Goal: Information Seeking & Learning: Check status

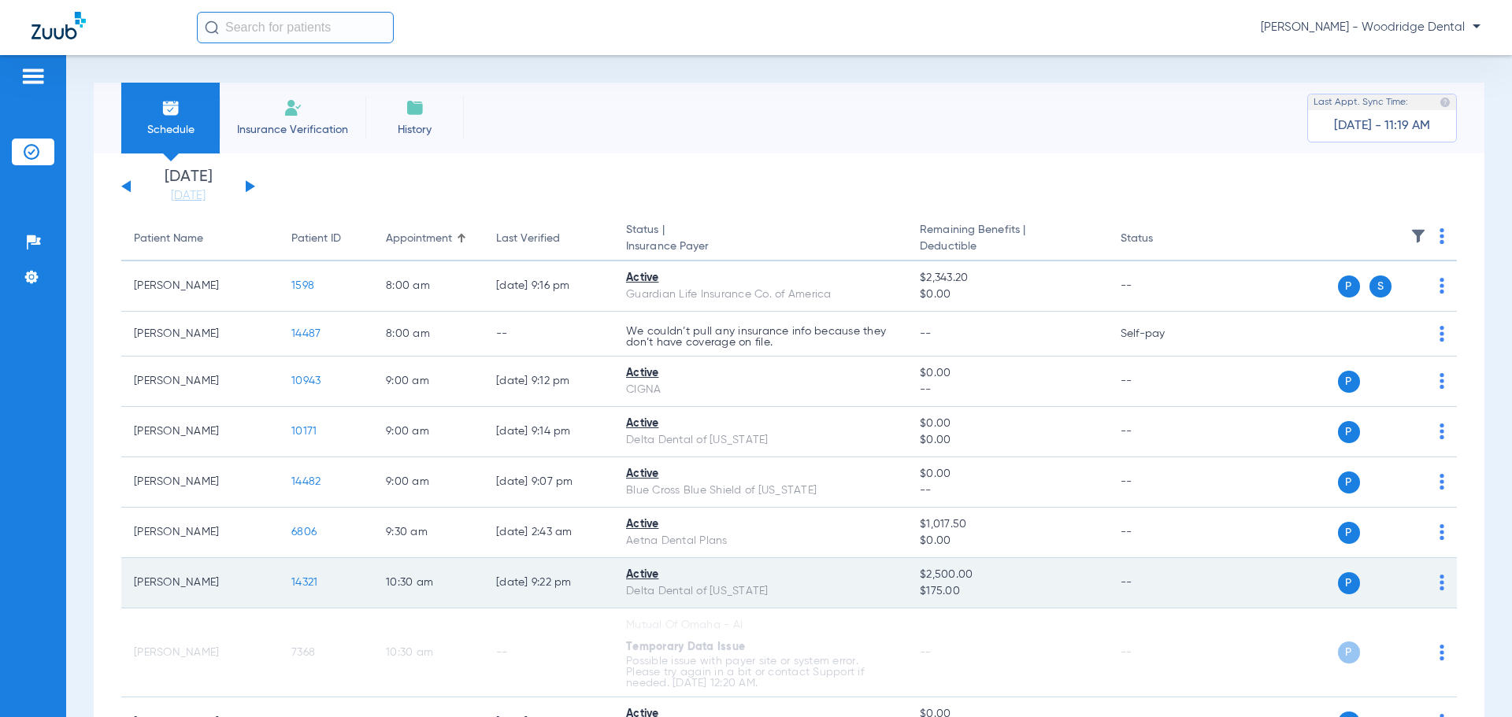
click at [314, 586] on span "14321" at bounding box center [304, 582] width 26 height 11
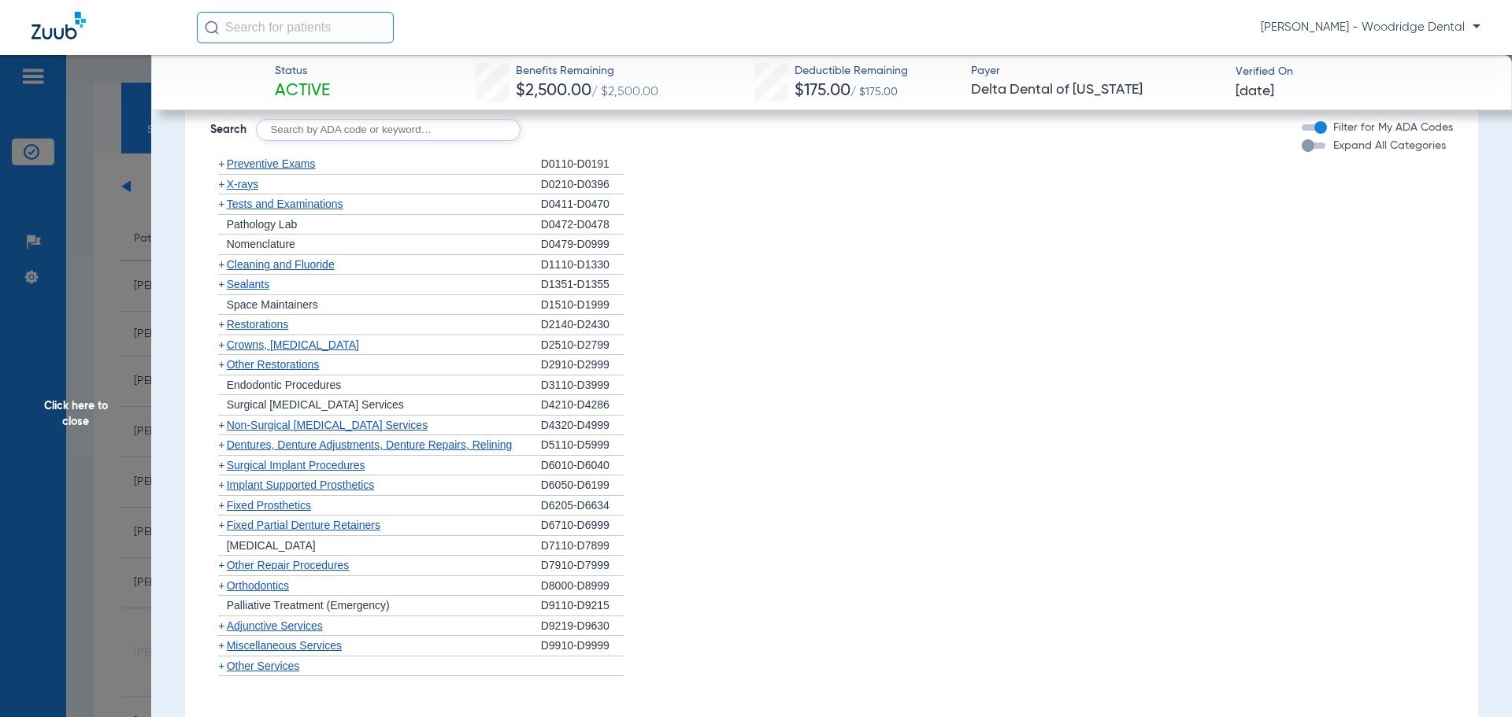
scroll to position [1183, 0]
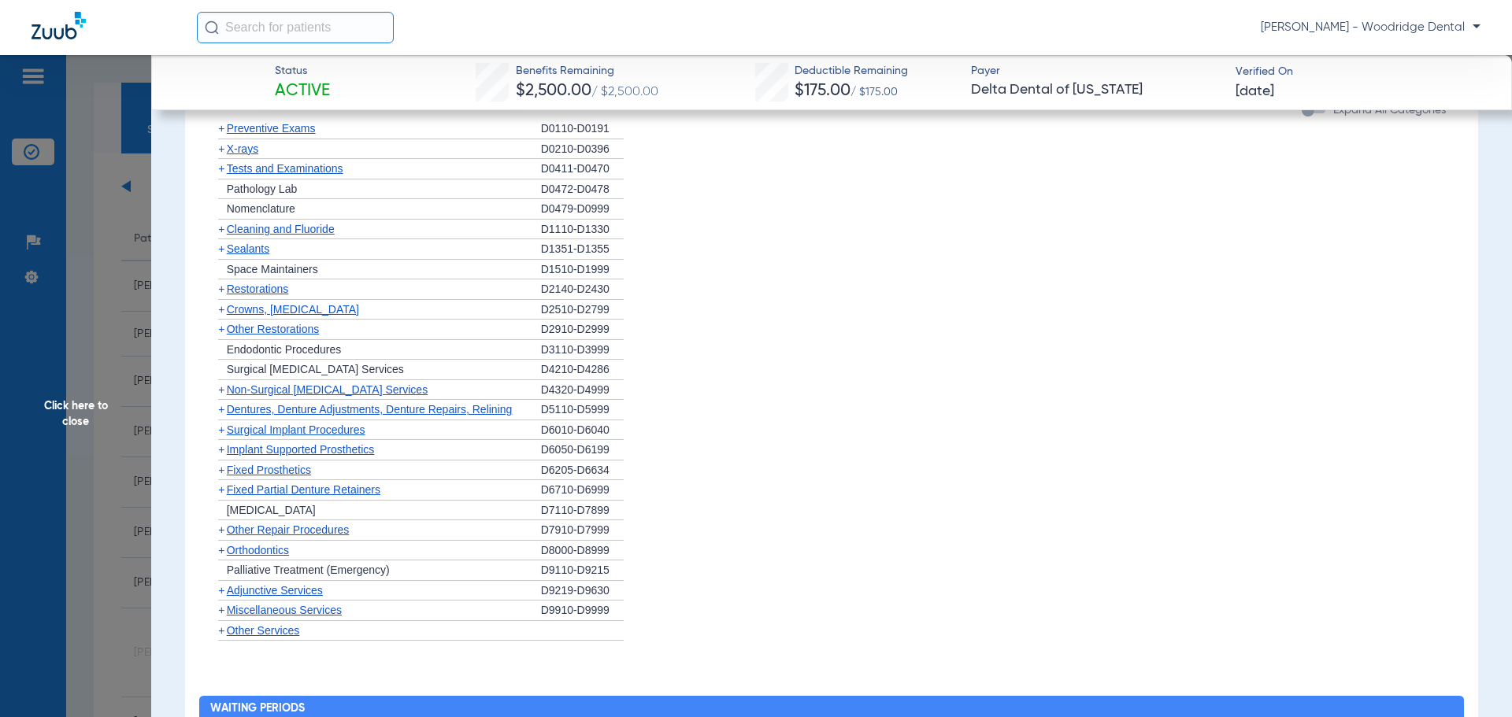
click at [222, 550] on span "+" at bounding box center [221, 550] width 6 height 13
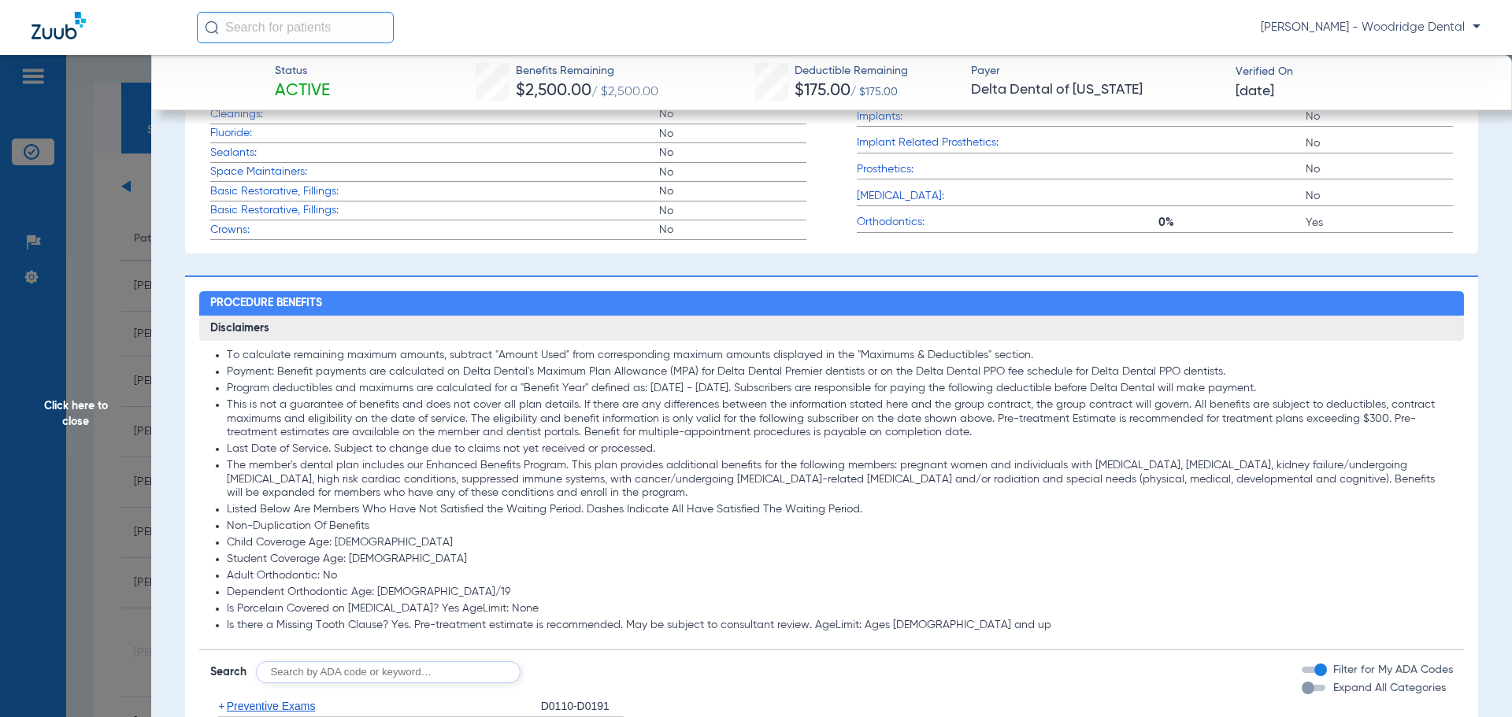
scroll to position [614, 0]
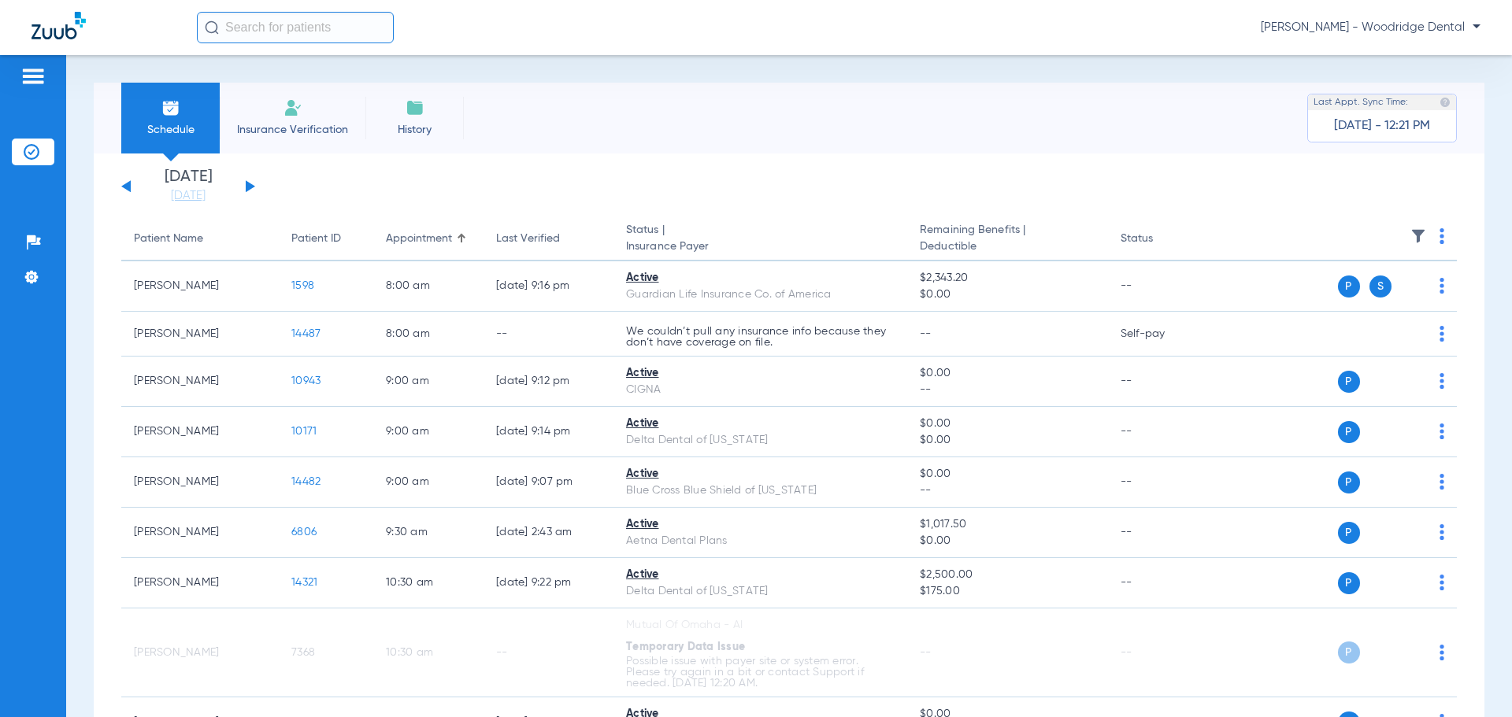
click at [244, 184] on div "[DATE] [DATE] [DATE] [DATE] [DATE] [DATE] [DATE] [DATE] [DATE] [DATE] [DATE] [D…" at bounding box center [188, 186] width 134 height 35
click at [254, 187] on button at bounding box center [250, 186] width 9 height 12
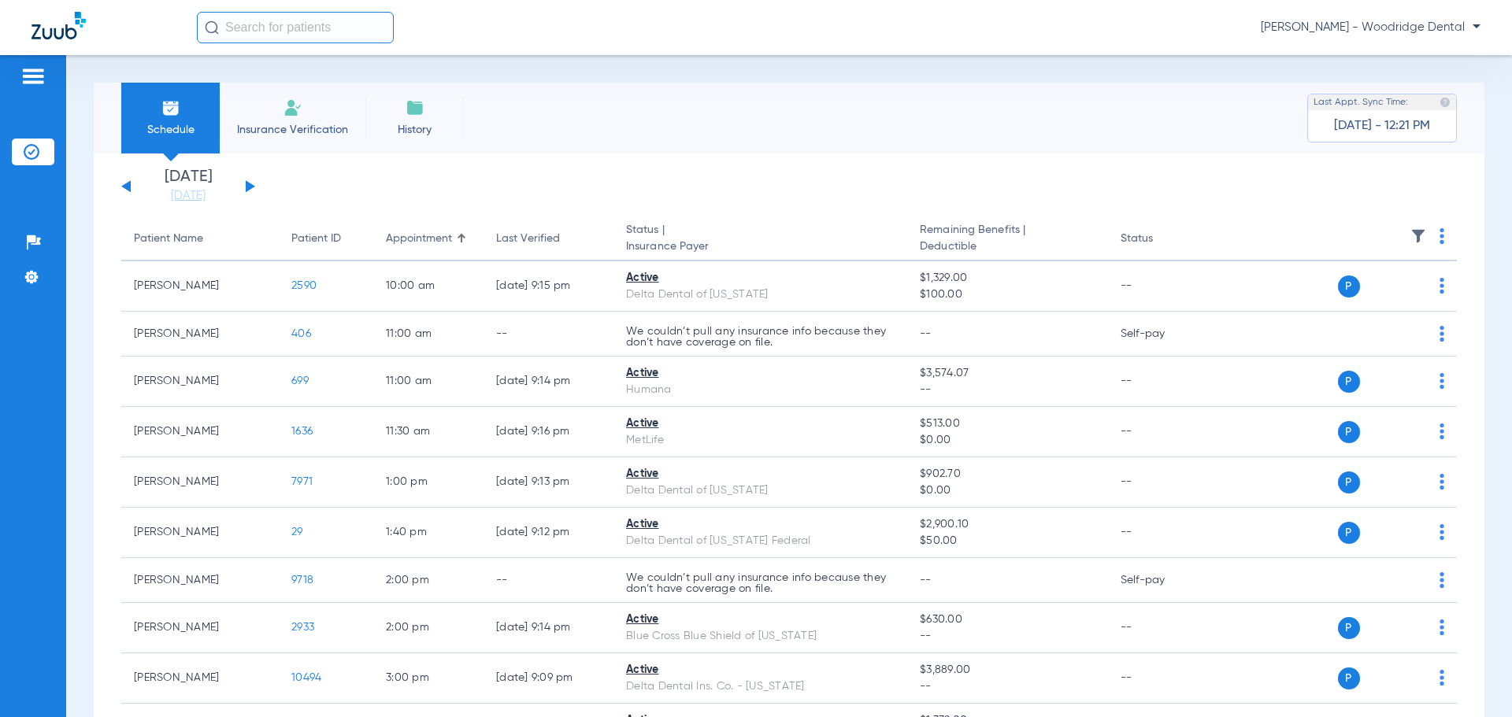
click at [253, 188] on div "[DATE] [DATE] [DATE] [DATE] [DATE] [DATE] [DATE] [DATE] [DATE] [DATE] [DATE] [D…" at bounding box center [188, 186] width 134 height 35
click at [254, 189] on div "[DATE] [DATE] [DATE] [DATE] [DATE] [DATE] [DATE] [DATE] [DATE] [DATE] [DATE] [D…" at bounding box center [188, 186] width 134 height 35
click at [248, 191] on button at bounding box center [250, 186] width 9 height 12
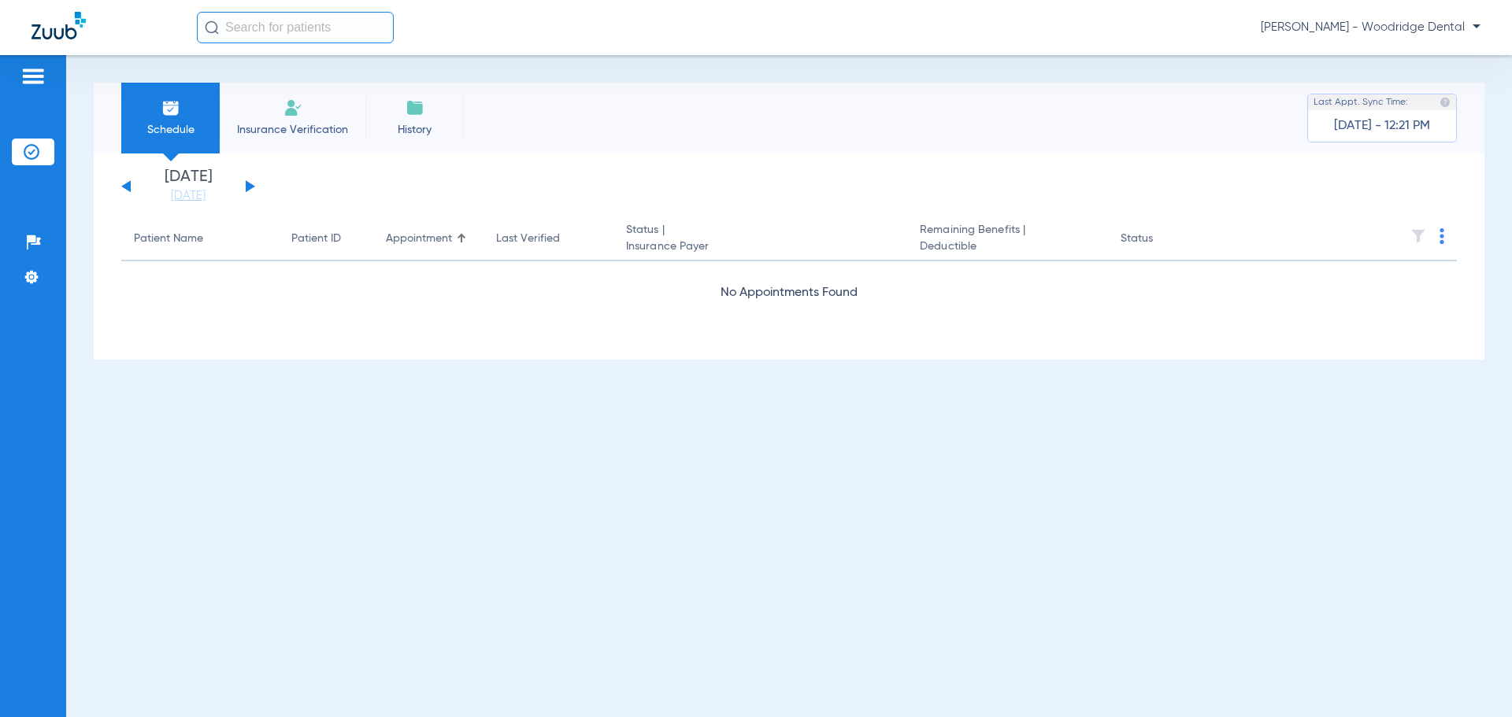
click at [248, 191] on button at bounding box center [250, 186] width 9 height 12
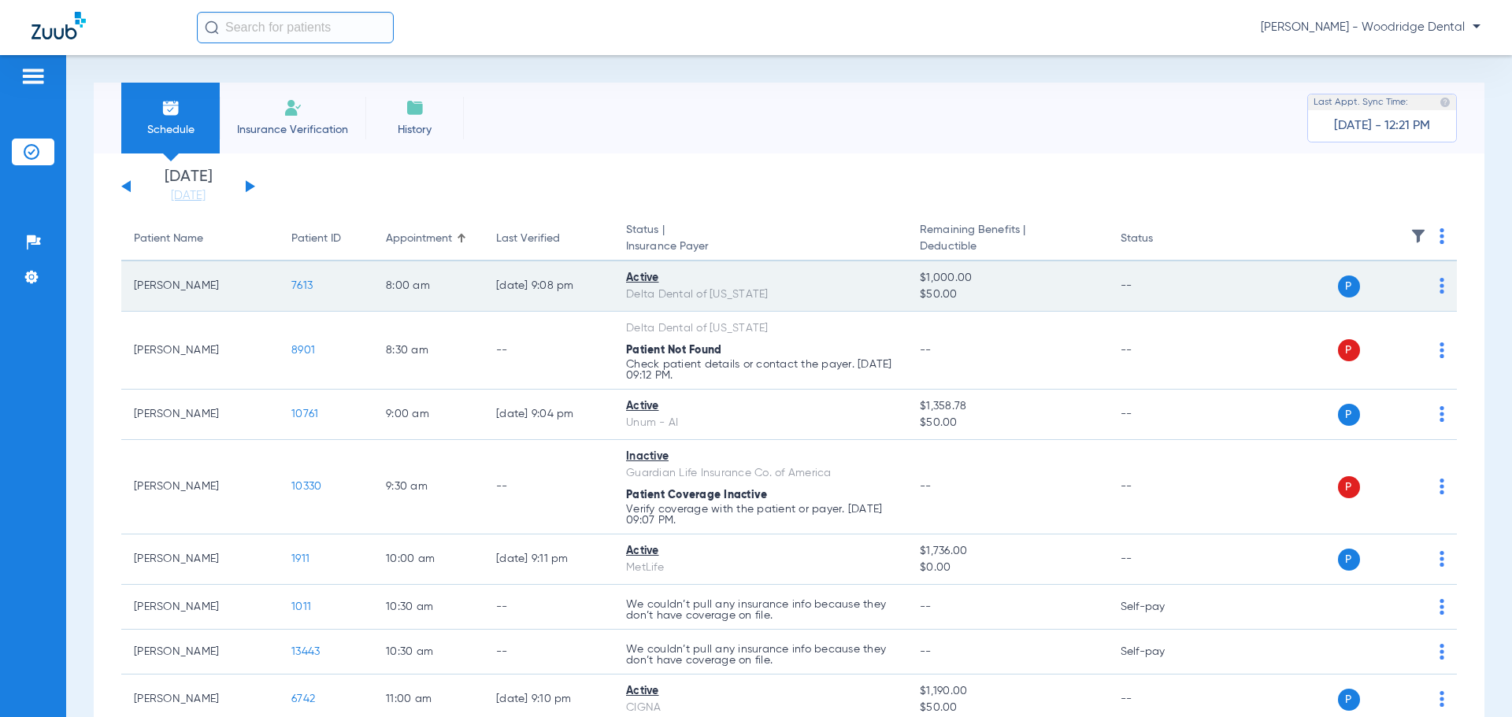
click at [300, 285] on span "7613" at bounding box center [301, 285] width 21 height 11
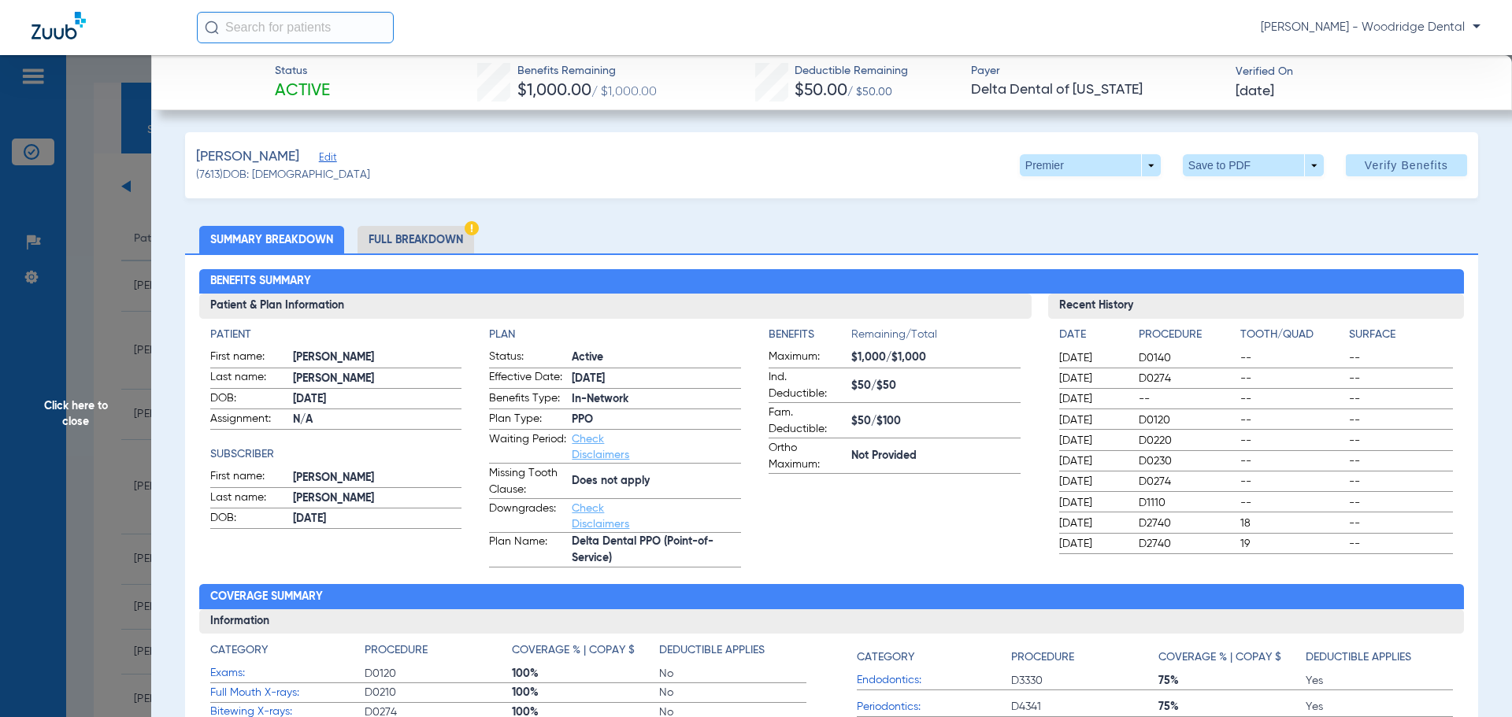
click at [440, 228] on li "Full Breakdown" at bounding box center [415, 240] width 117 height 28
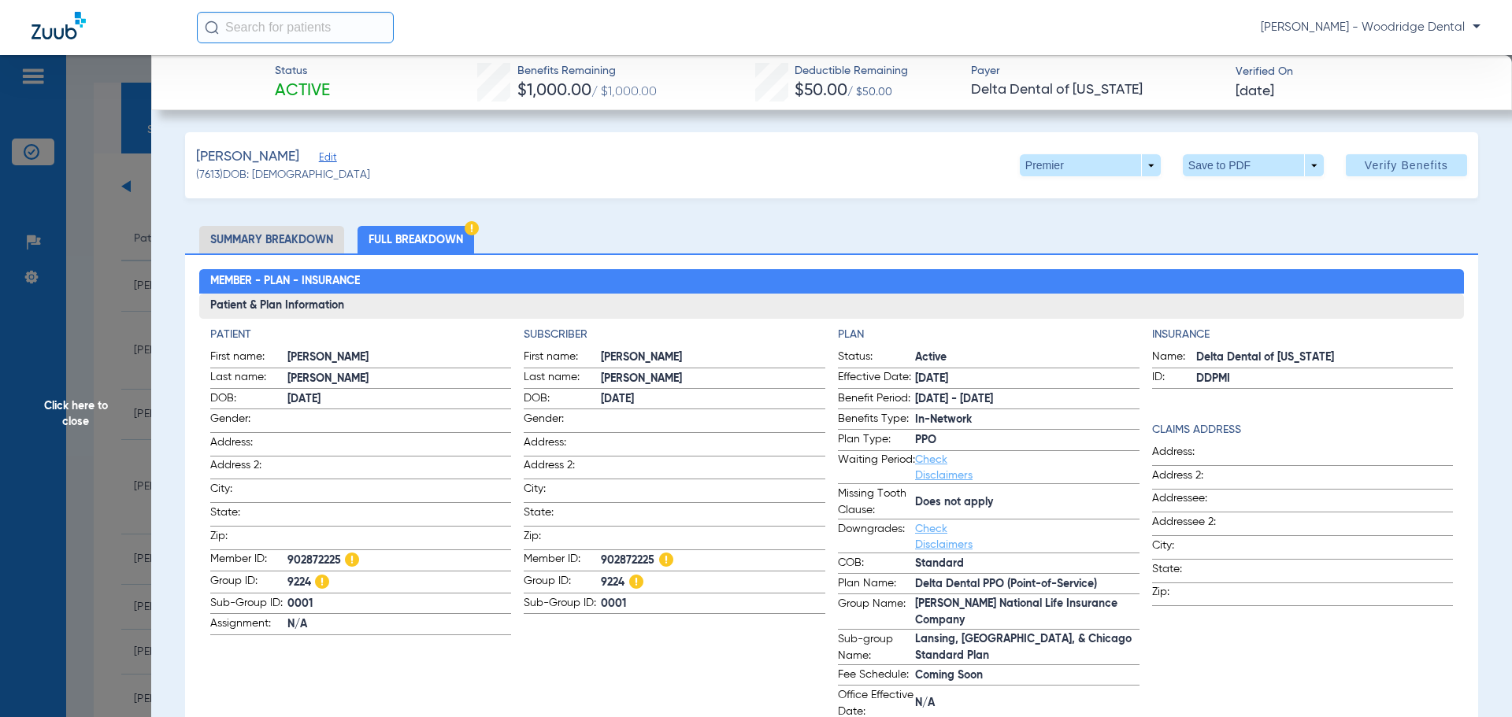
click at [301, 237] on li "Summary Breakdown" at bounding box center [271, 240] width 145 height 28
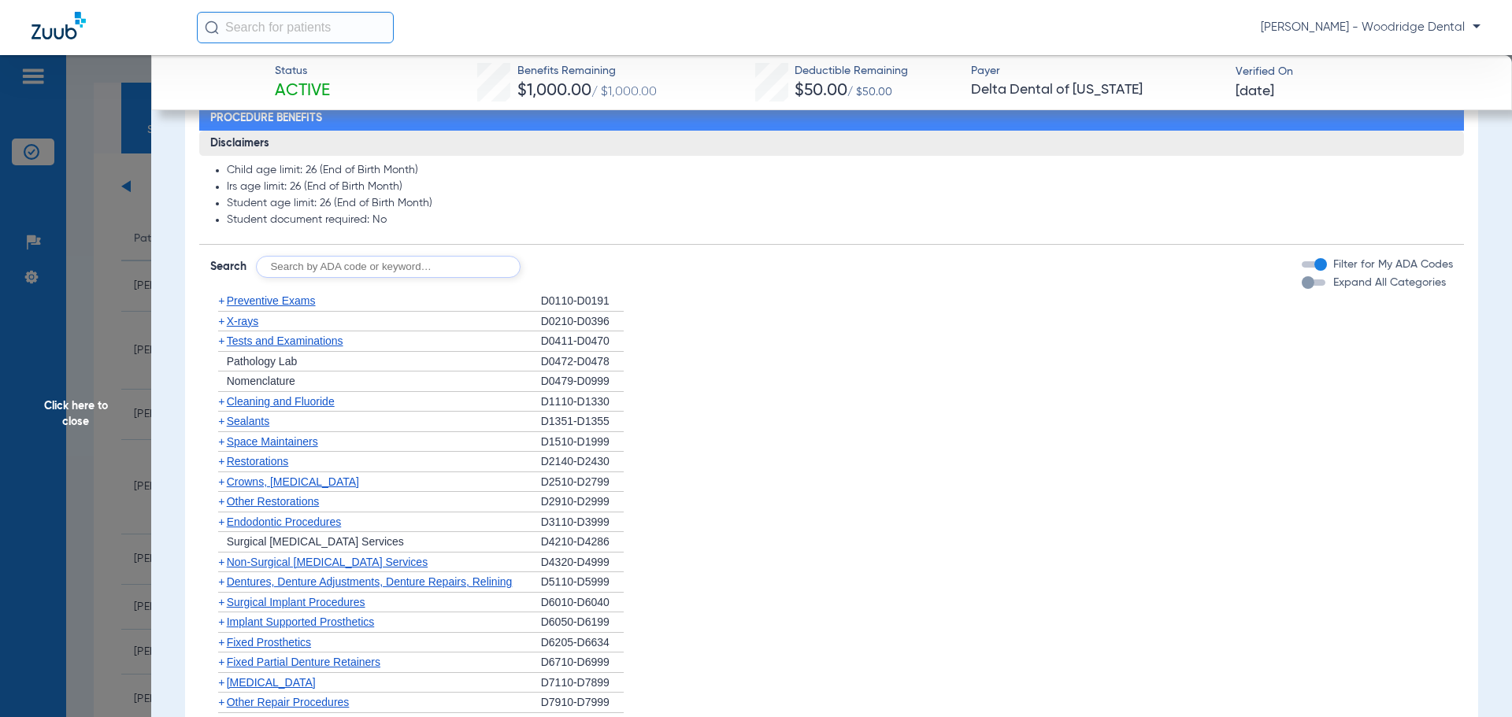
scroll to position [838, 0]
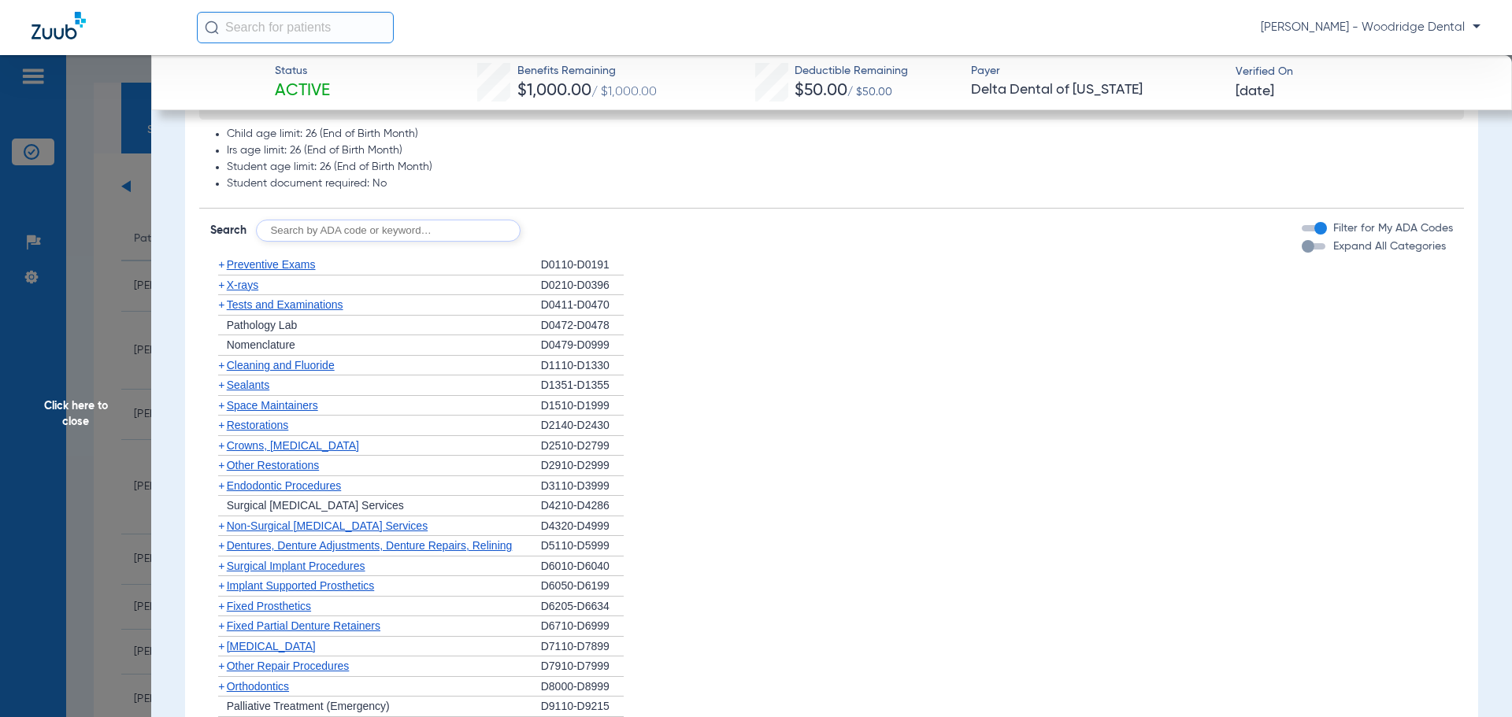
click at [219, 425] on span "+" at bounding box center [221, 425] width 6 height 13
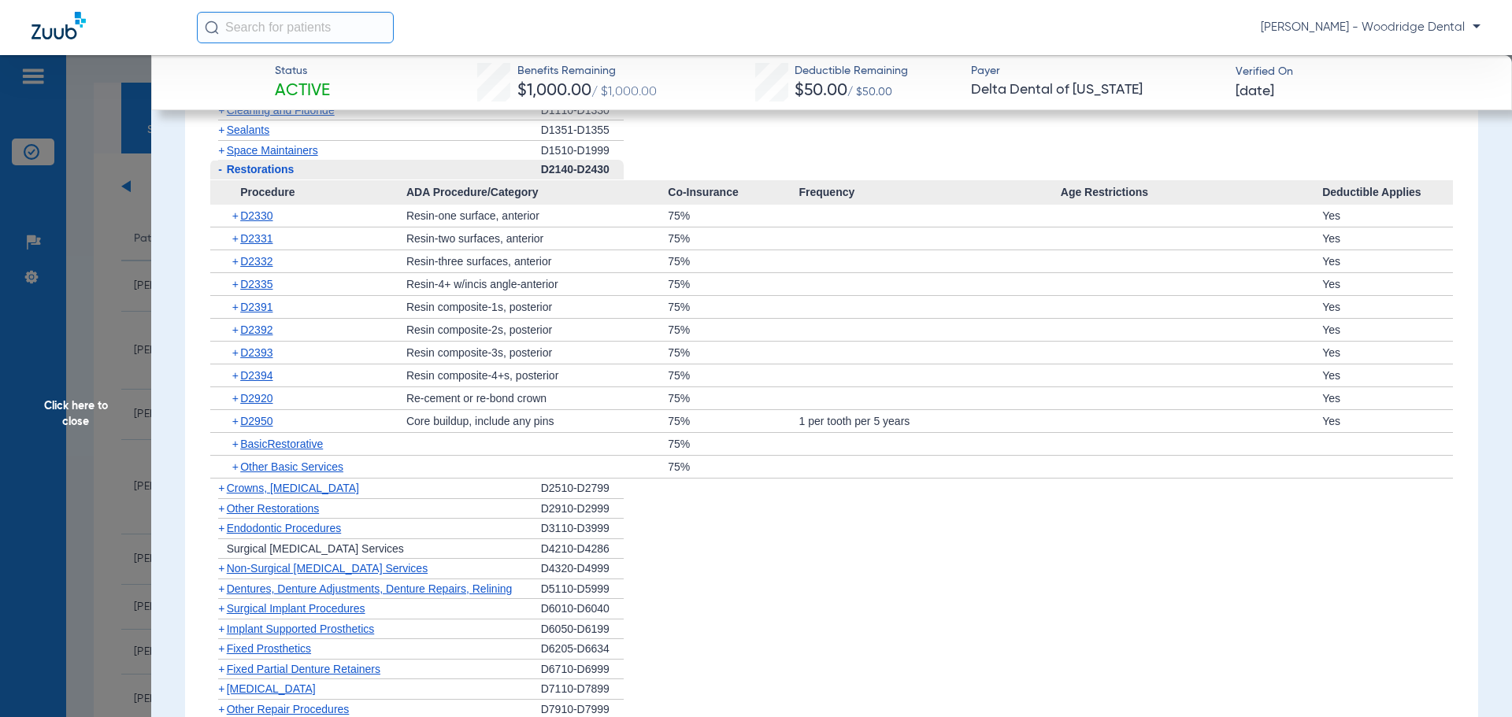
scroll to position [1099, 0]
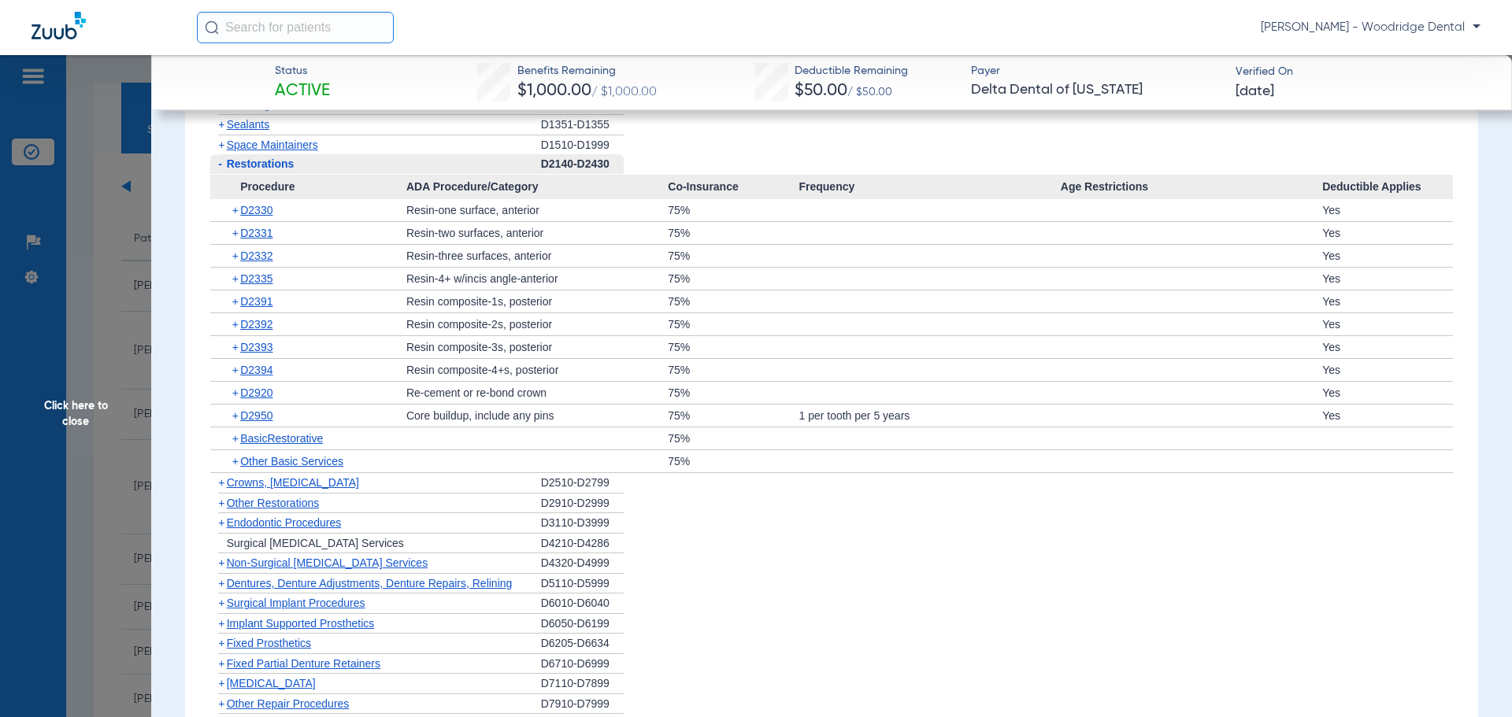
click at [221, 485] on span "+" at bounding box center [221, 482] width 6 height 13
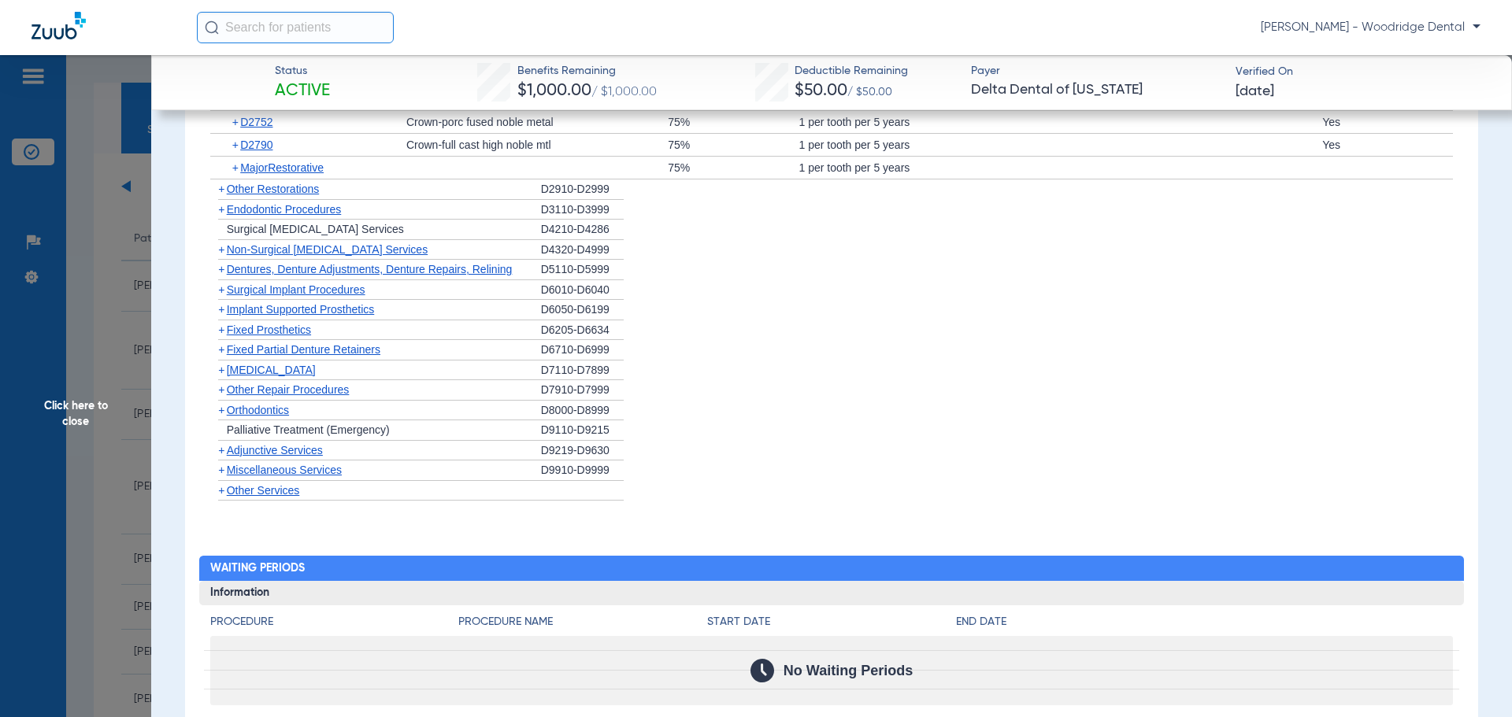
scroll to position [1516, 0]
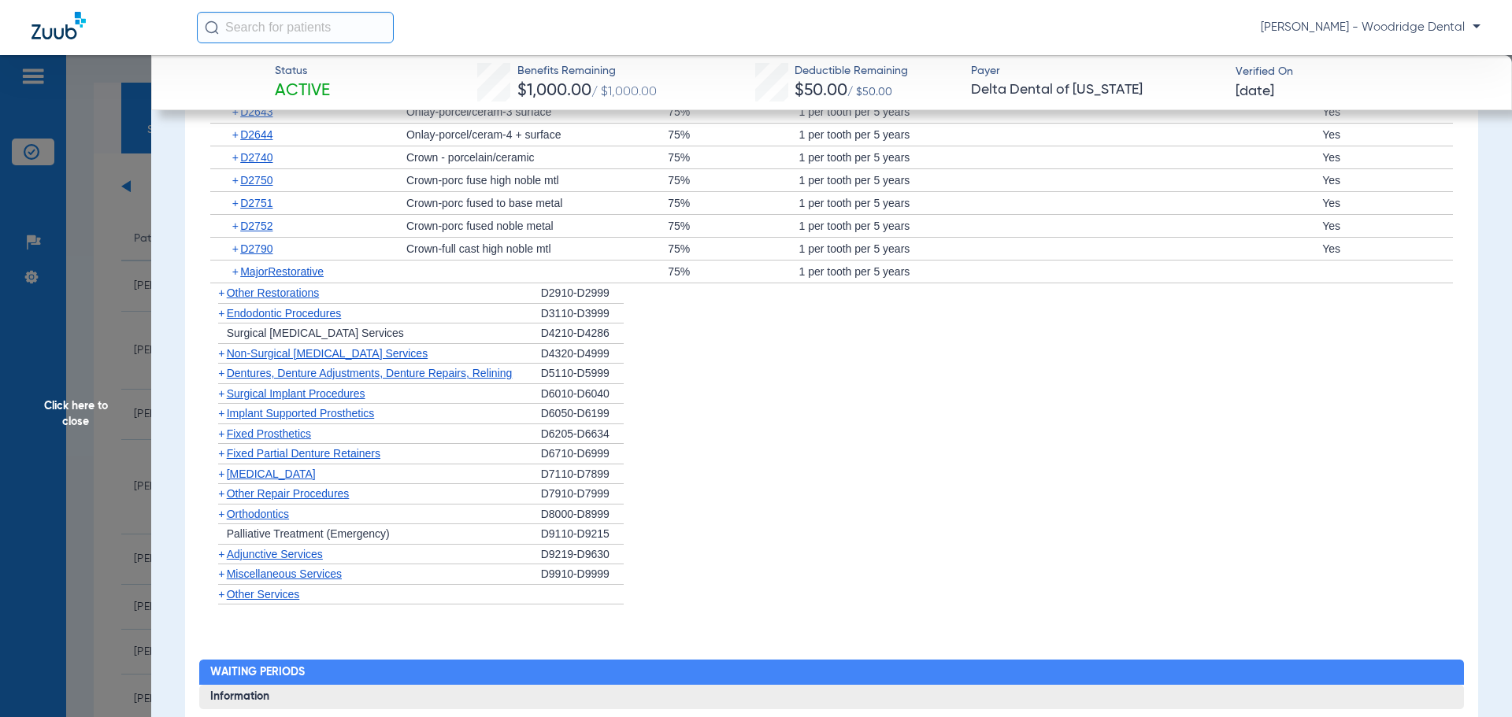
click at [220, 415] on span "+" at bounding box center [221, 413] width 6 height 13
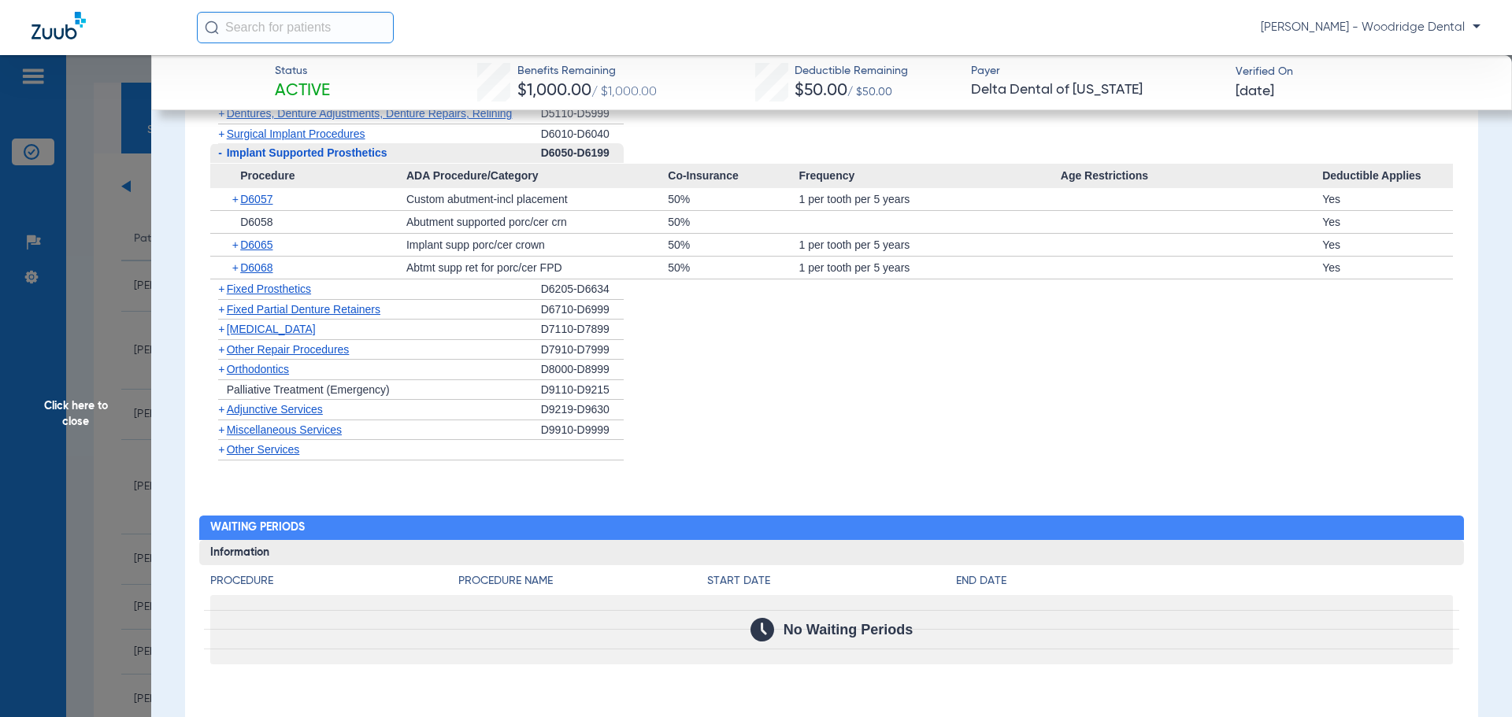
scroll to position [1782, 0]
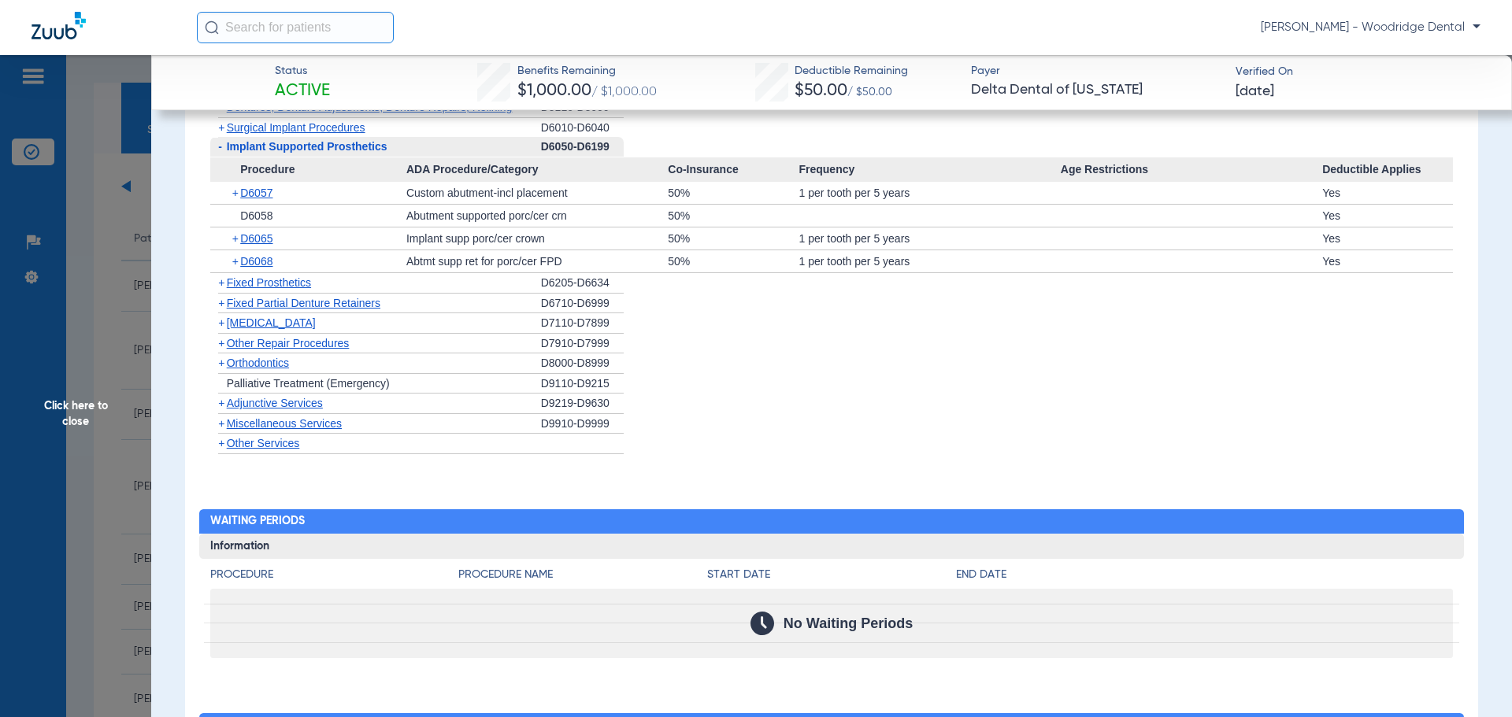
click at [224, 368] on span "+" at bounding box center [221, 363] width 6 height 13
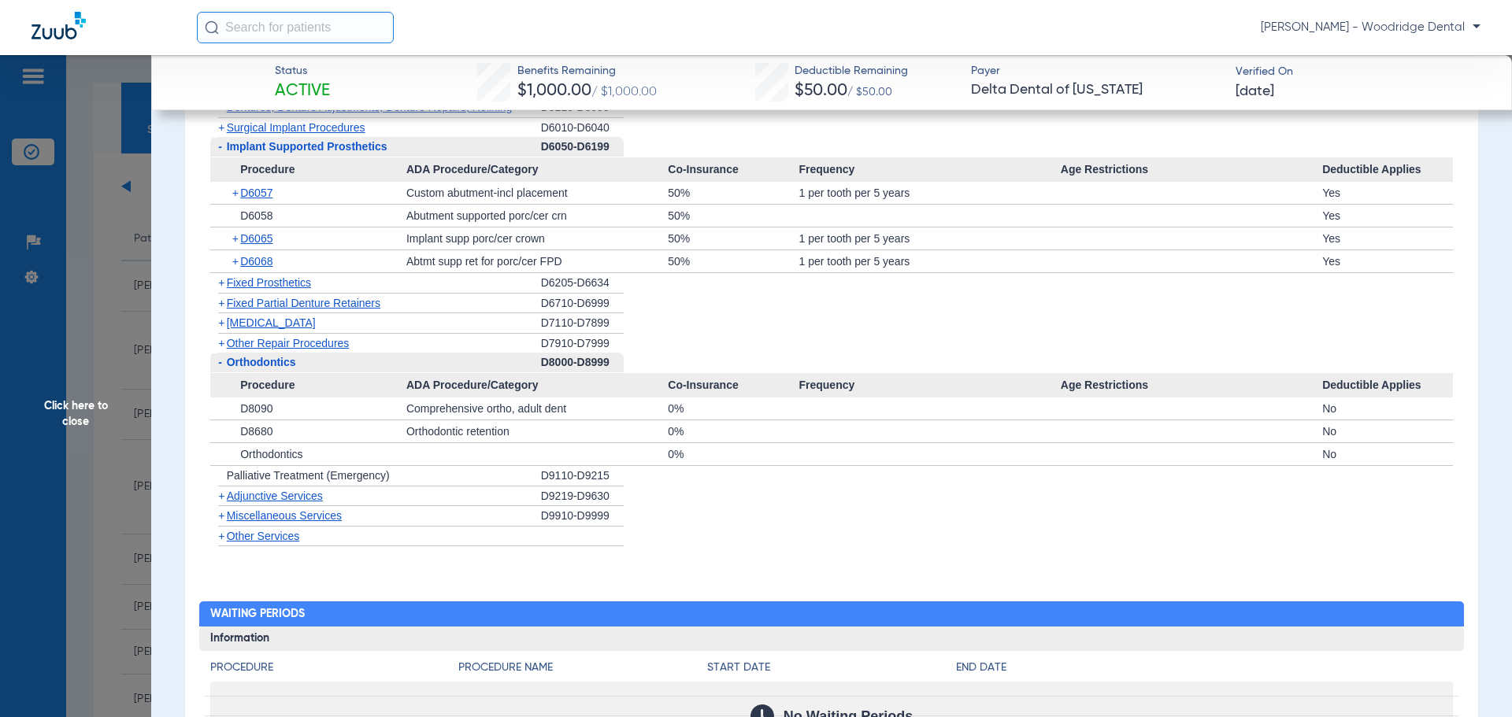
click at [224, 519] on span "+" at bounding box center [221, 515] width 6 height 13
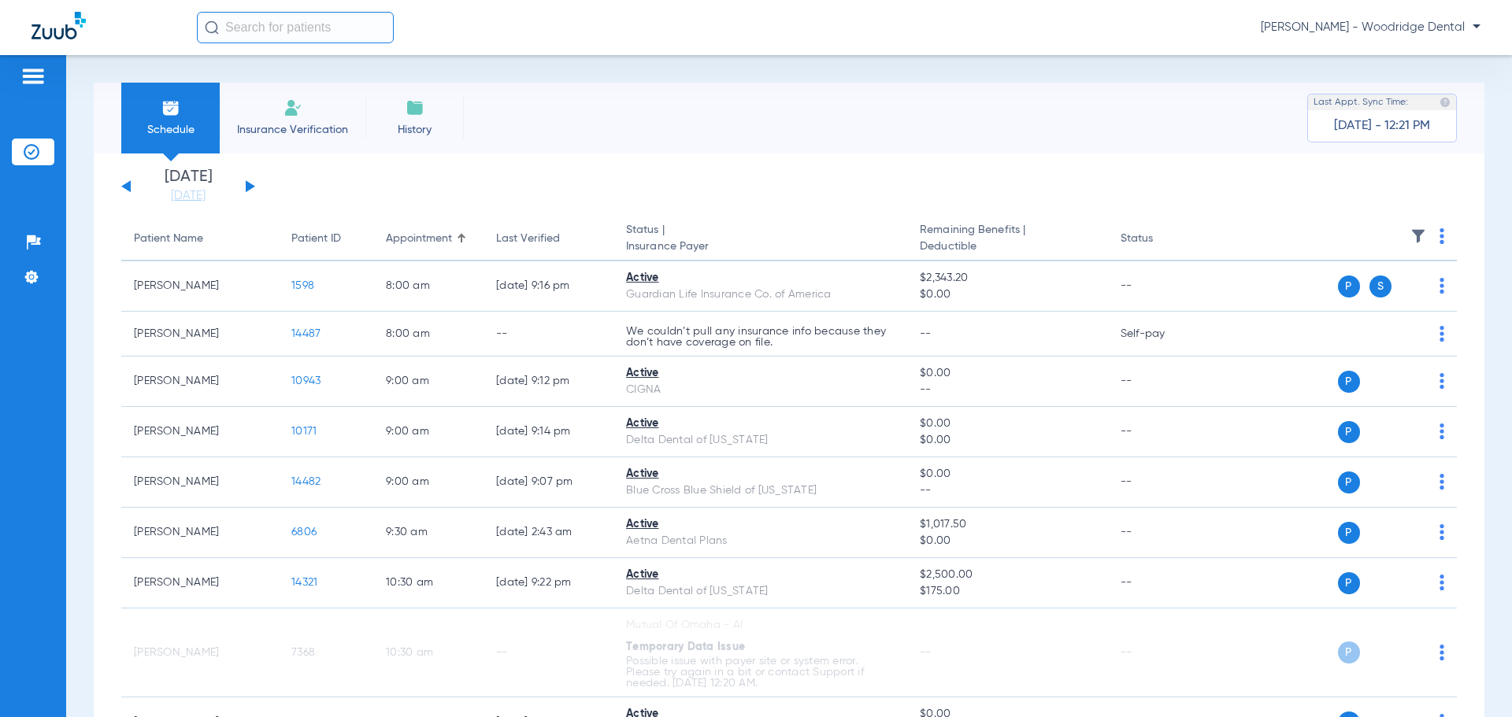
click at [245, 184] on div "Monday 07-21-2025 Tuesday 07-22-2025 Wednesday 07-23-2025 Thursday 07-24-2025 F…" at bounding box center [188, 186] width 134 height 35
click at [246, 184] on button at bounding box center [250, 186] width 9 height 12
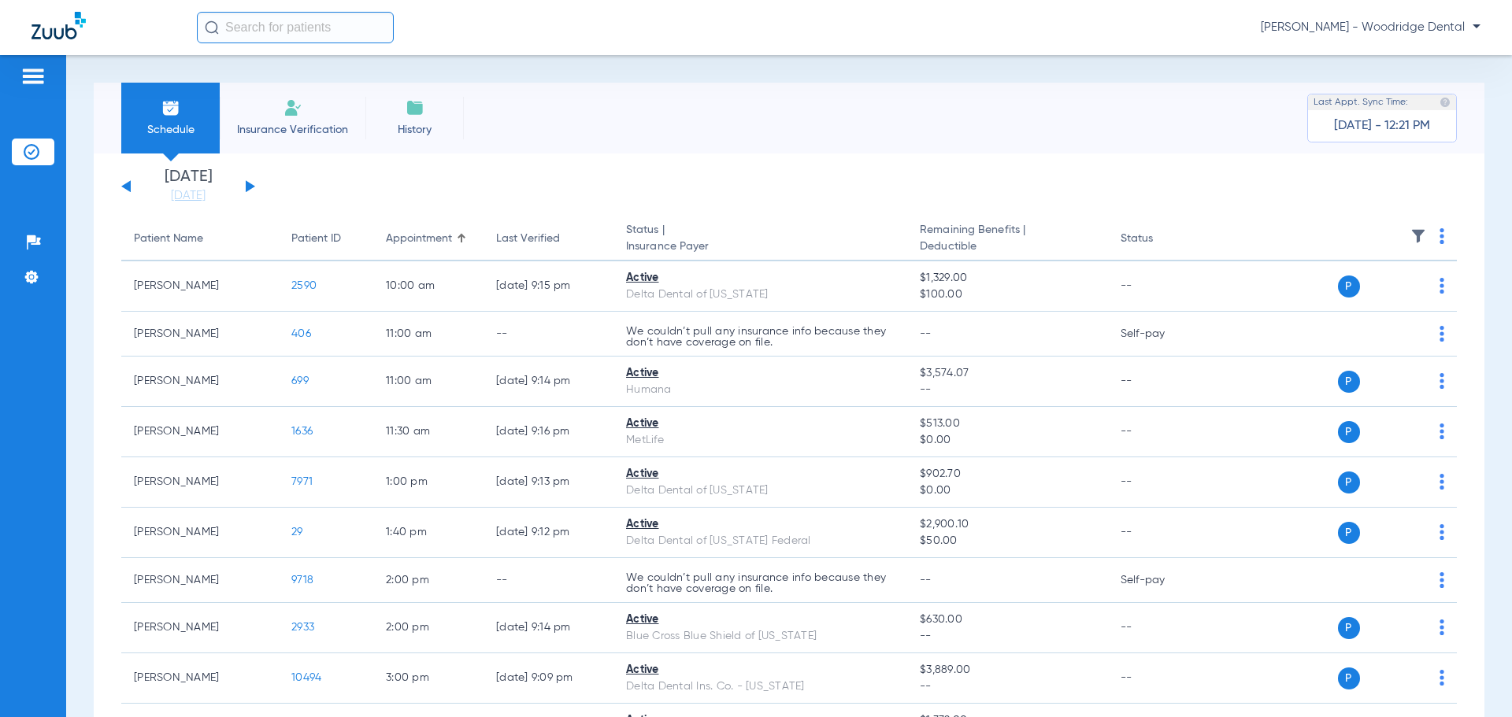
click at [247, 184] on button at bounding box center [250, 186] width 9 height 12
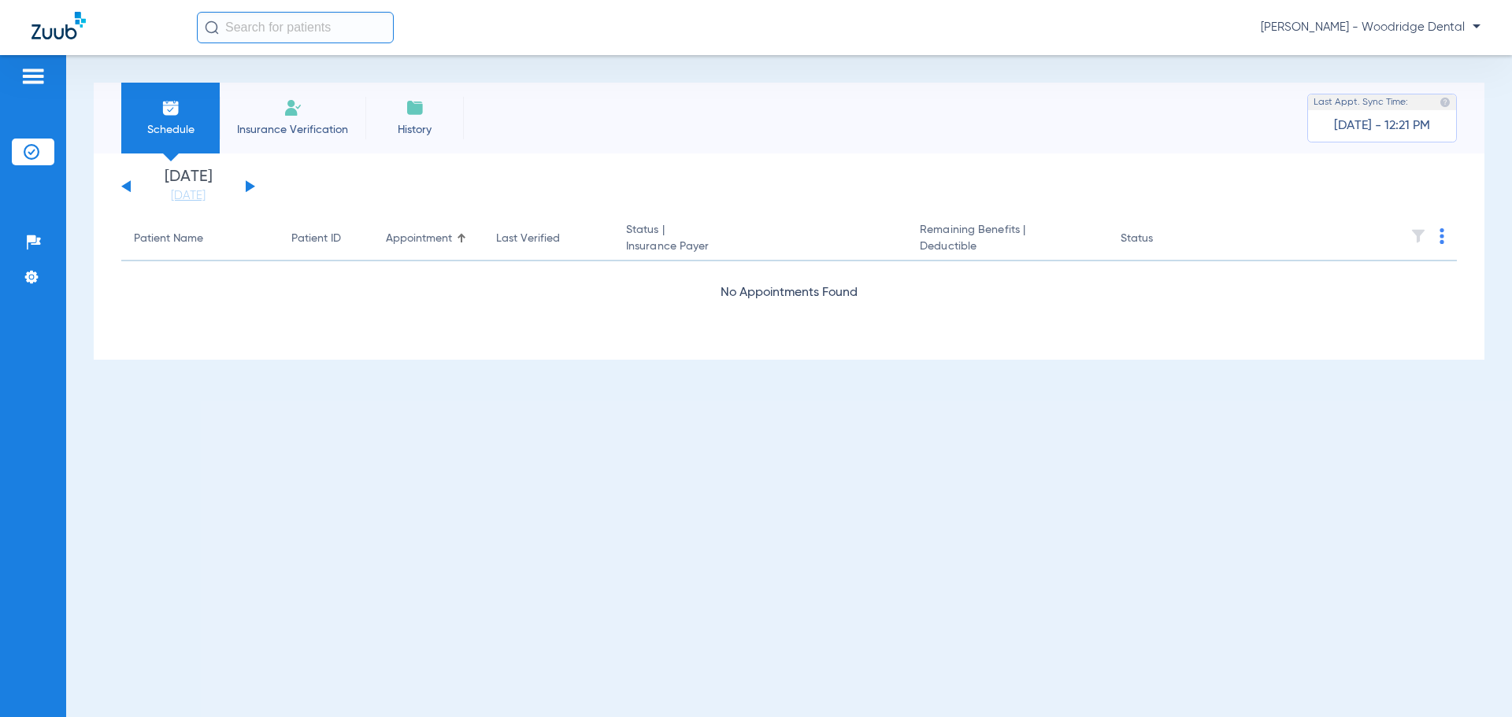
click at [247, 184] on button at bounding box center [250, 186] width 9 height 12
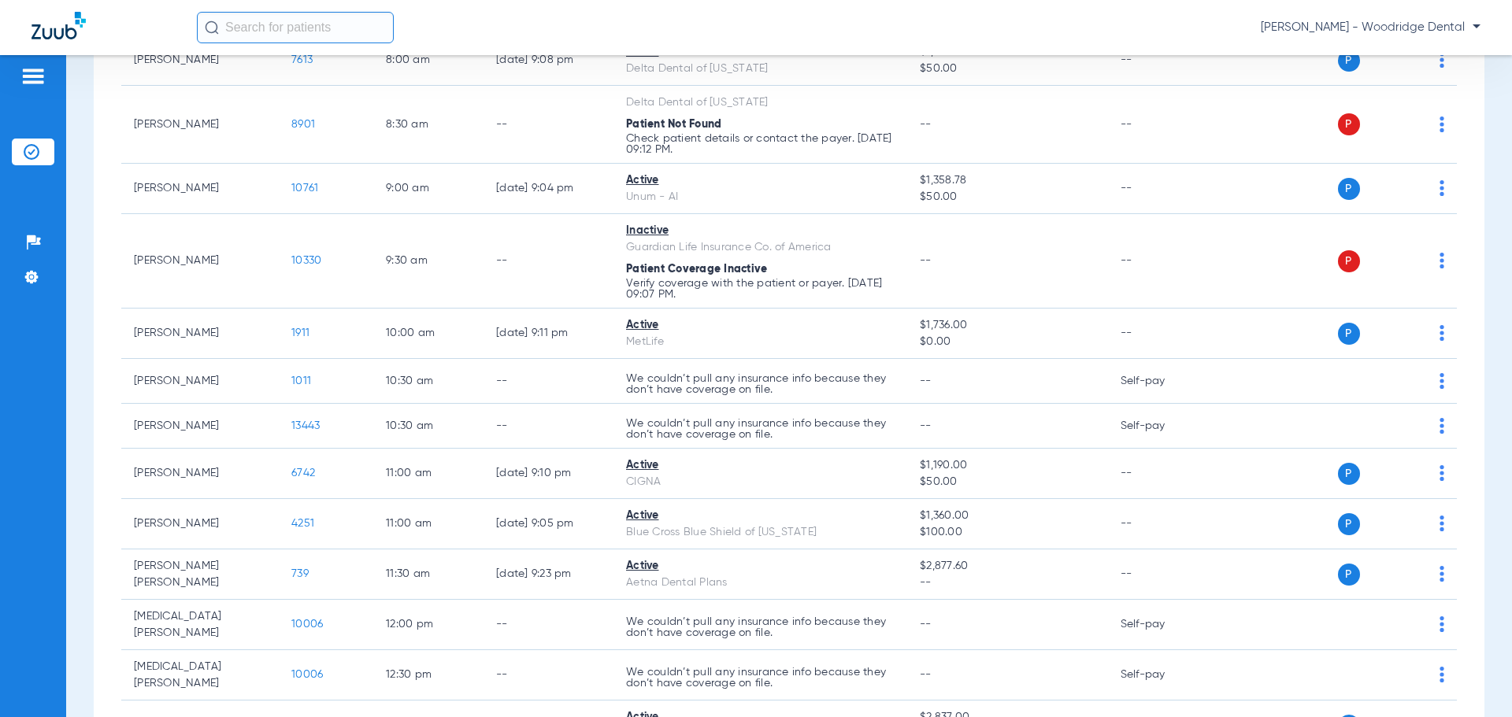
scroll to position [230, 0]
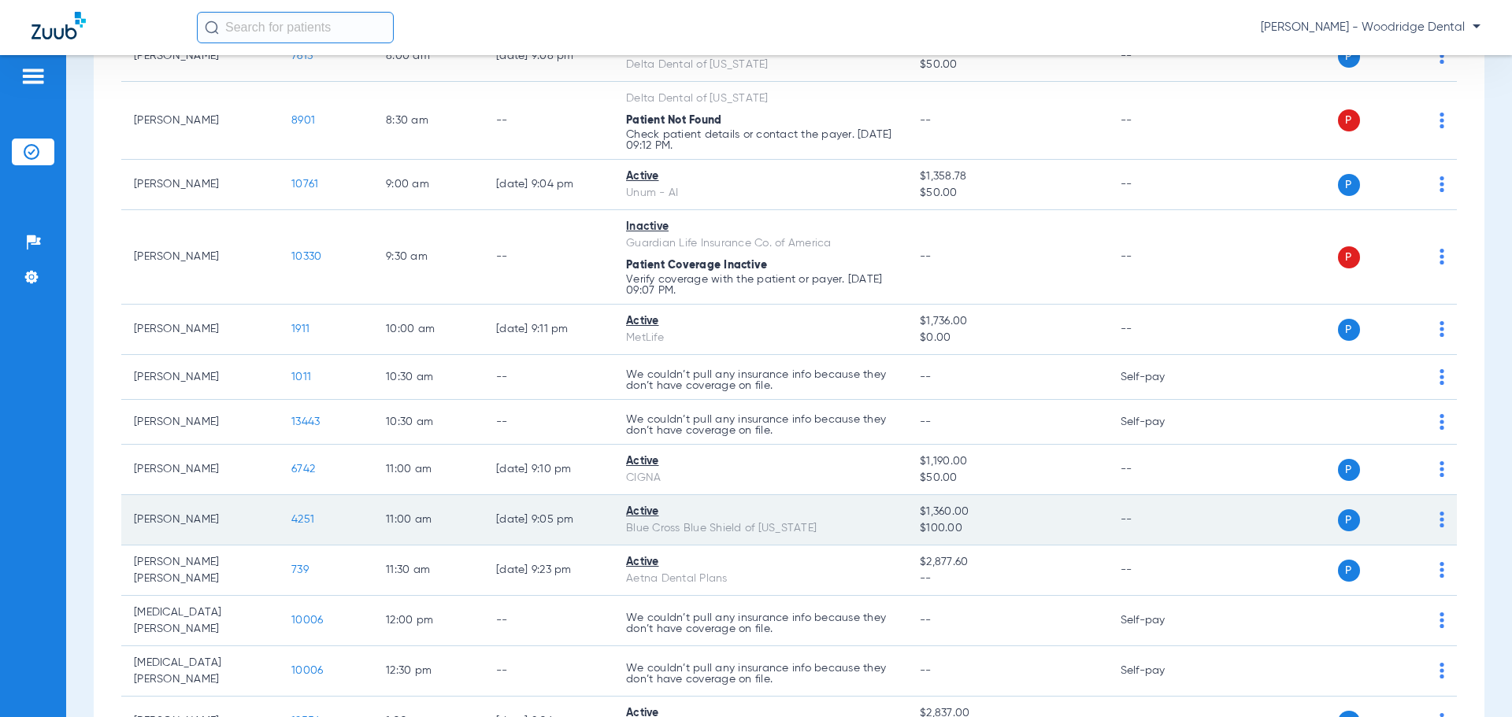
click at [299, 515] on span "4251" at bounding box center [302, 519] width 23 height 11
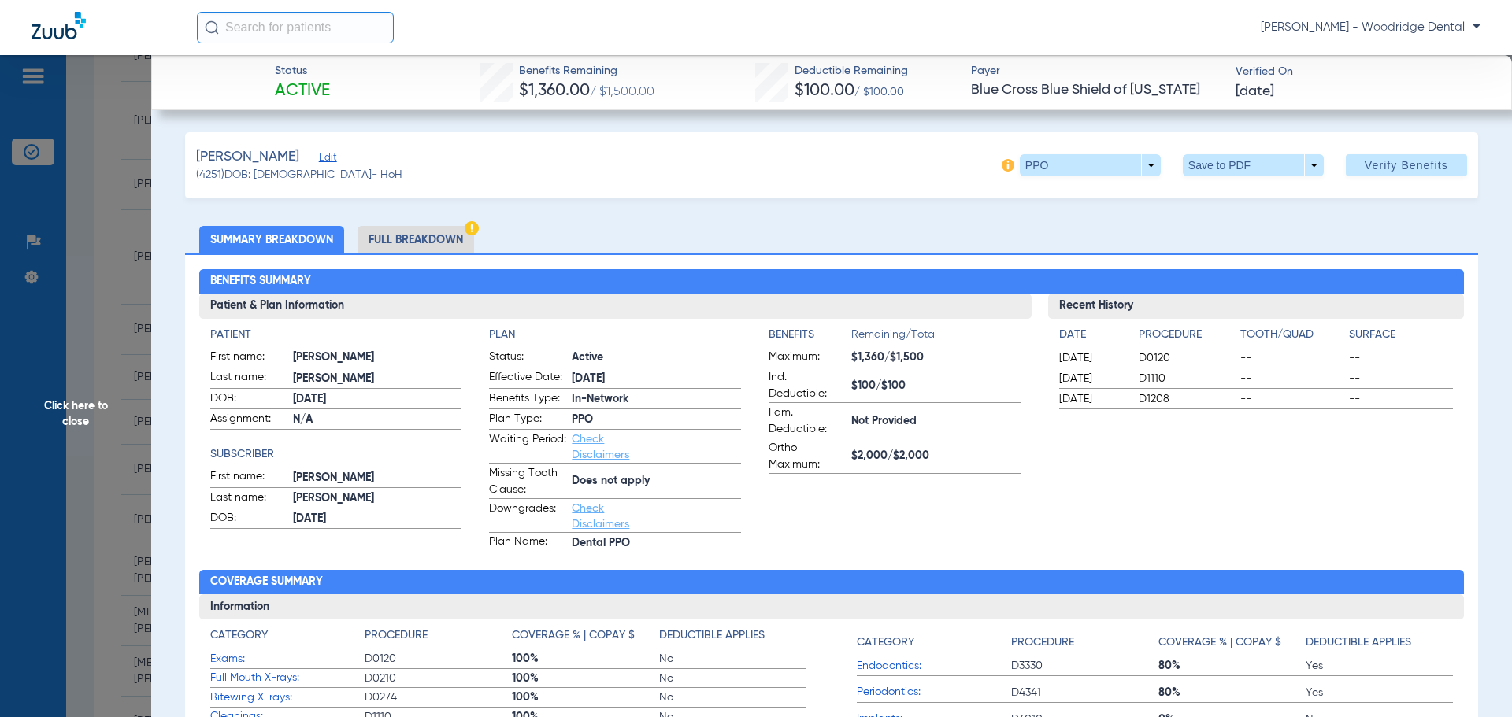
click at [436, 244] on li "Full Breakdown" at bounding box center [415, 240] width 117 height 28
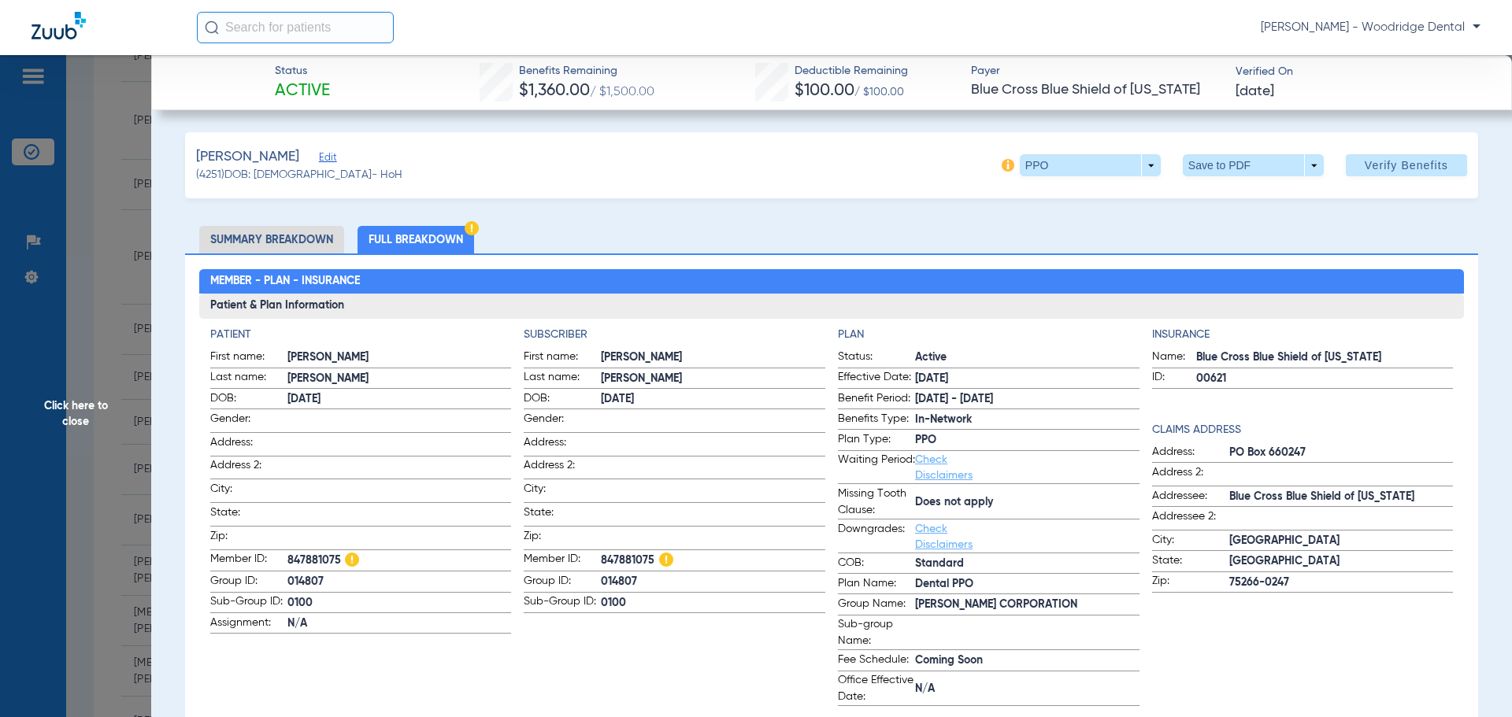
click at [75, 410] on span "Click here to close" at bounding box center [75, 413] width 151 height 717
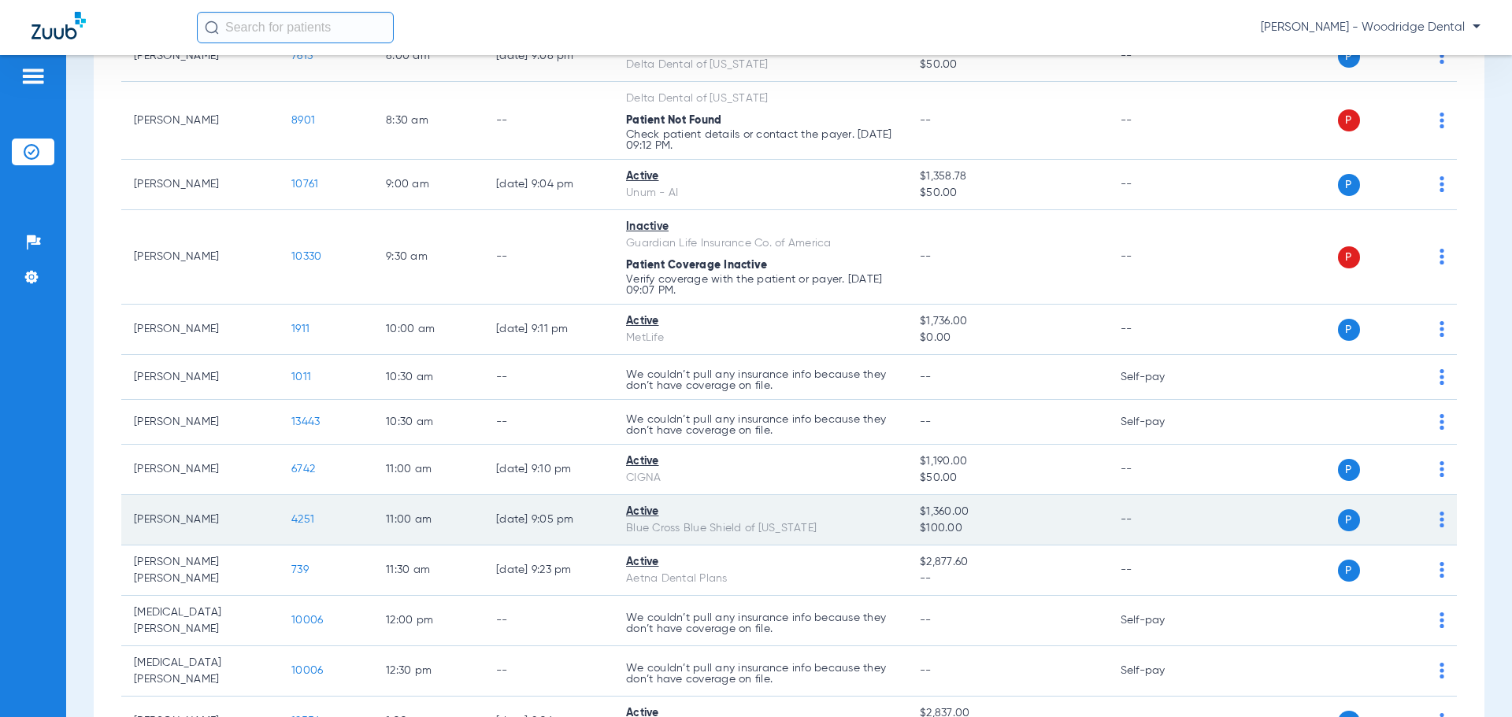
click at [307, 524] on span "4251" at bounding box center [302, 519] width 23 height 11
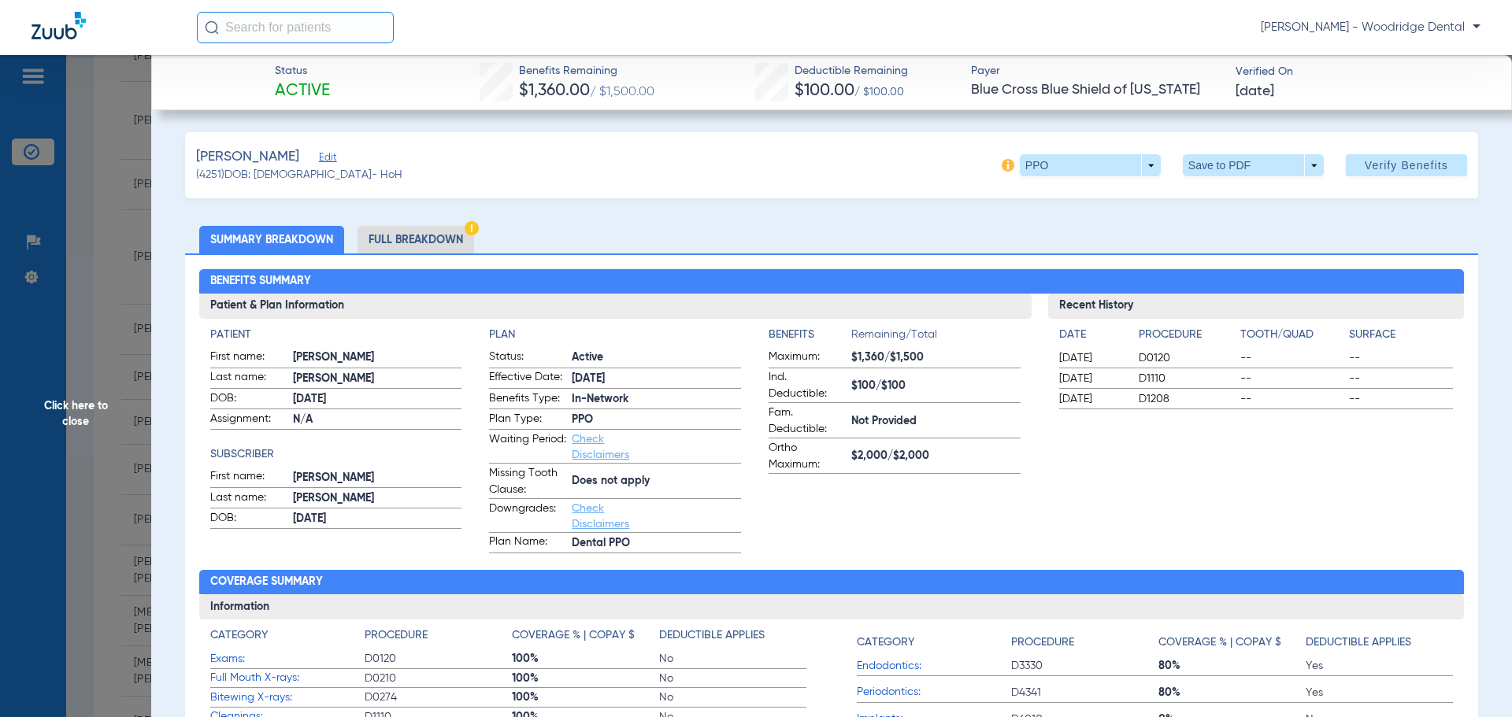
click at [440, 232] on li "Full Breakdown" at bounding box center [415, 240] width 117 height 28
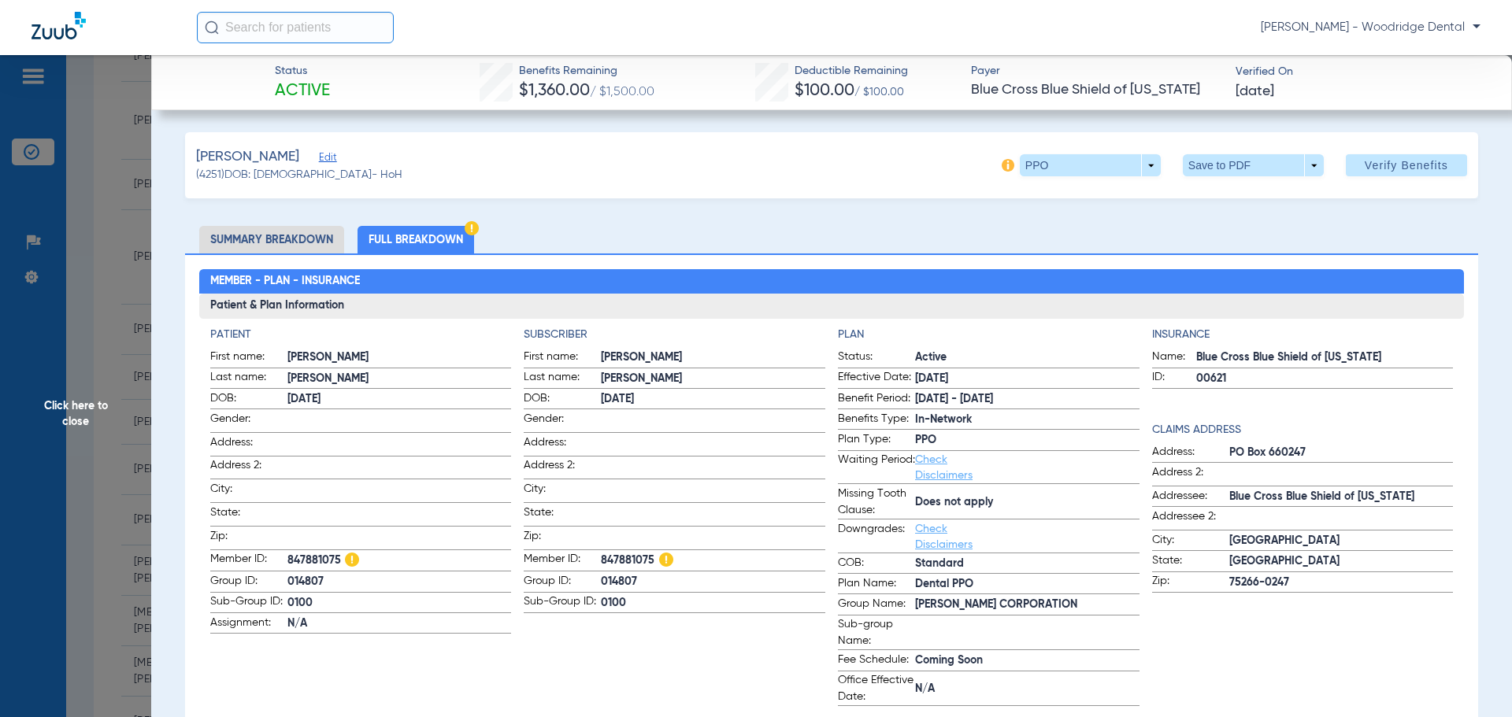
click at [331, 239] on li "Summary Breakdown" at bounding box center [271, 240] width 145 height 28
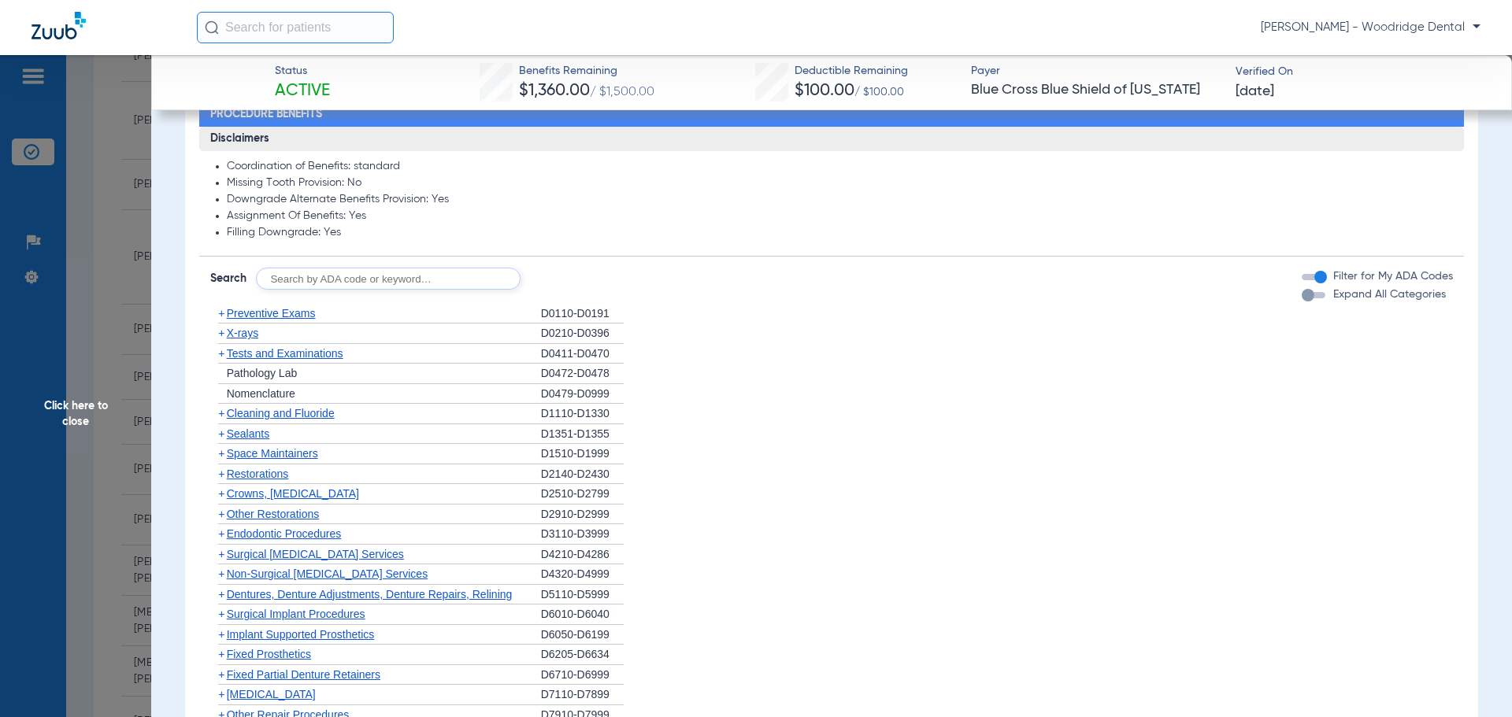
scroll to position [806, 0]
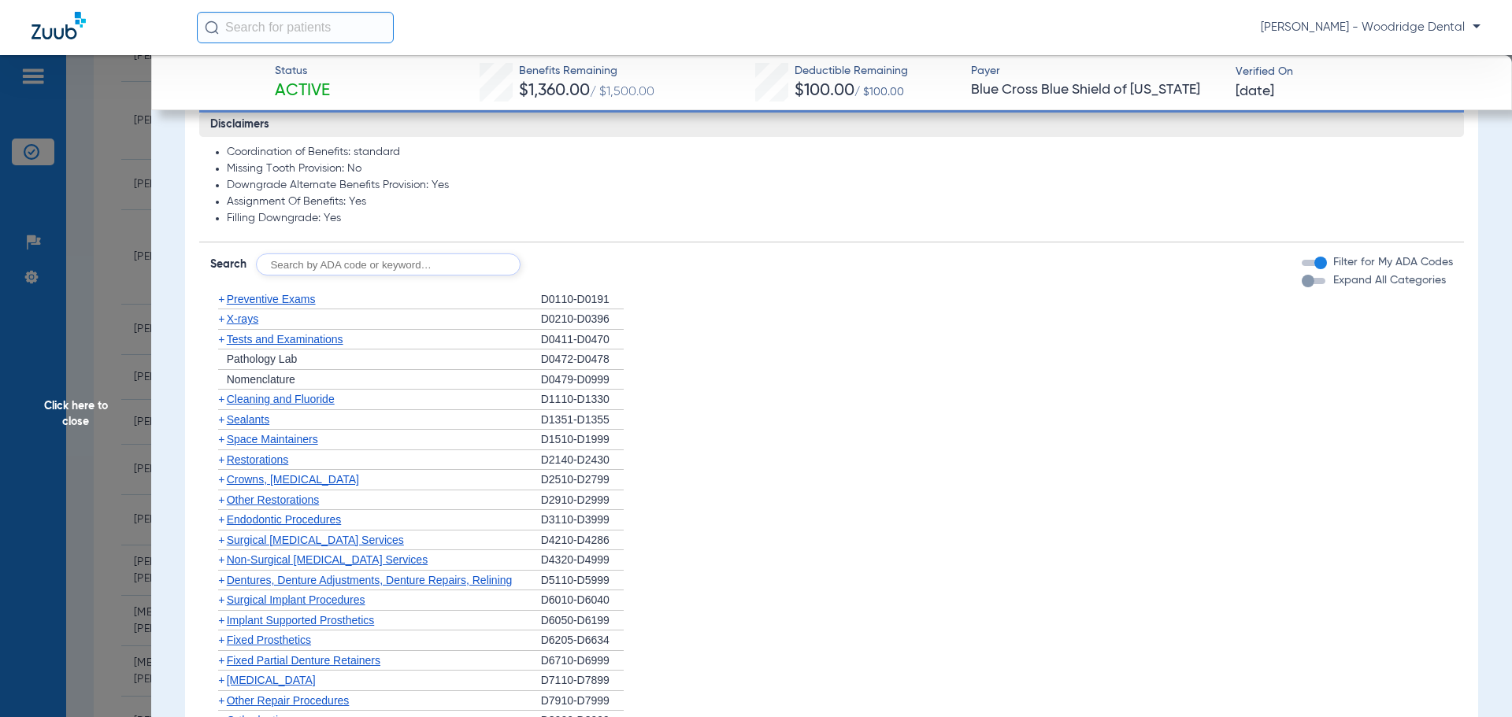
click at [219, 460] on span "+" at bounding box center [221, 459] width 6 height 13
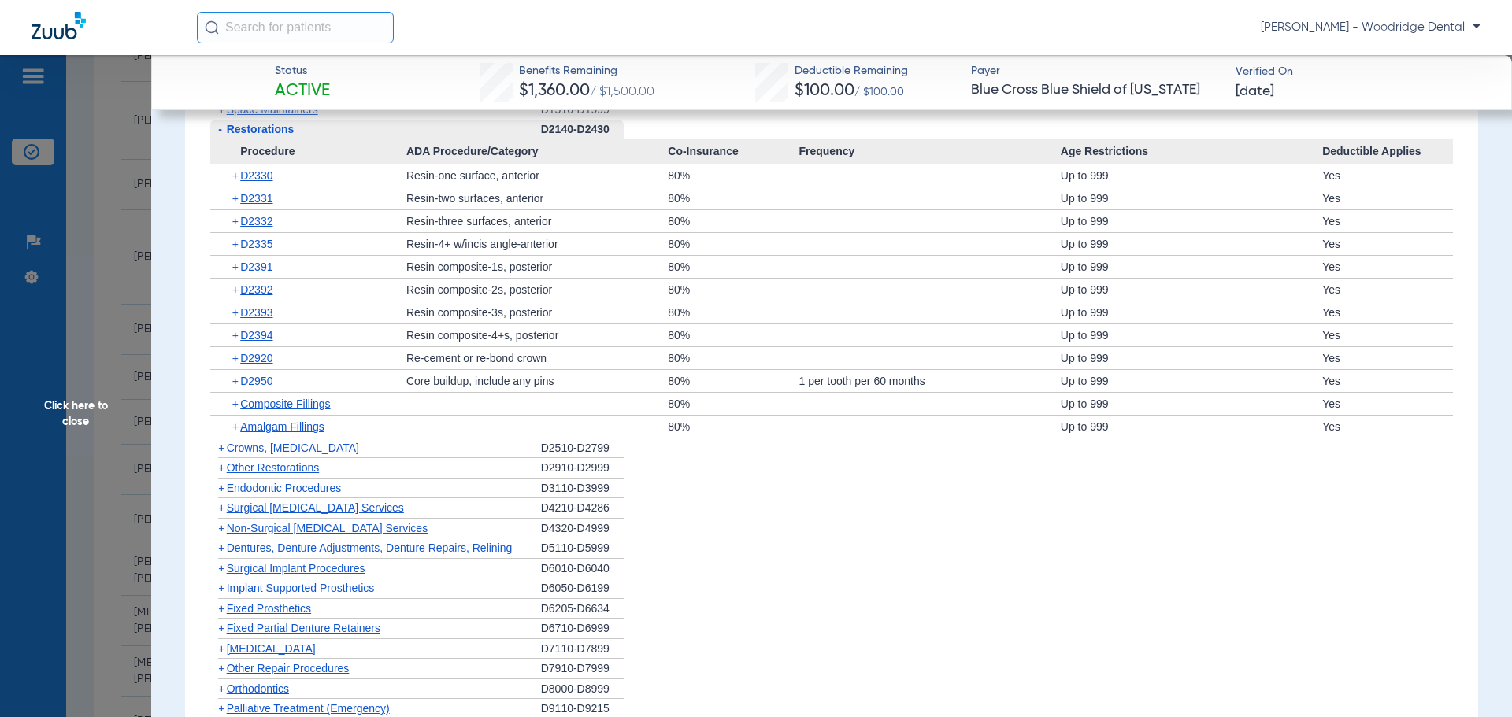
scroll to position [1160, 0]
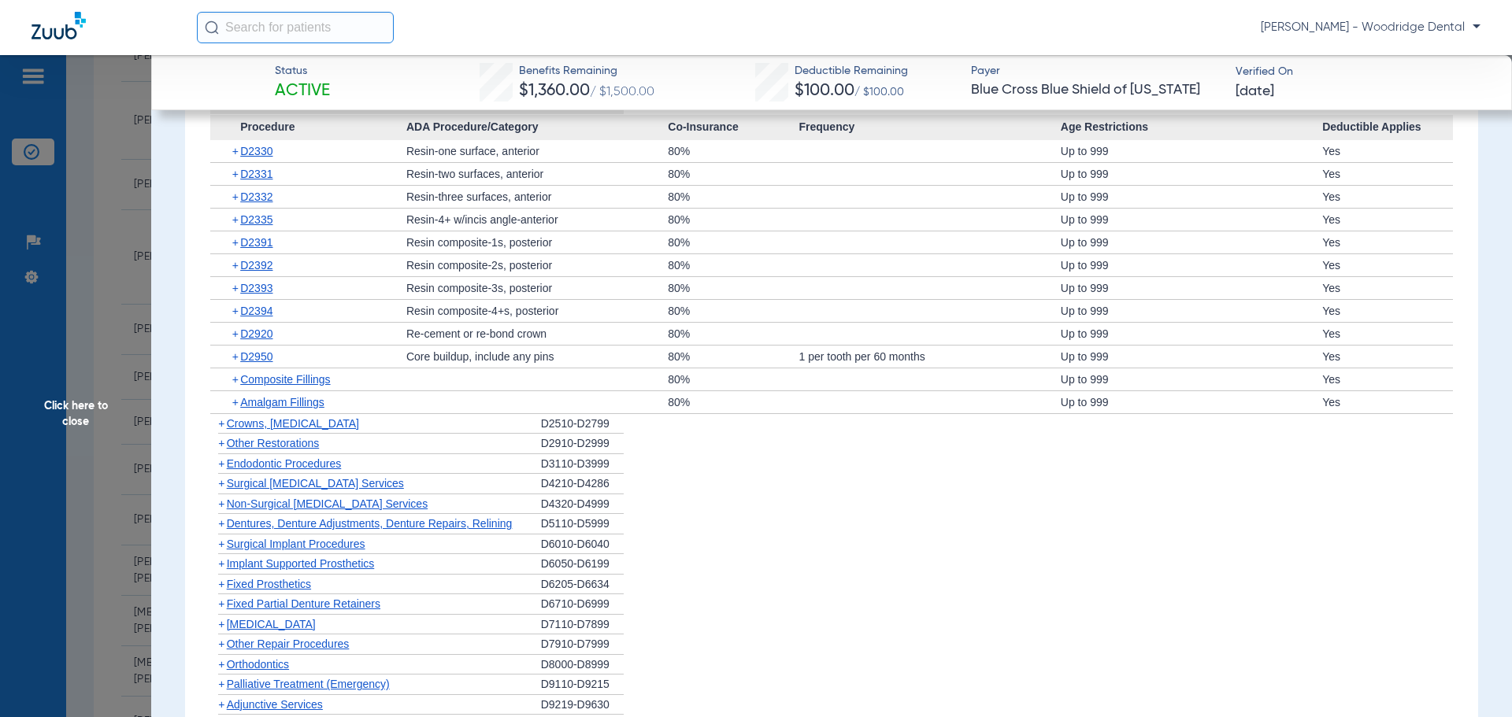
click at [222, 425] on span "+" at bounding box center [221, 423] width 6 height 13
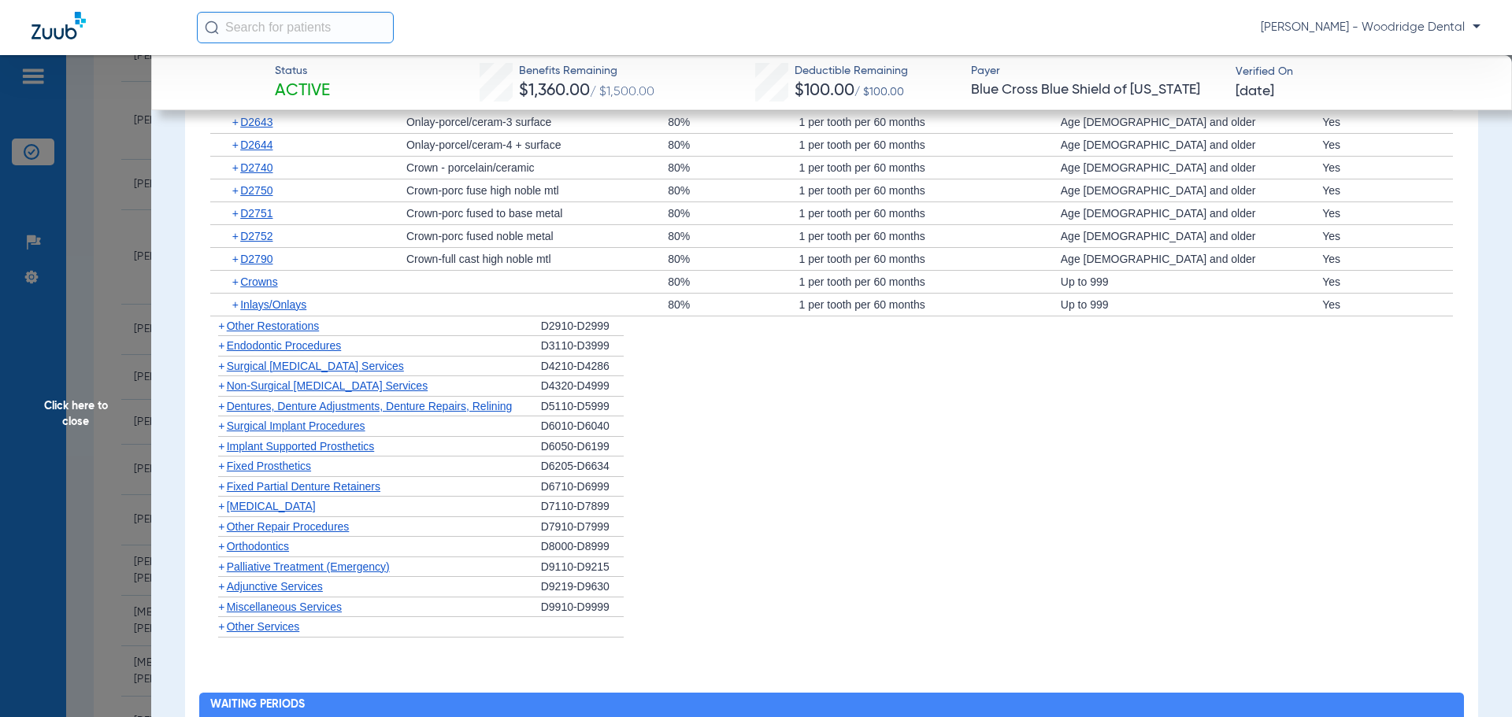
scroll to position [1510, 0]
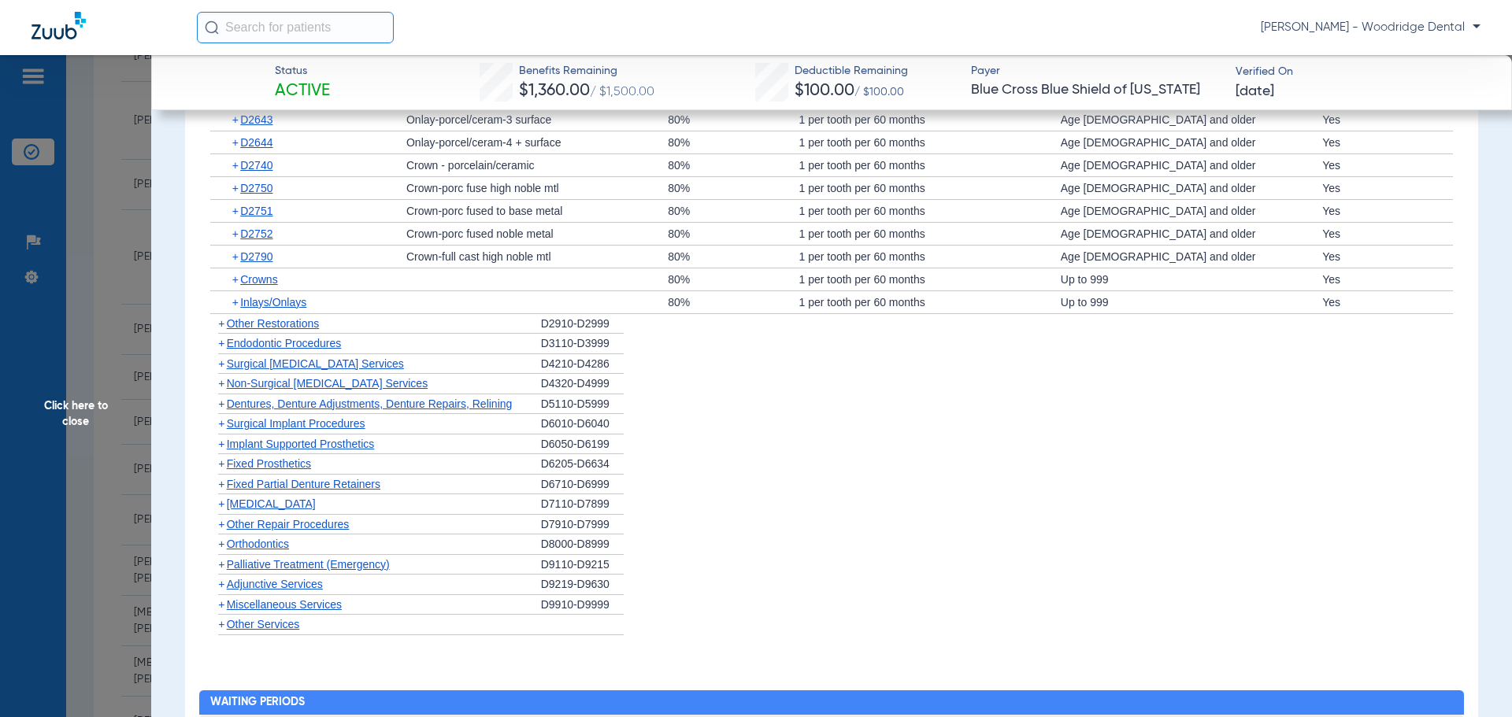
click at [224, 548] on span "+" at bounding box center [221, 544] width 6 height 13
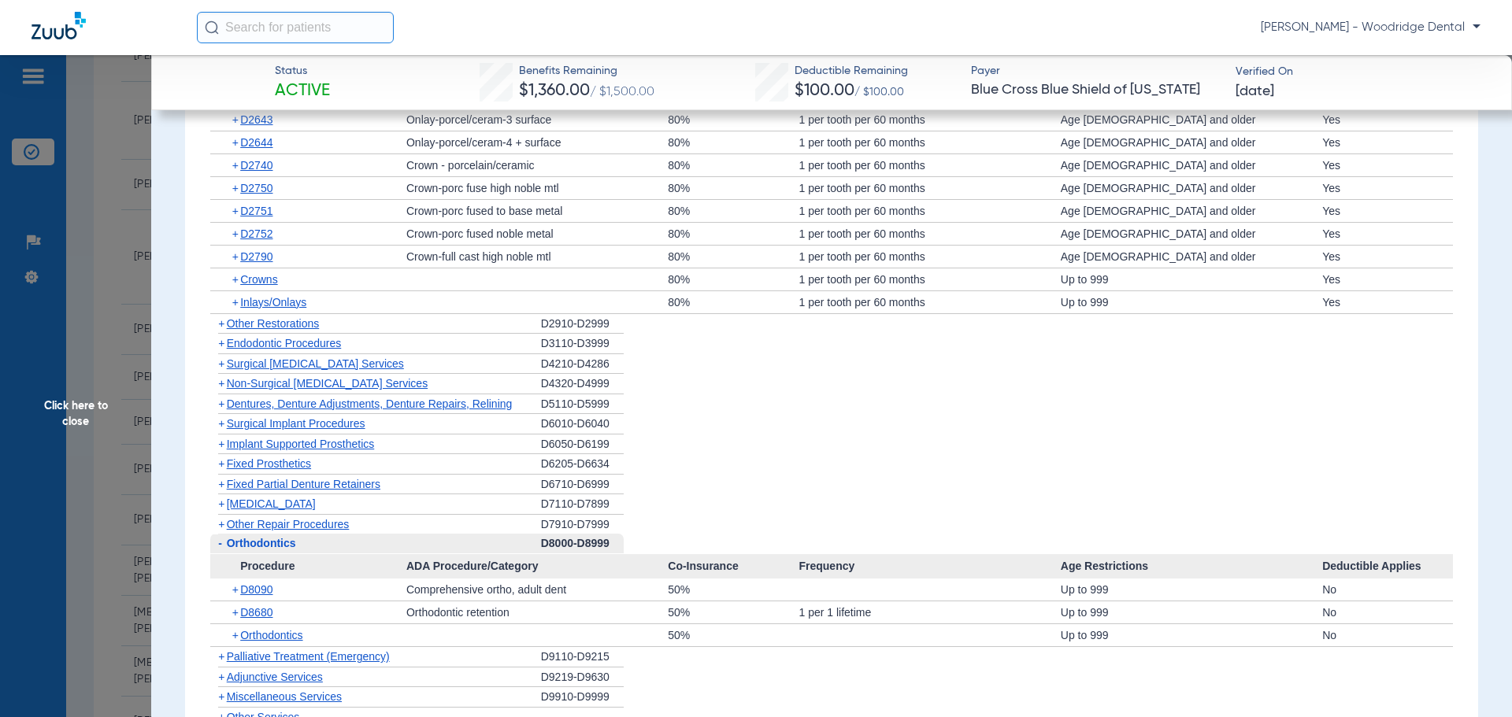
click at [222, 699] on span "+" at bounding box center [221, 696] width 6 height 13
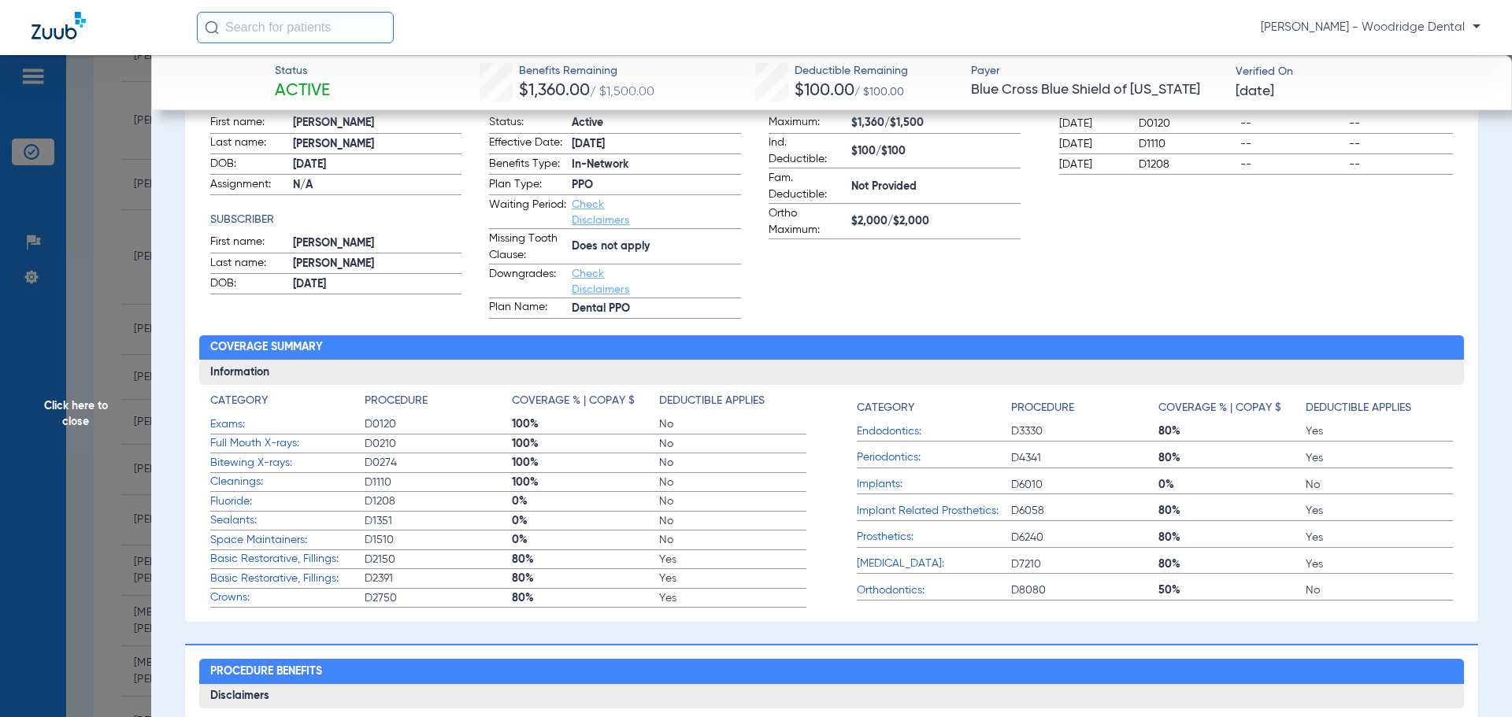
scroll to position [228, 0]
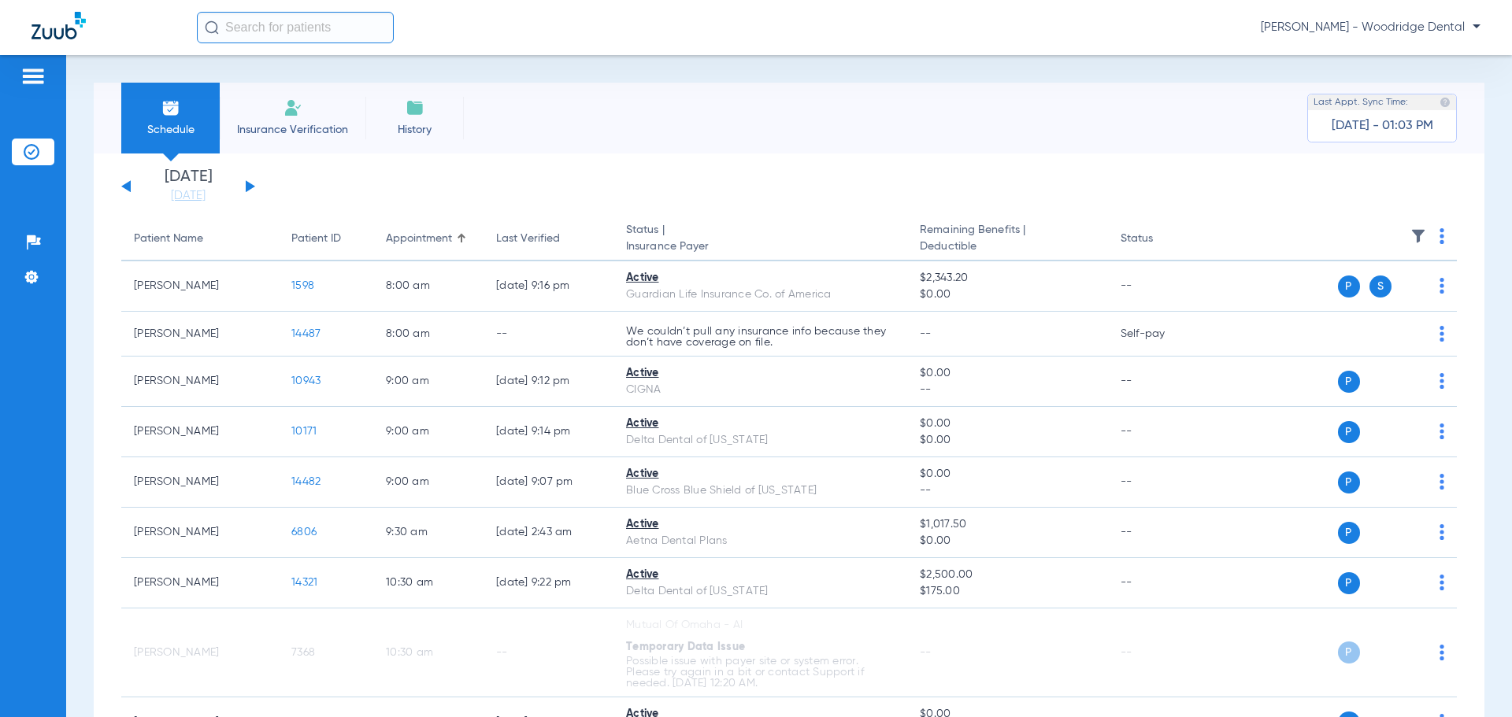
click at [251, 189] on div "[DATE] [DATE] [DATE] [DATE] [DATE] [DATE] [DATE] [DATE] [DATE] [DATE] [DATE] [D…" at bounding box center [188, 186] width 134 height 35
click at [246, 187] on button at bounding box center [250, 186] width 9 height 12
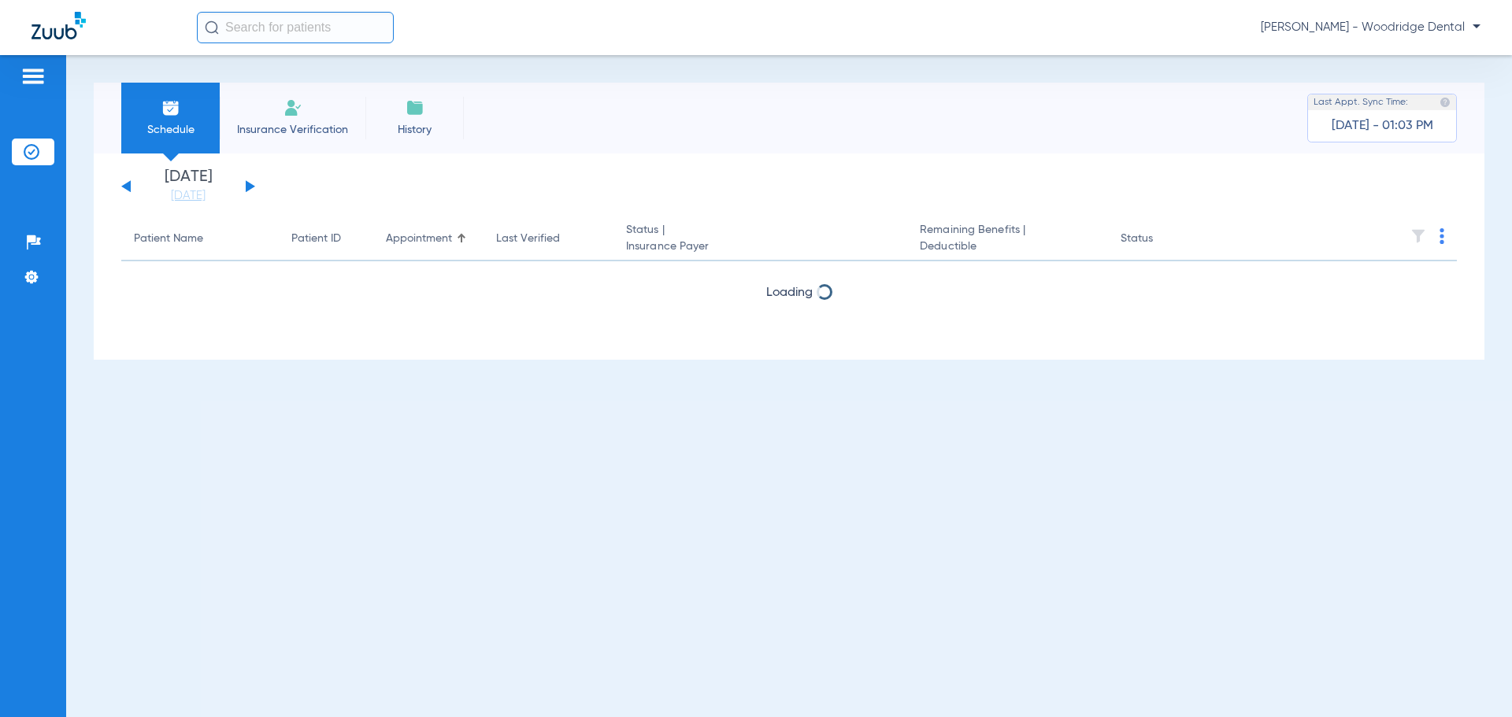
click at [246, 187] on button at bounding box center [250, 186] width 9 height 12
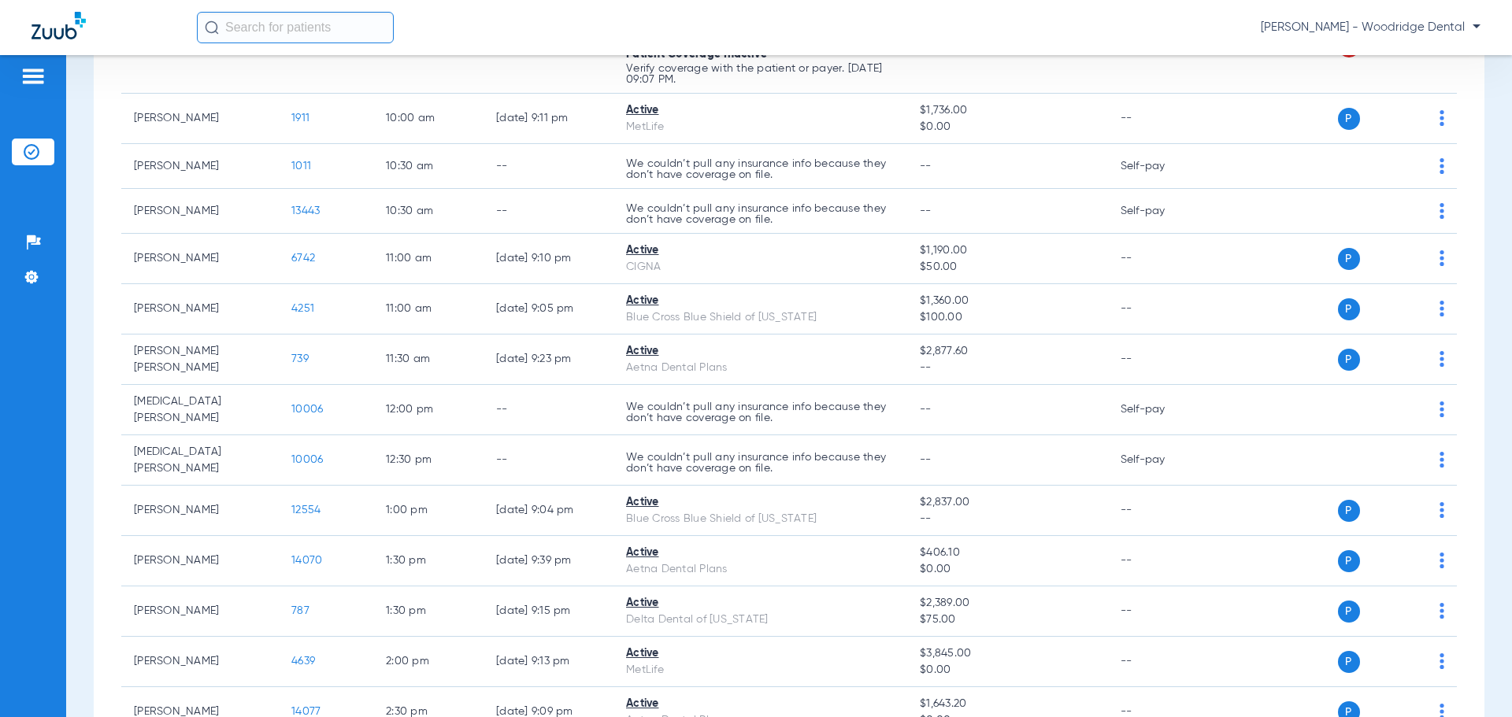
scroll to position [472, 0]
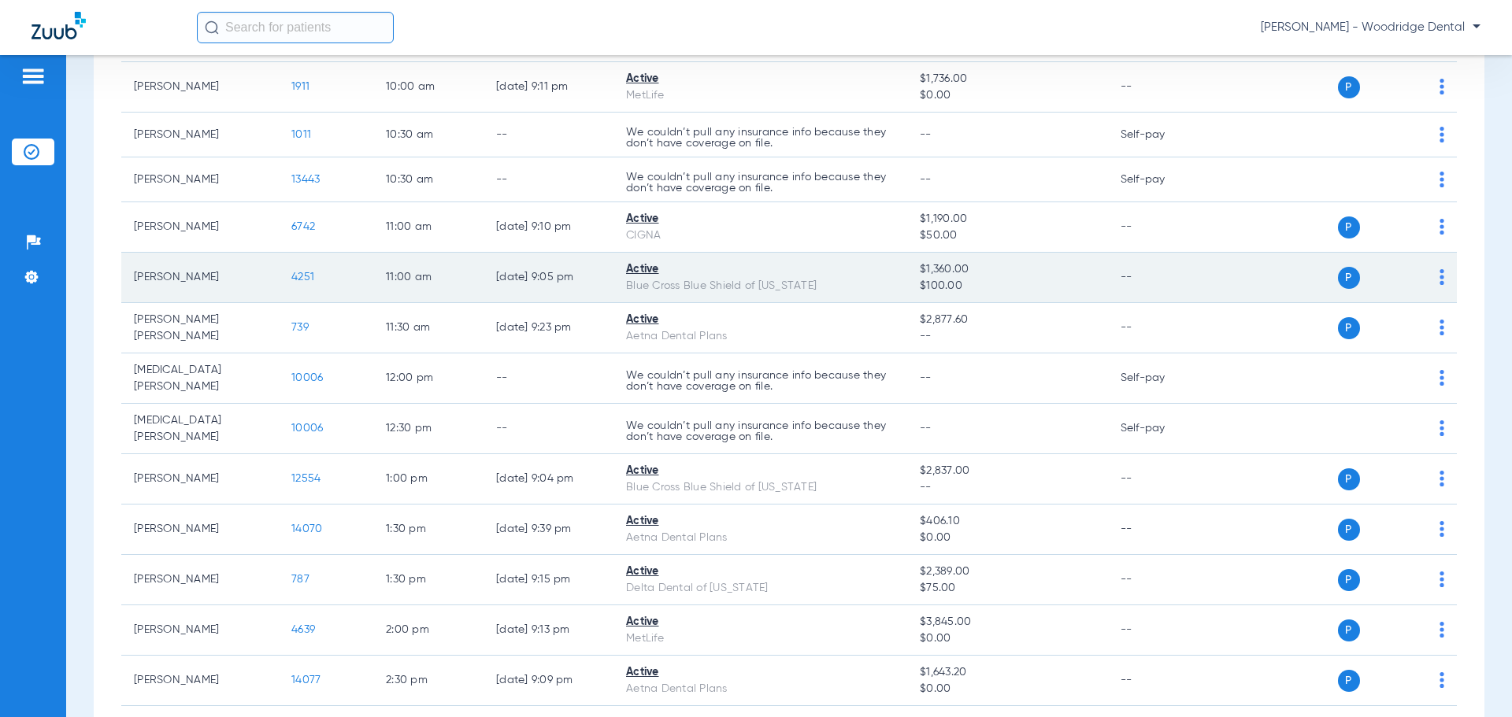
click at [300, 282] on span "4251" at bounding box center [302, 277] width 23 height 11
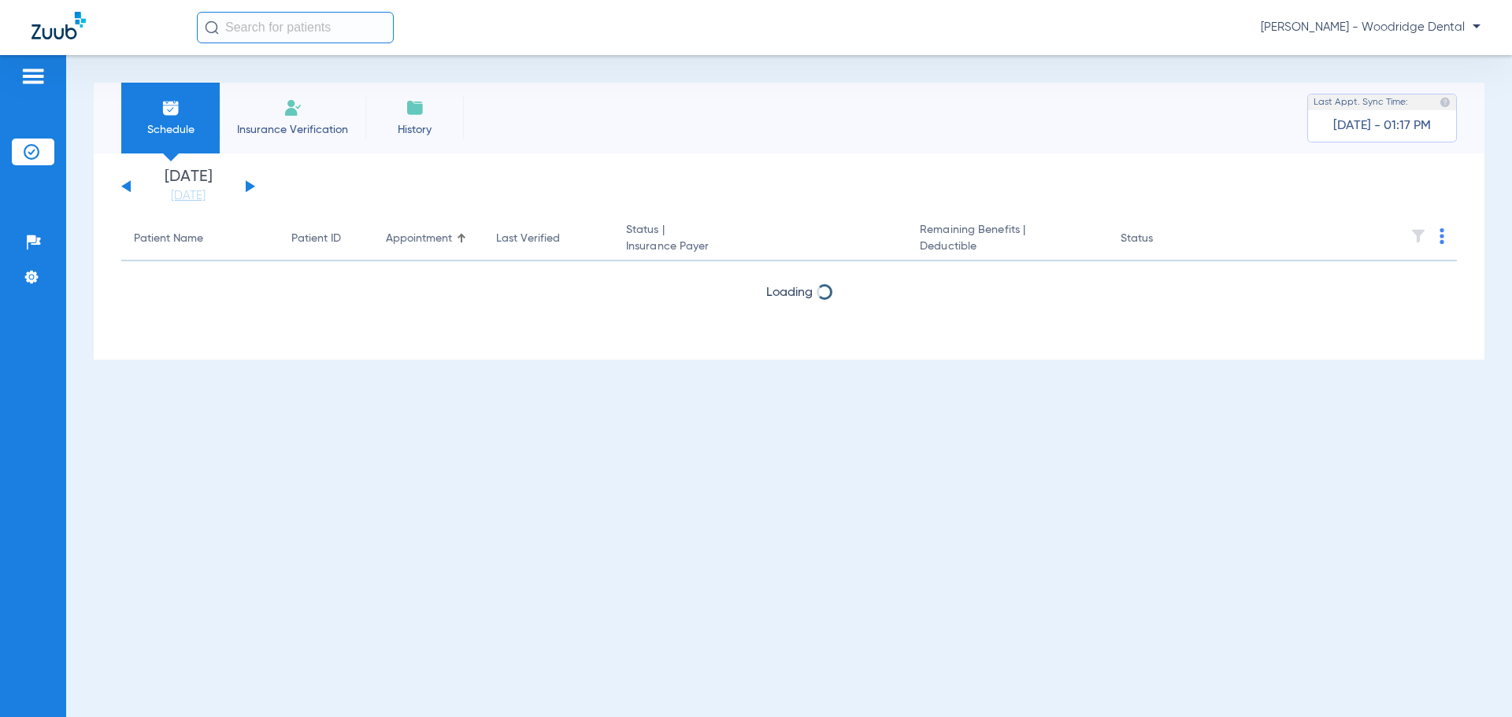
click at [247, 187] on button at bounding box center [250, 186] width 9 height 12
click at [248, 187] on button at bounding box center [250, 186] width 9 height 12
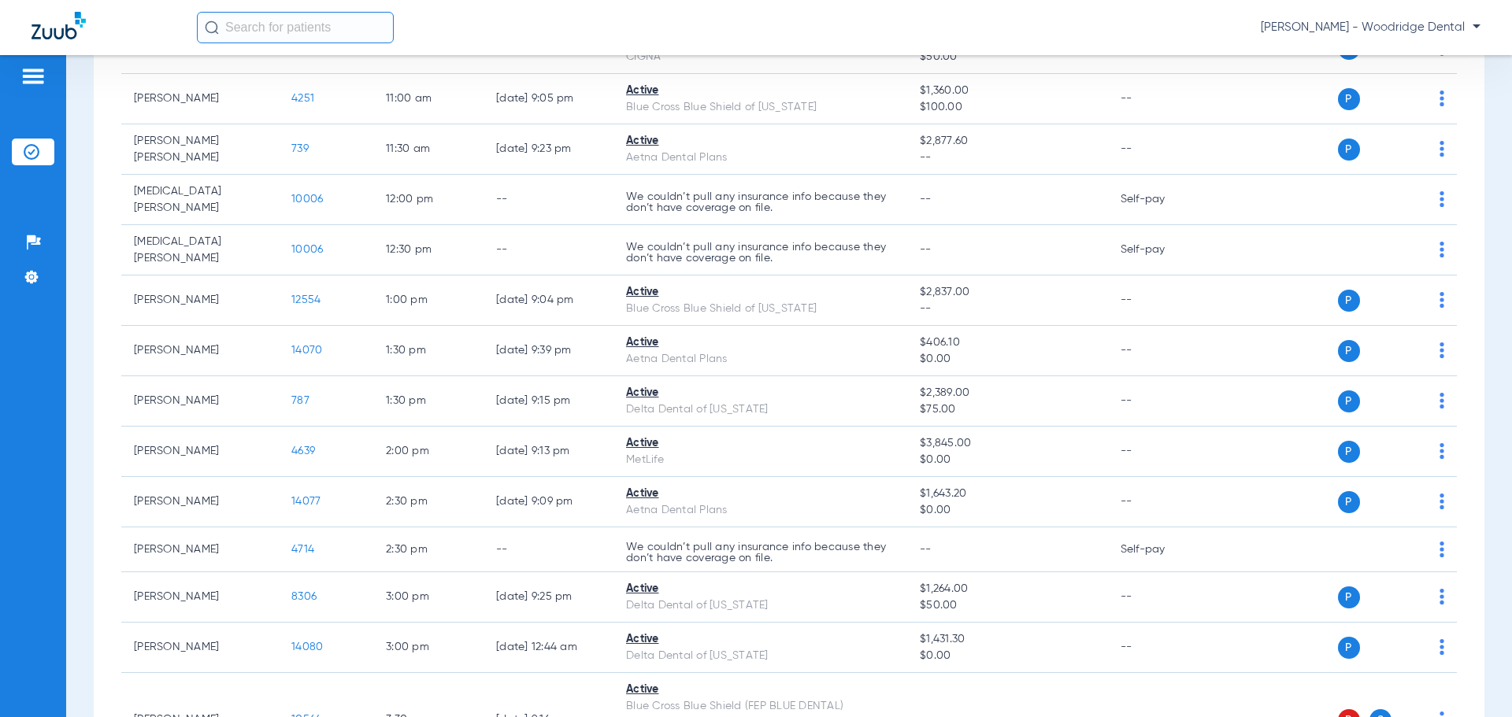
scroll to position [661, 0]
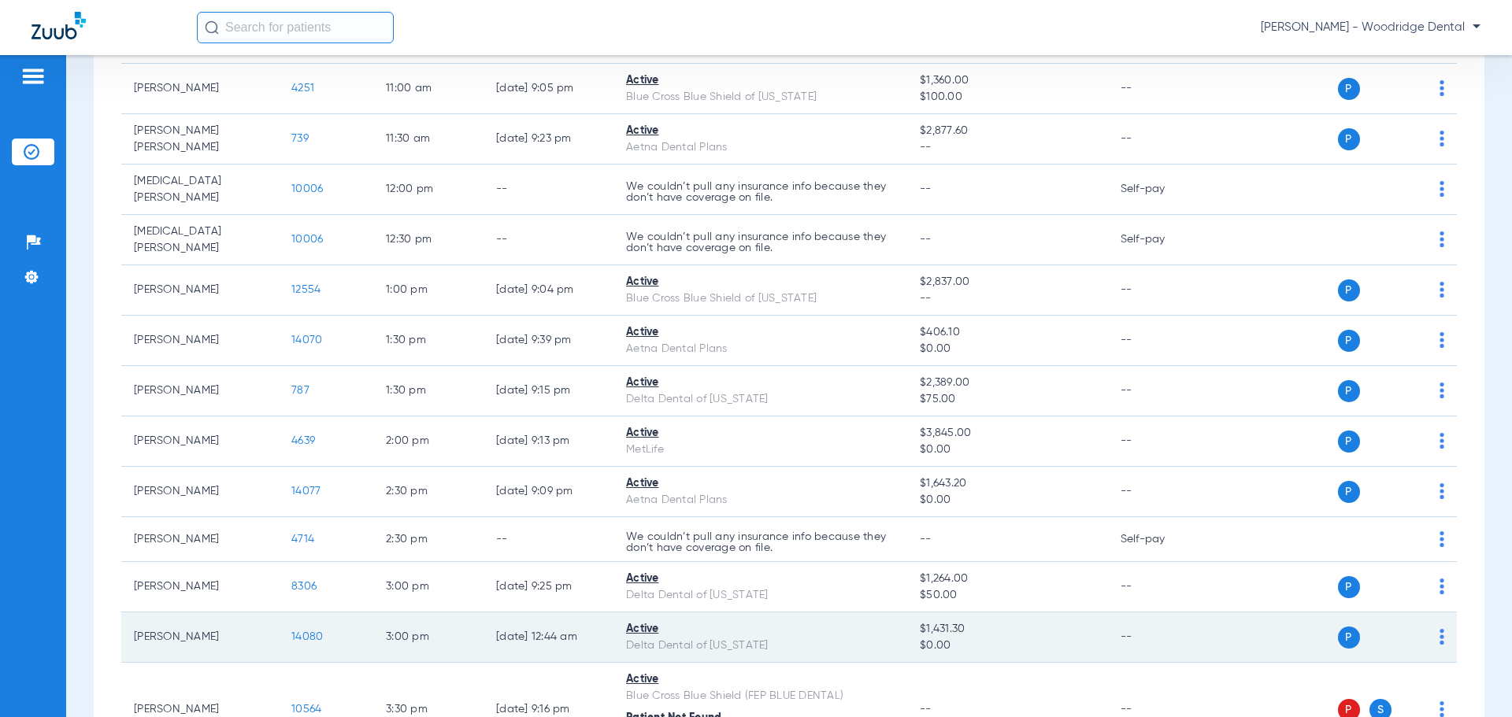
click at [294, 631] on span "14080" at bounding box center [306, 636] width 31 height 11
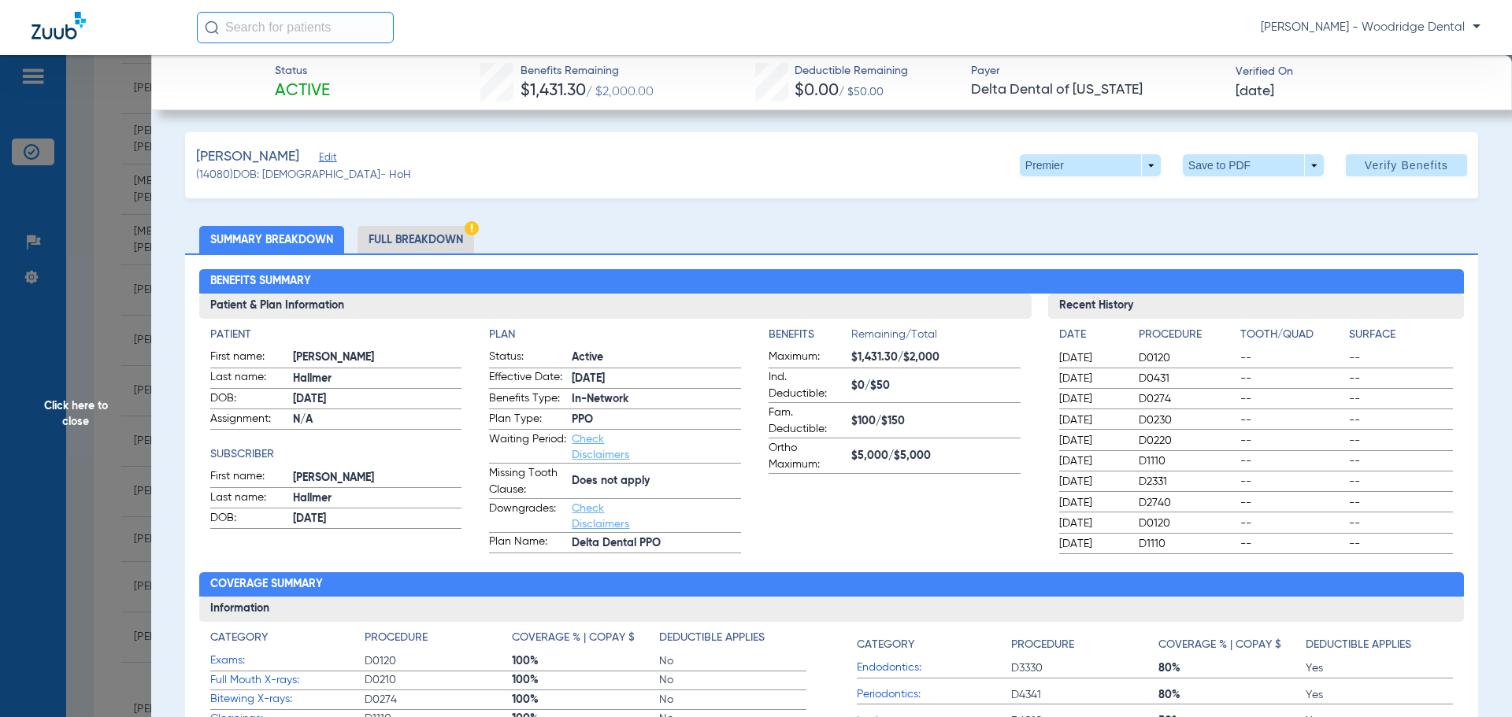
click at [420, 235] on li "Full Breakdown" at bounding box center [415, 240] width 117 height 28
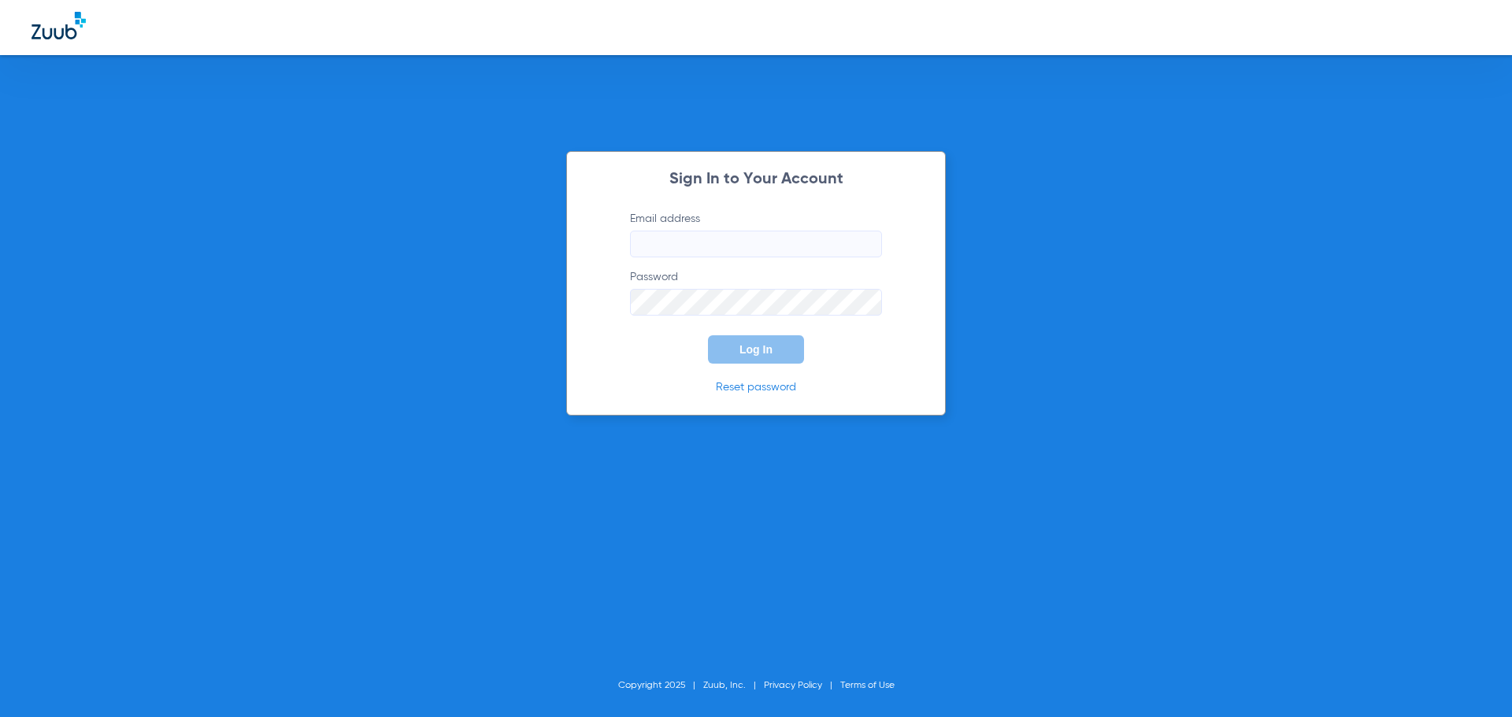
click at [729, 251] on input "Email address" at bounding box center [756, 244] width 252 height 27
click at [749, 242] on input "paulabeneshunas45" at bounding box center [756, 244] width 252 height 27
type input "paulabeneshunas45@mydentalmail.com"
click at [708, 335] on button "Log In" at bounding box center [756, 349] width 96 height 28
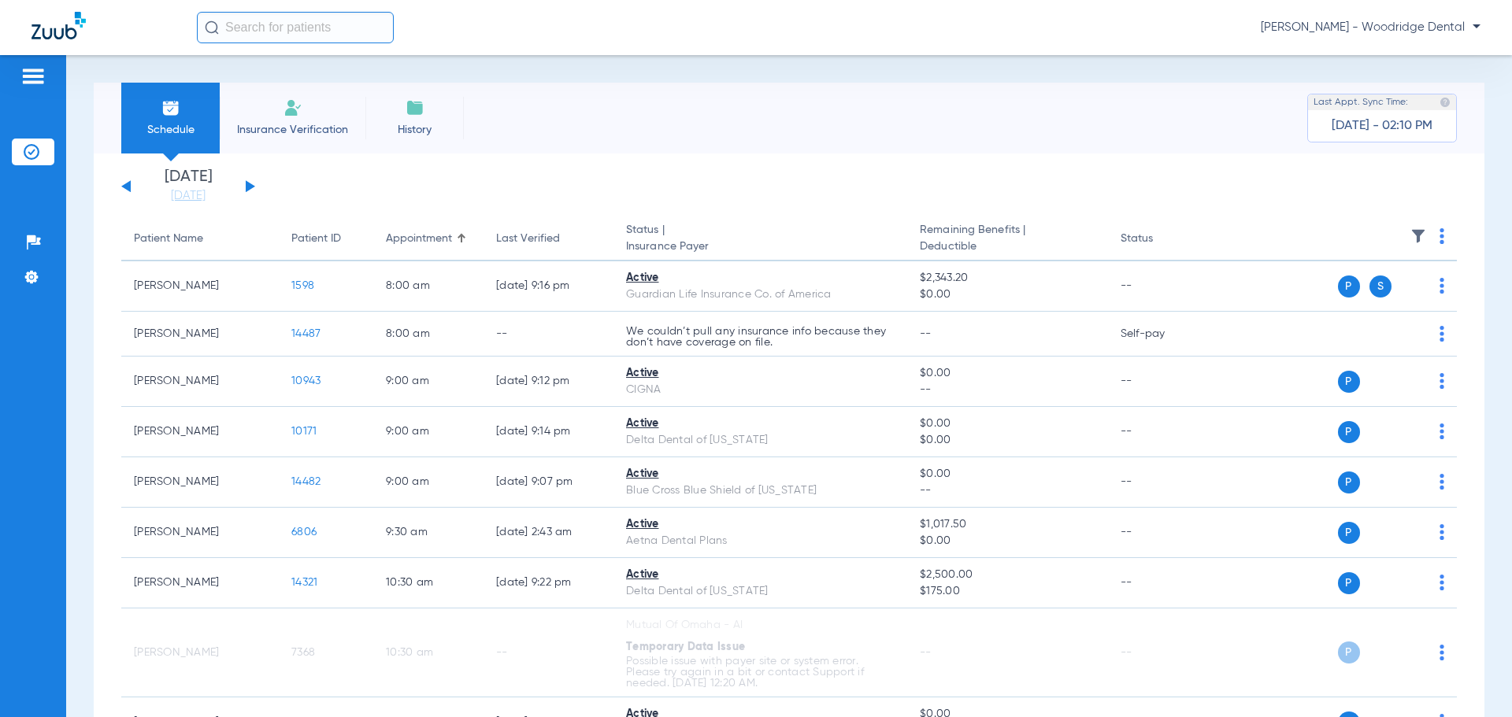
click at [251, 180] on div "Monday 07-21-2025 Tuesday 07-22-2025 Wednesday 07-23-2025 Thursday 07-24-2025 F…" at bounding box center [188, 186] width 134 height 35
click at [248, 184] on button at bounding box center [250, 186] width 9 height 12
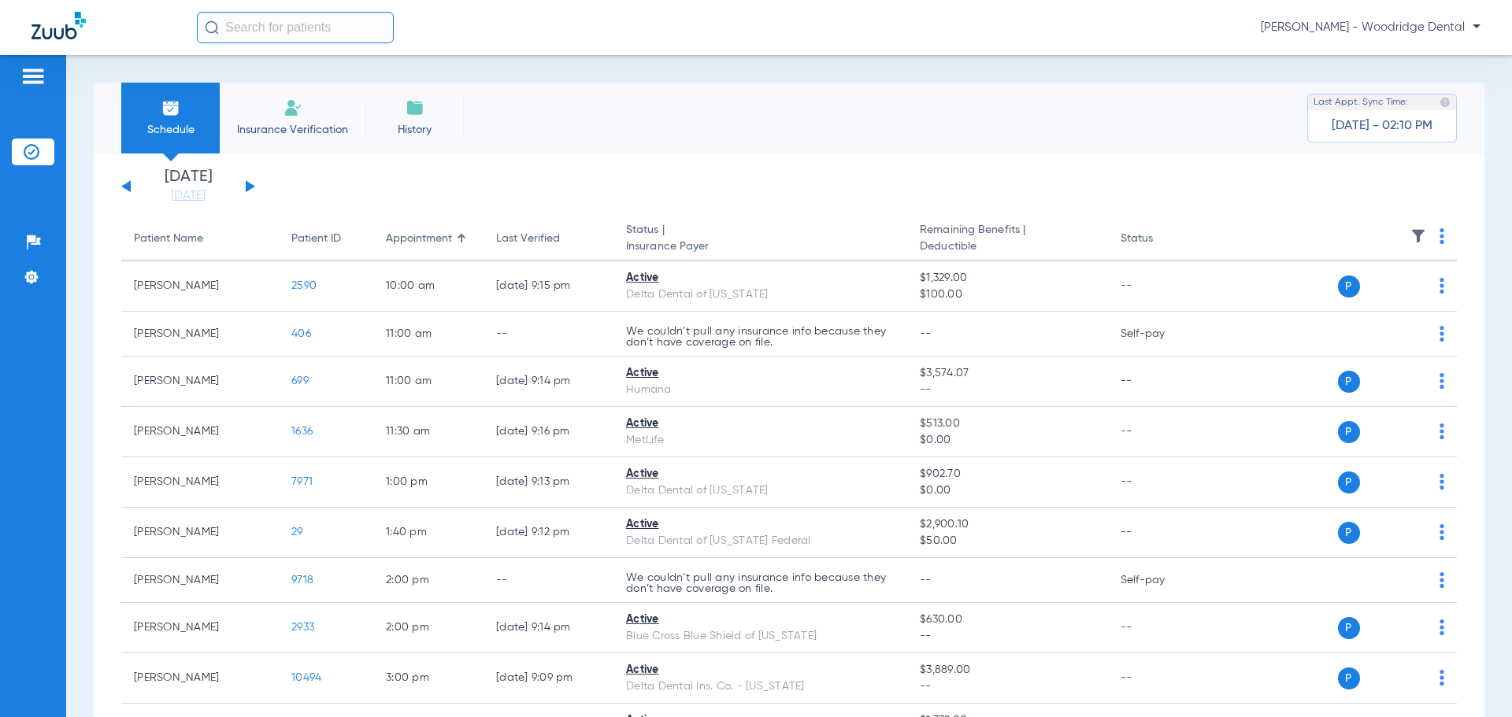
click at [248, 184] on button at bounding box center [250, 186] width 9 height 12
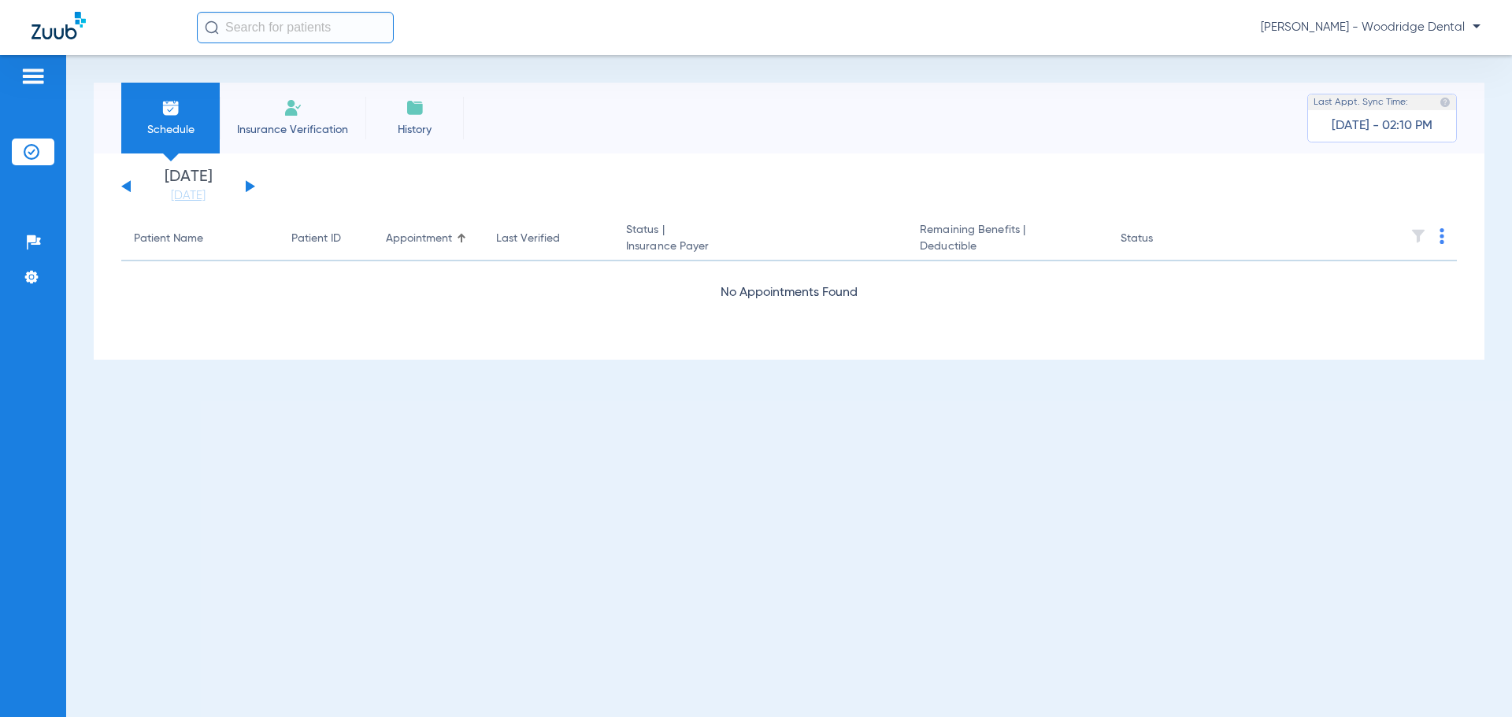
click at [248, 184] on button at bounding box center [250, 186] width 9 height 12
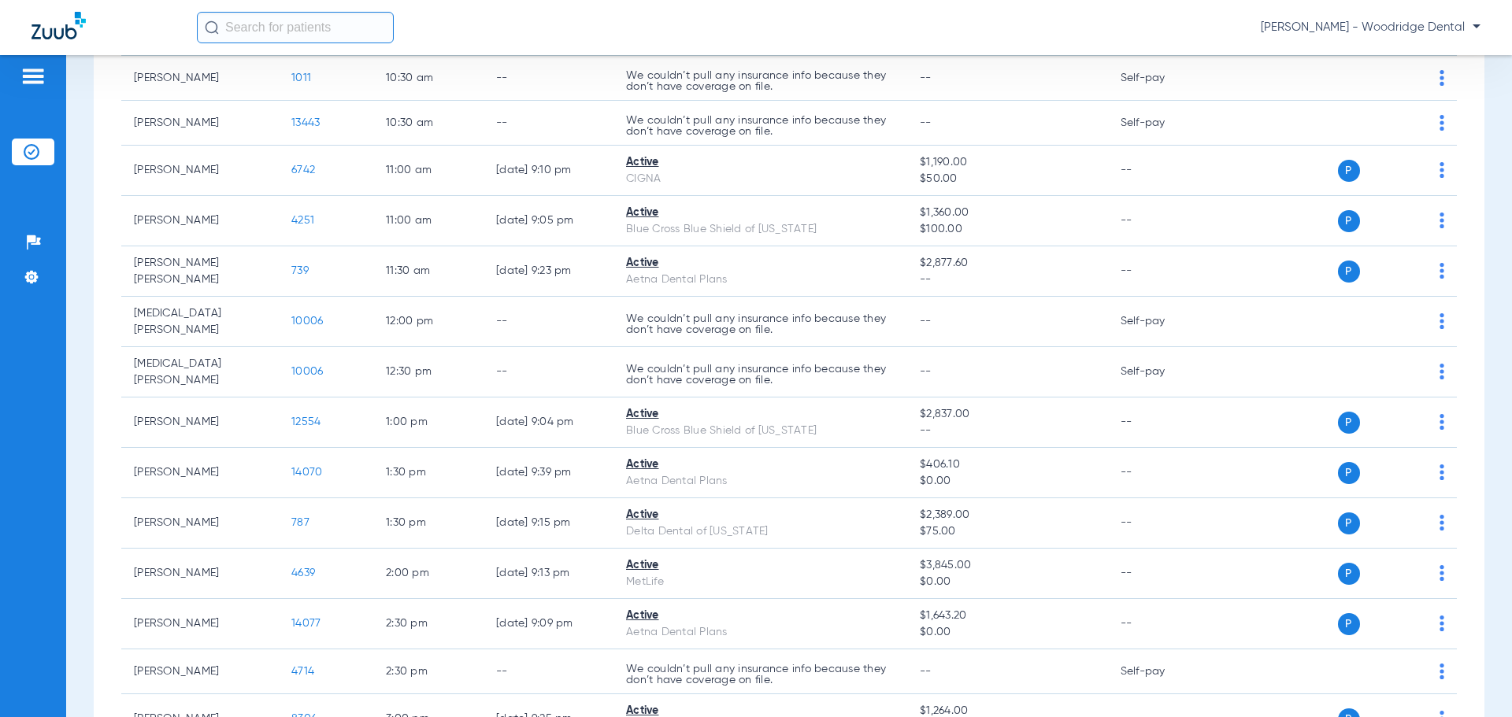
scroll to position [535, 0]
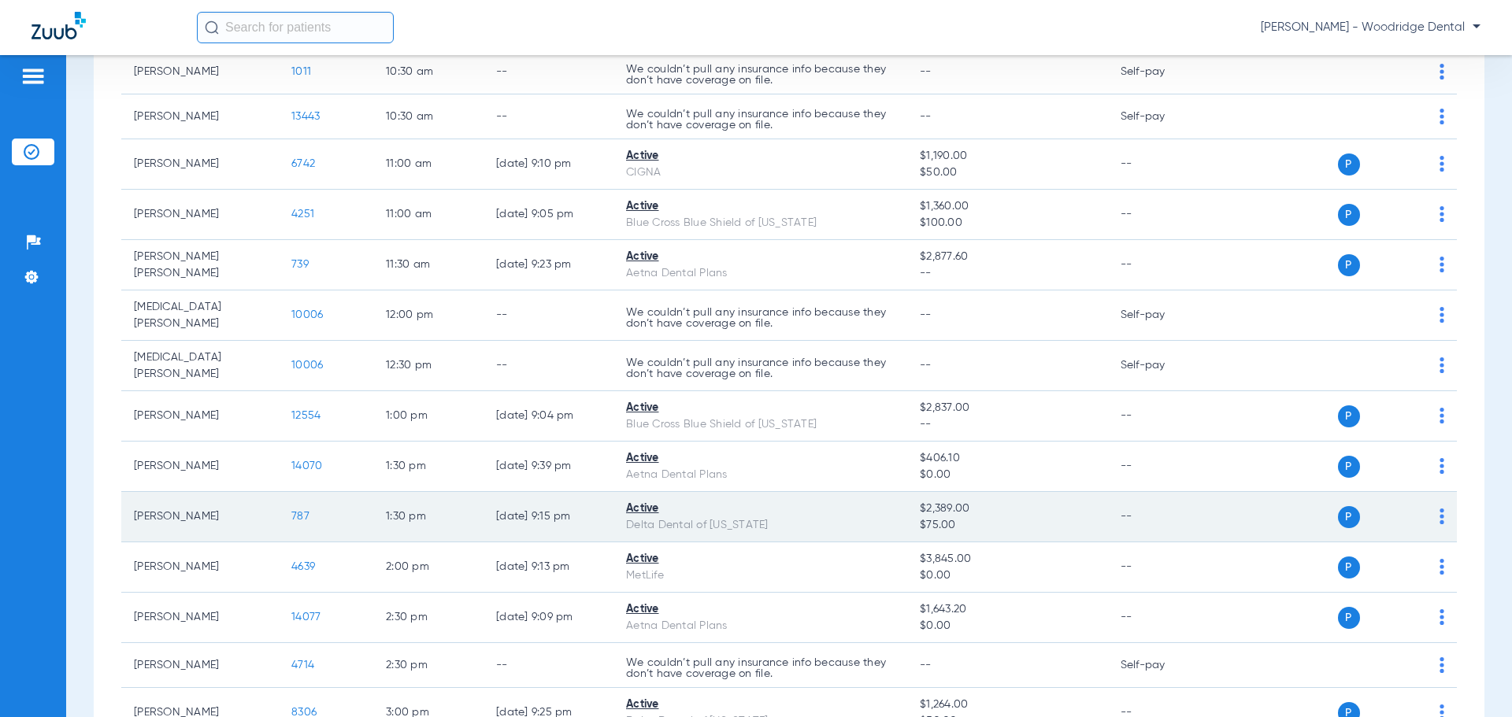
click at [298, 511] on span "787" at bounding box center [300, 516] width 18 height 11
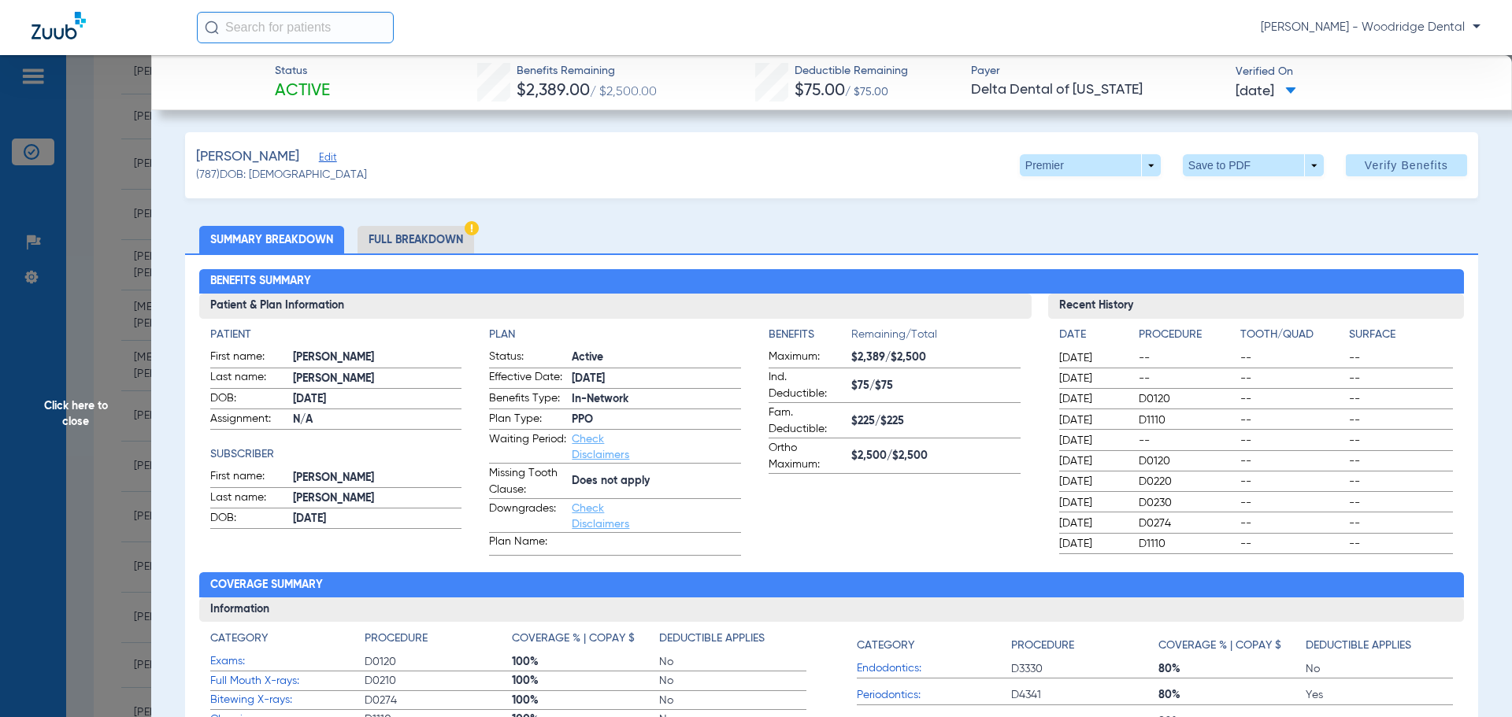
click at [439, 231] on li "Full Breakdown" at bounding box center [415, 240] width 117 height 28
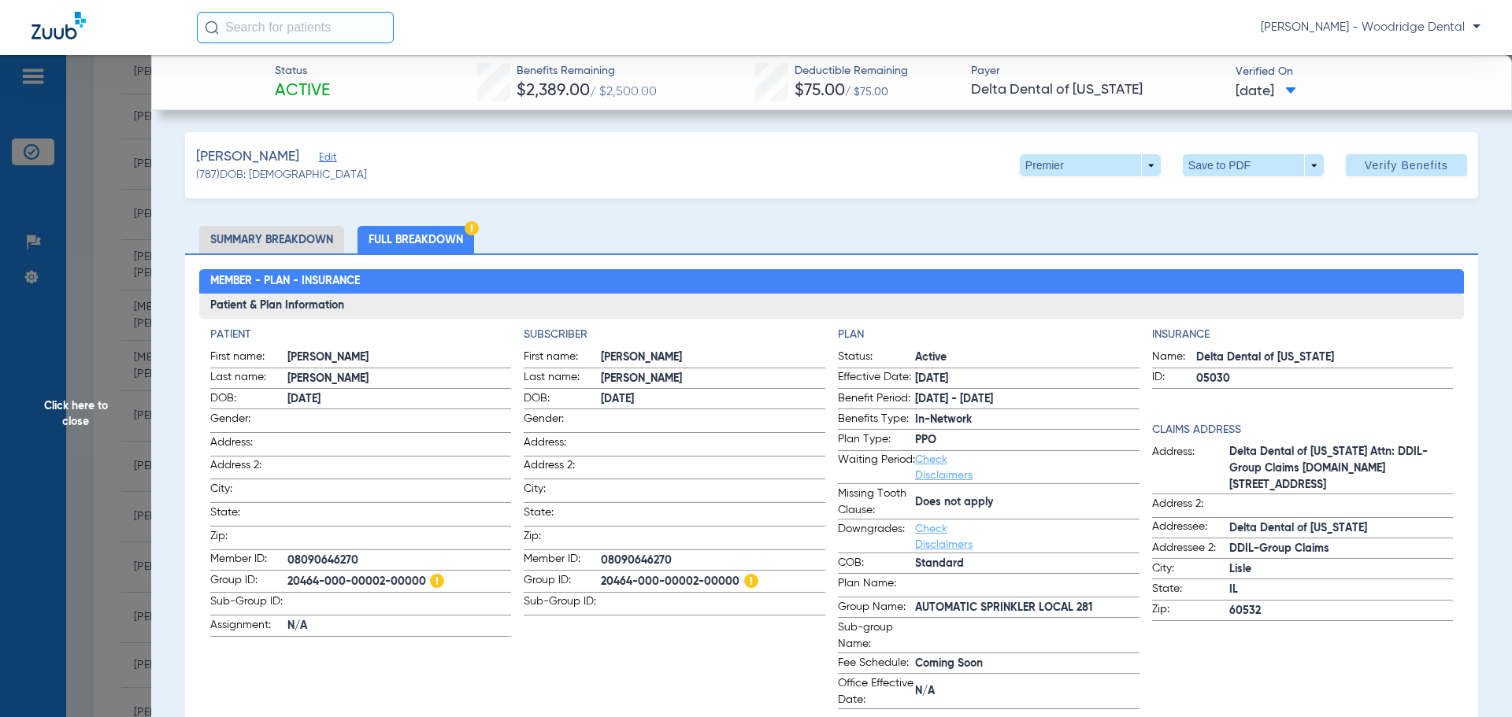
click at [264, 237] on li "Summary Breakdown" at bounding box center [271, 240] width 145 height 28
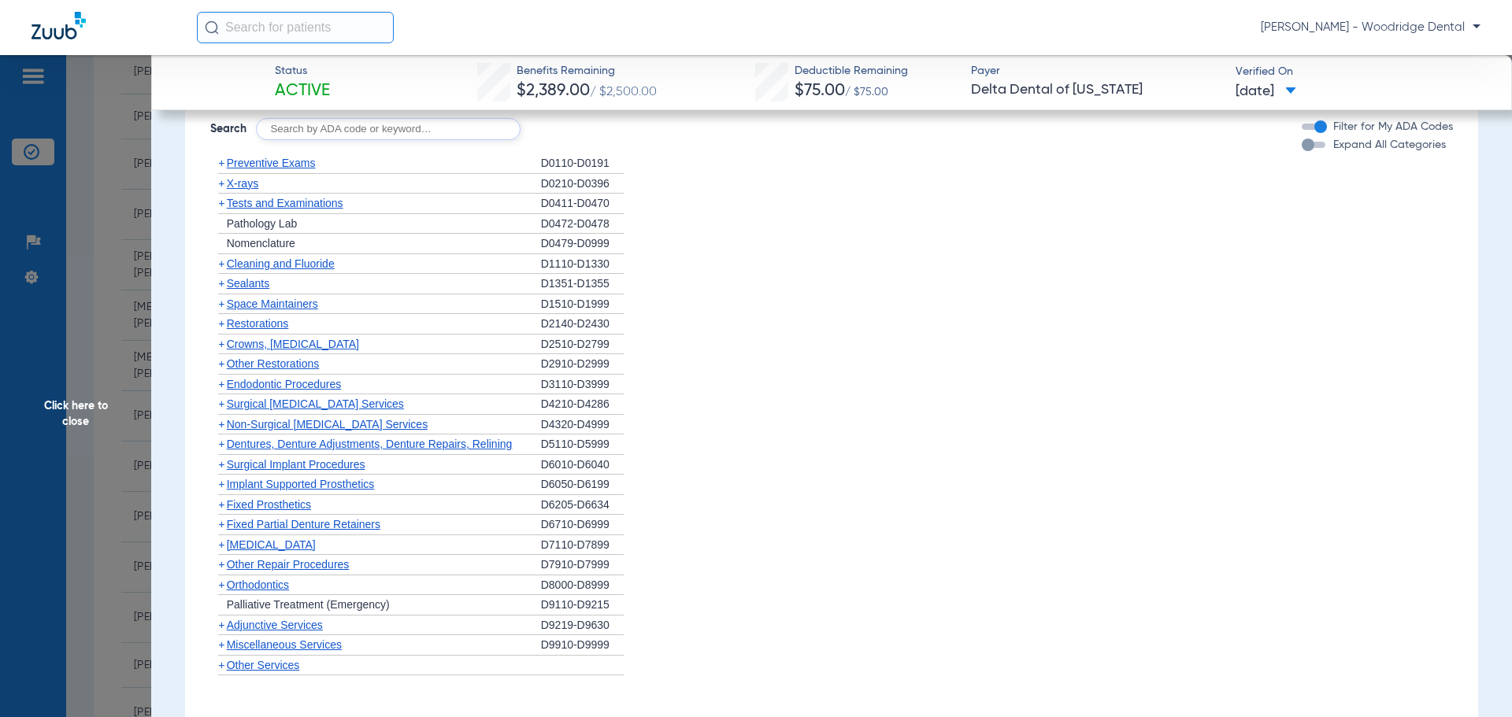
scroll to position [1185, 0]
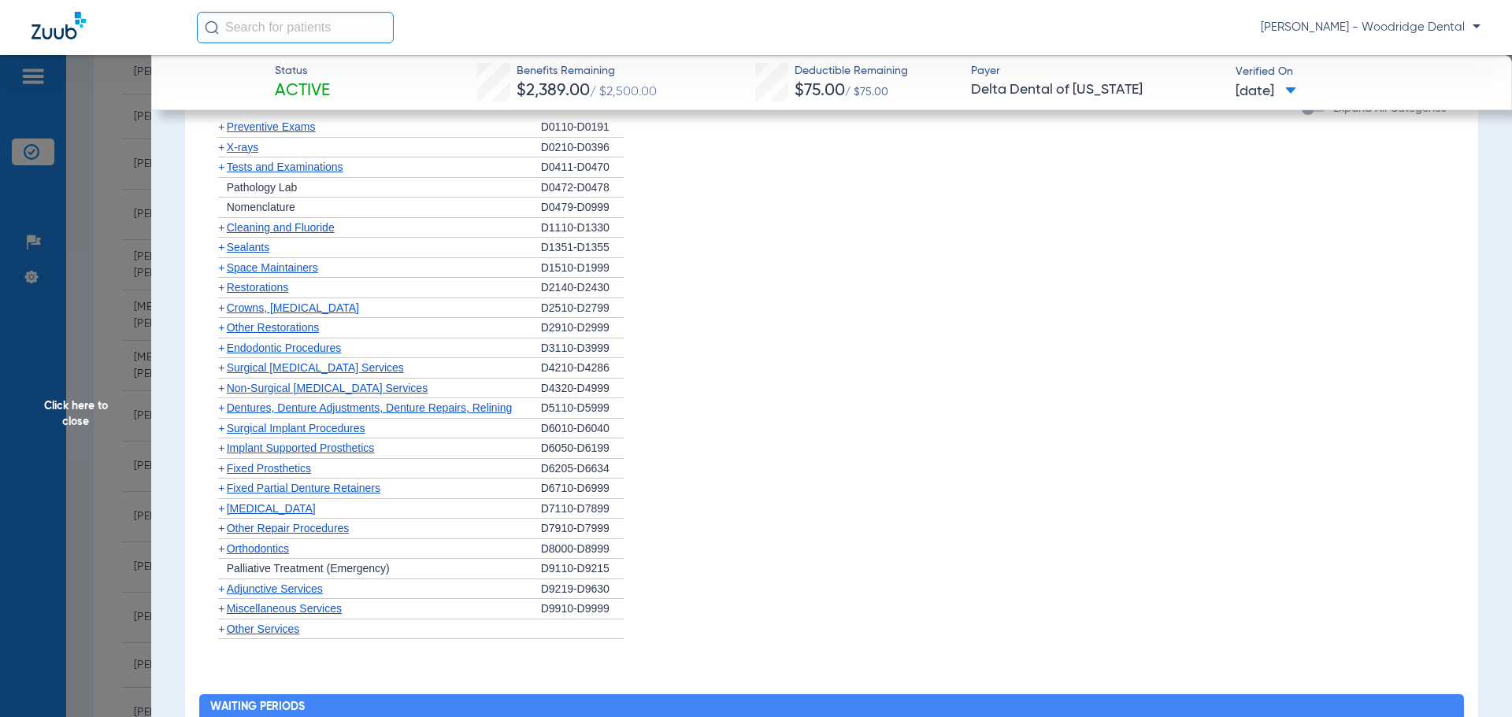
click at [220, 552] on span "+" at bounding box center [221, 548] width 6 height 13
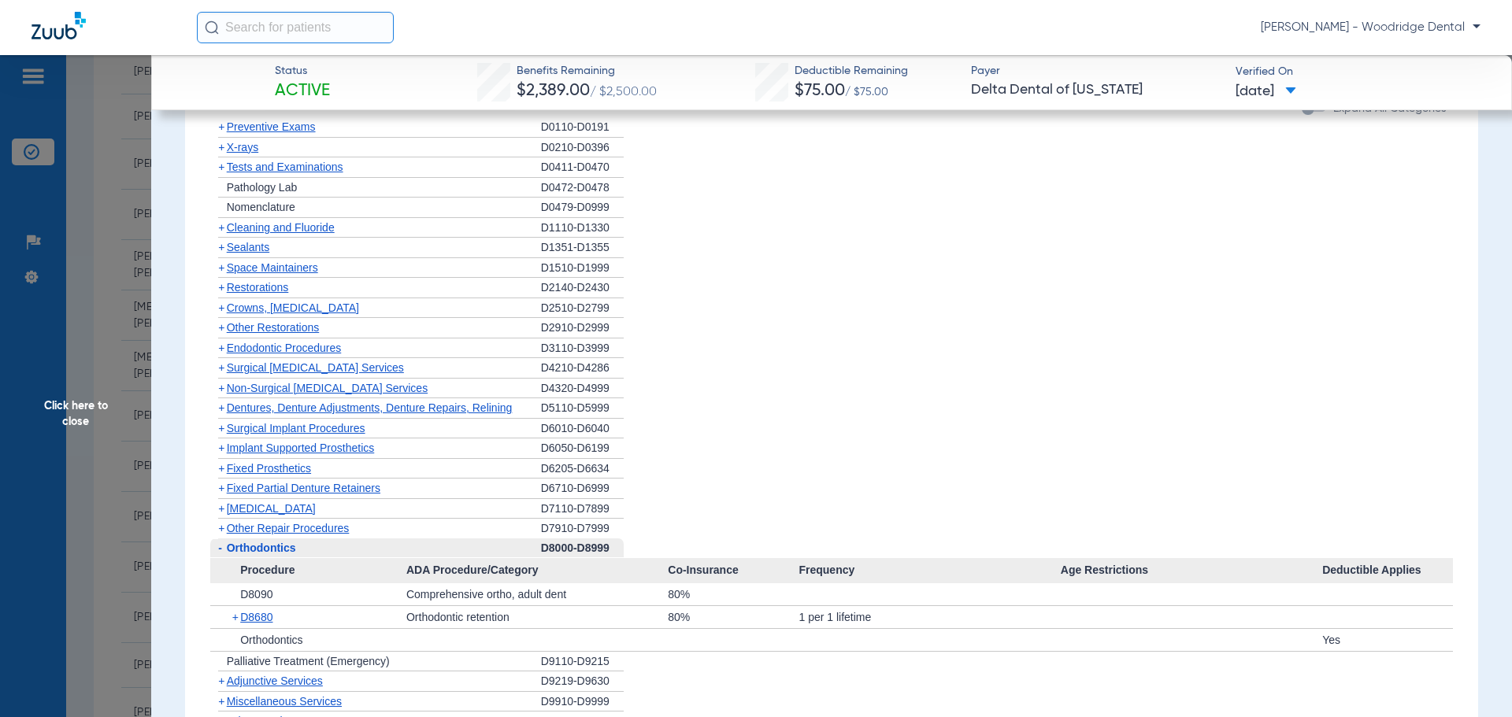
click at [217, 704] on span "+" at bounding box center [218, 702] width 17 height 20
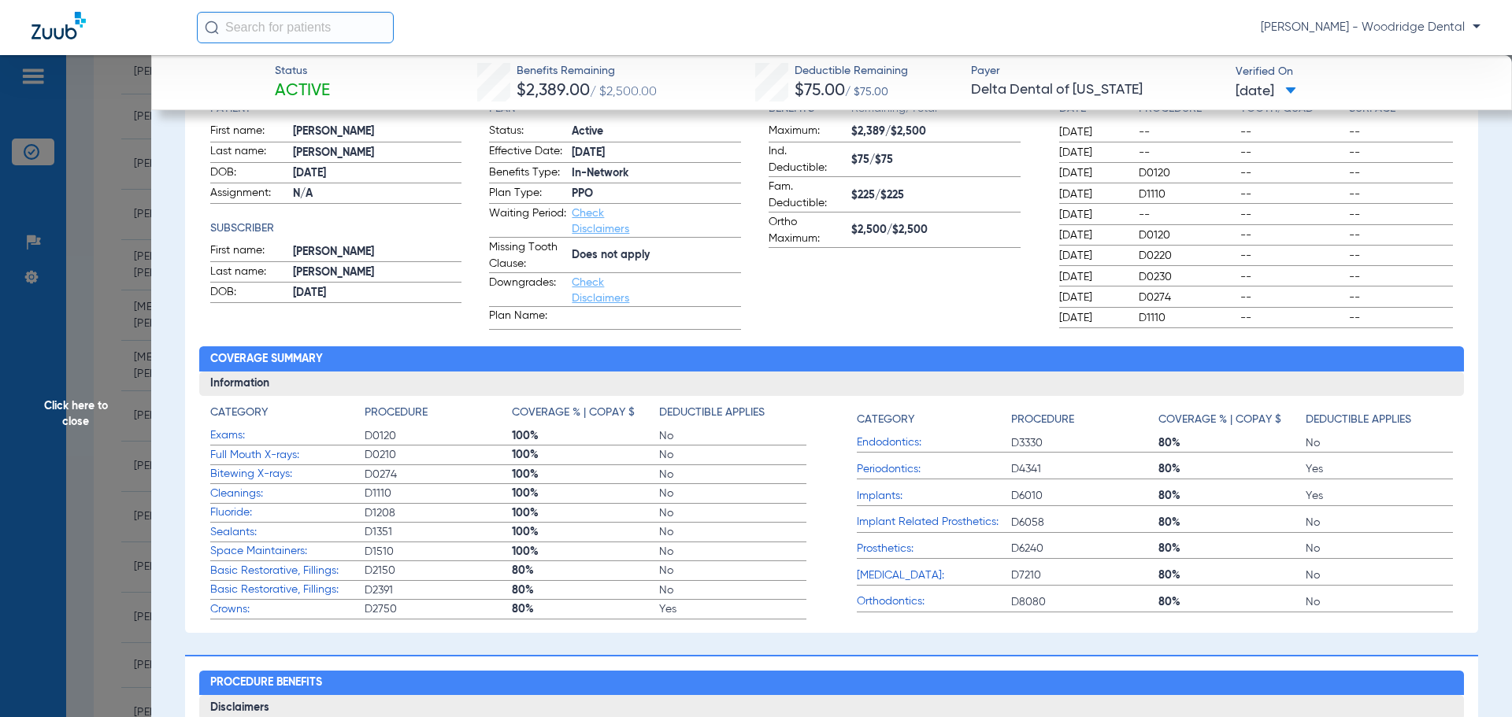
scroll to position [220, 0]
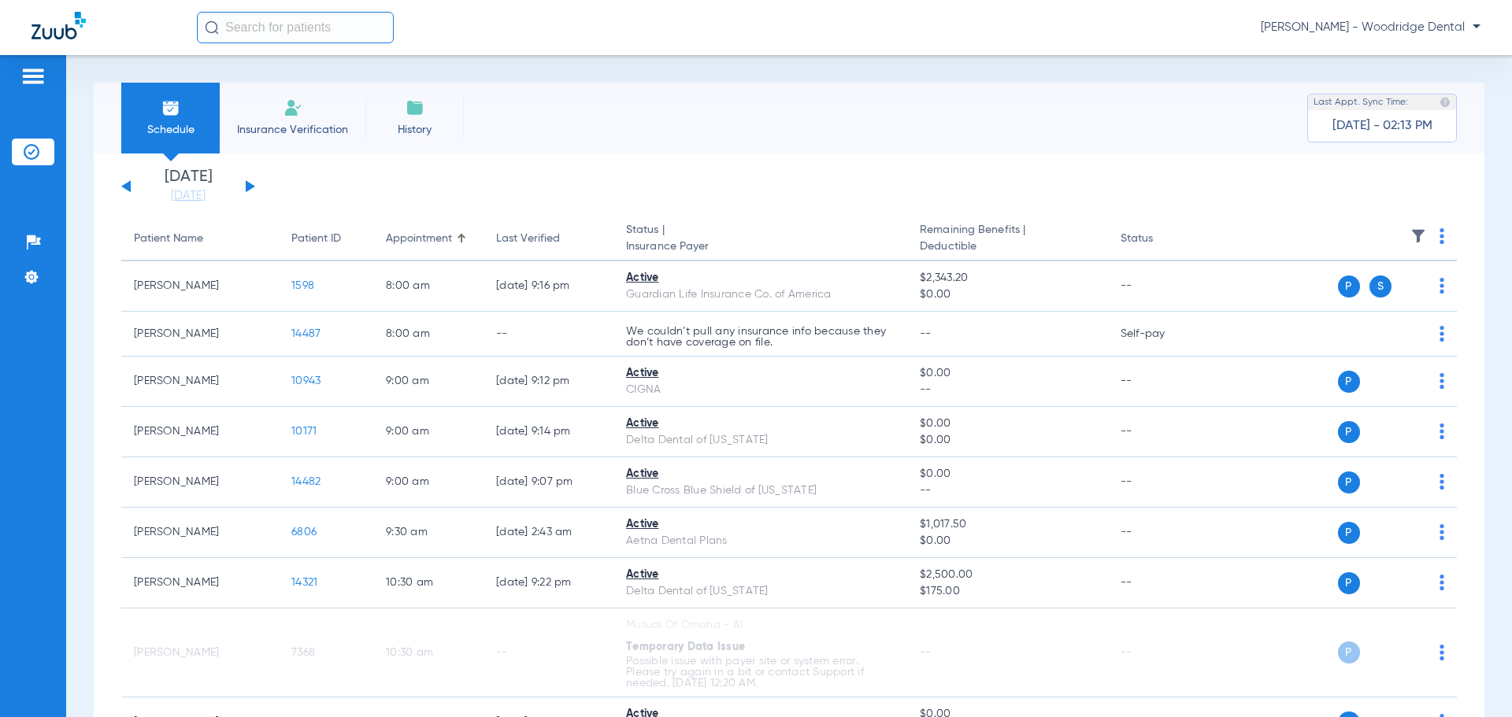
click at [247, 185] on button at bounding box center [250, 186] width 9 height 12
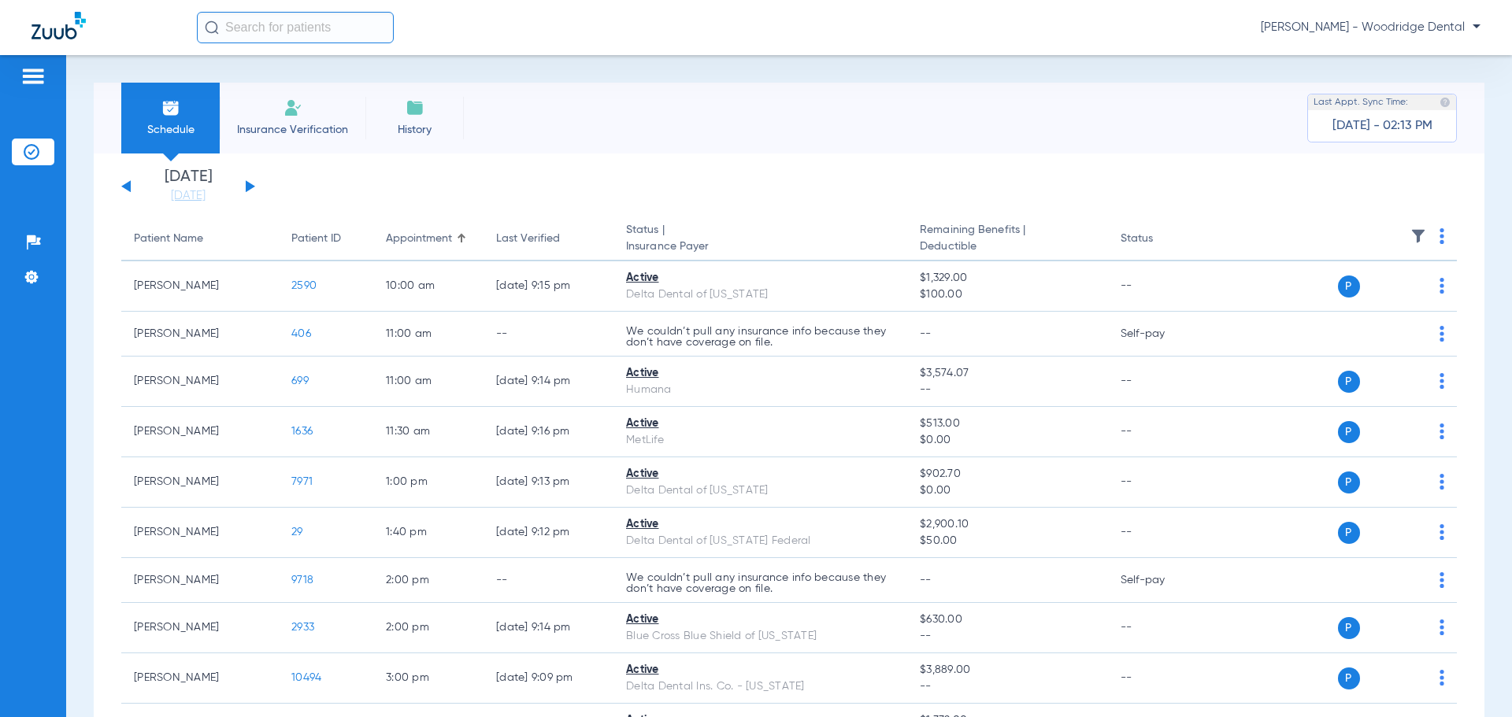
click at [247, 185] on button at bounding box center [250, 186] width 9 height 12
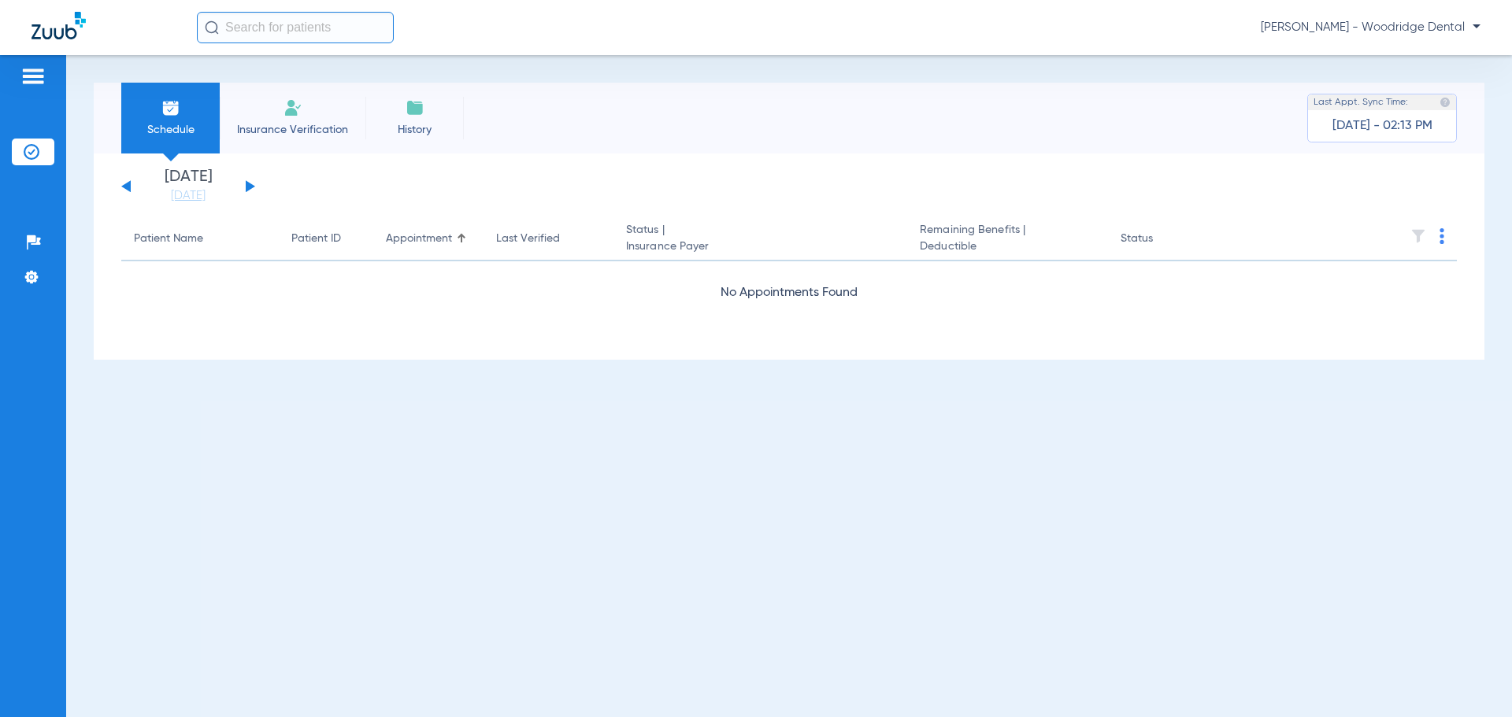
click at [247, 185] on button at bounding box center [250, 186] width 9 height 12
click at [246, 187] on button at bounding box center [250, 186] width 9 height 12
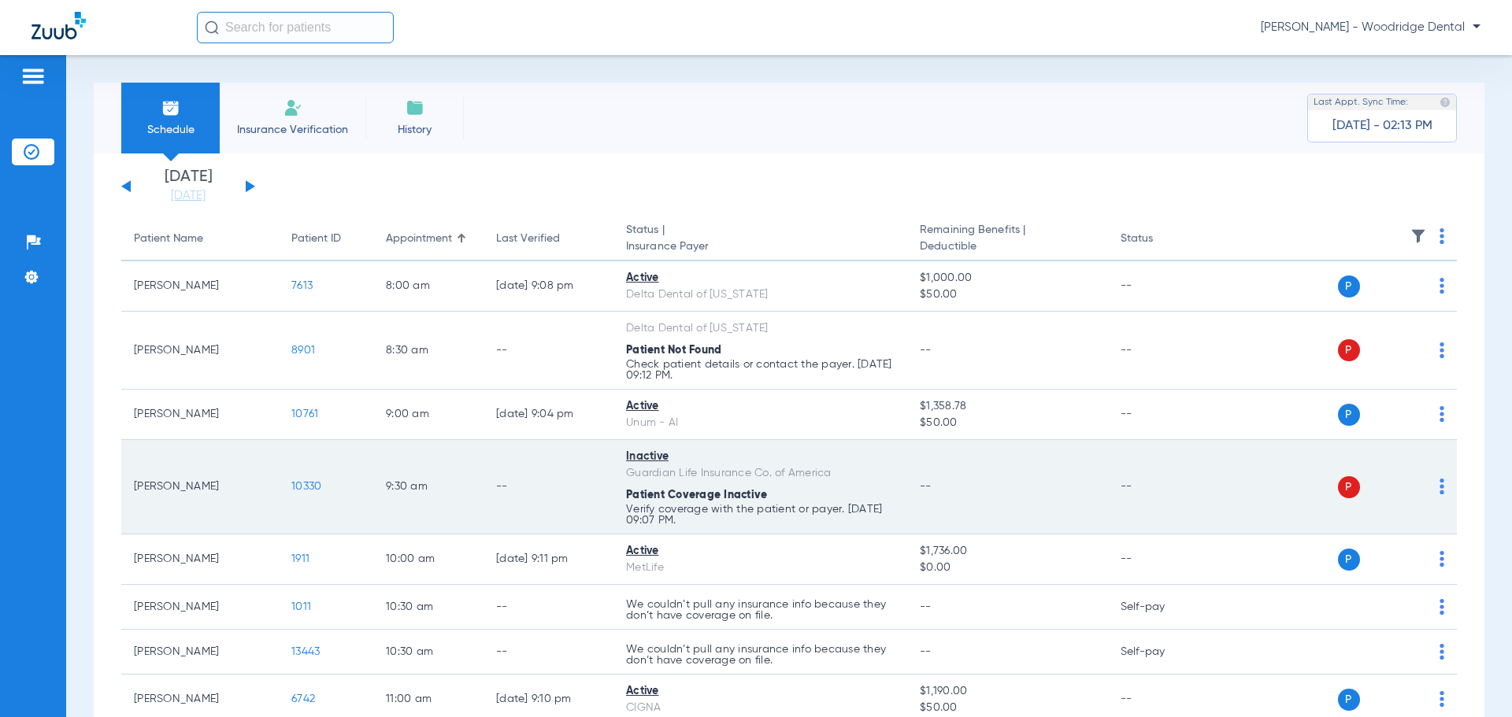
click at [305, 489] on span "10330" at bounding box center [306, 486] width 30 height 11
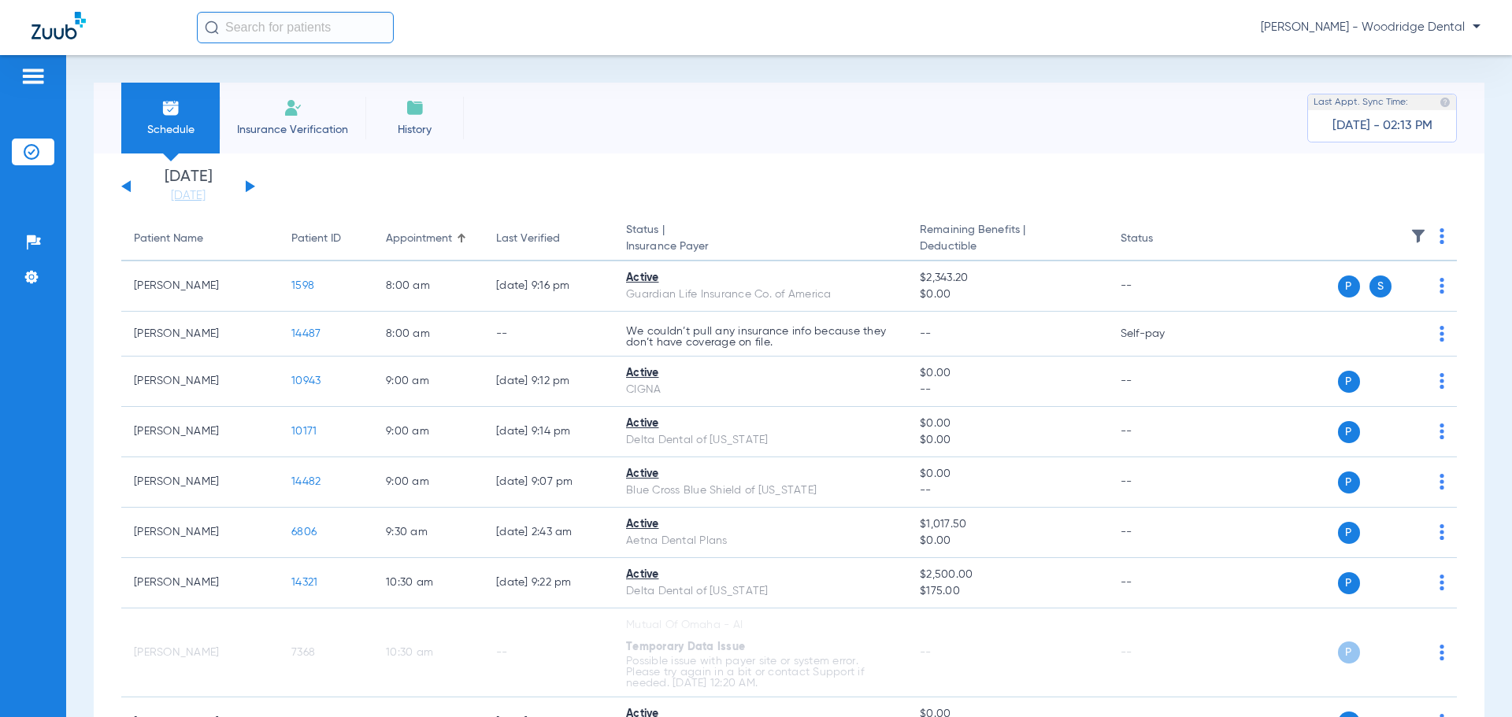
click at [250, 188] on button at bounding box center [250, 186] width 9 height 12
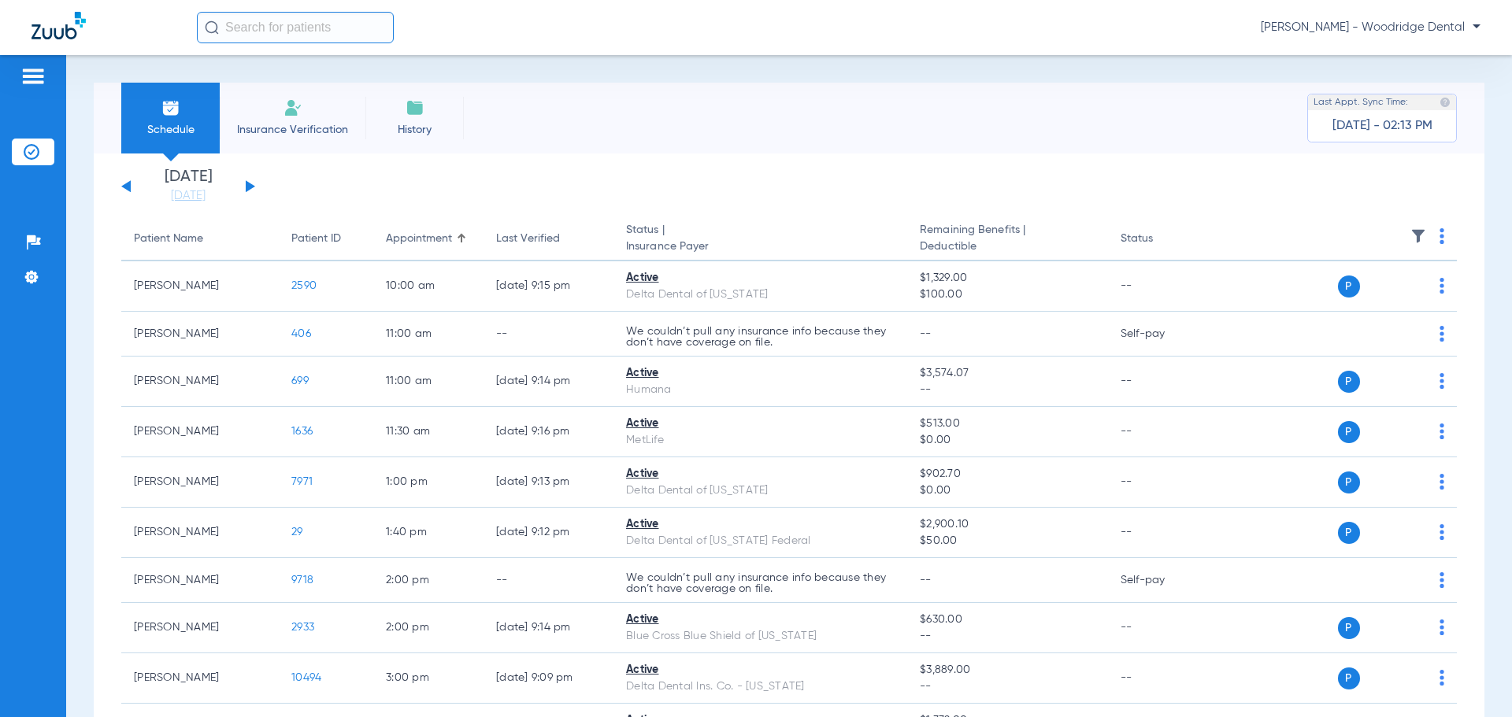
click at [250, 188] on button at bounding box center [250, 186] width 9 height 12
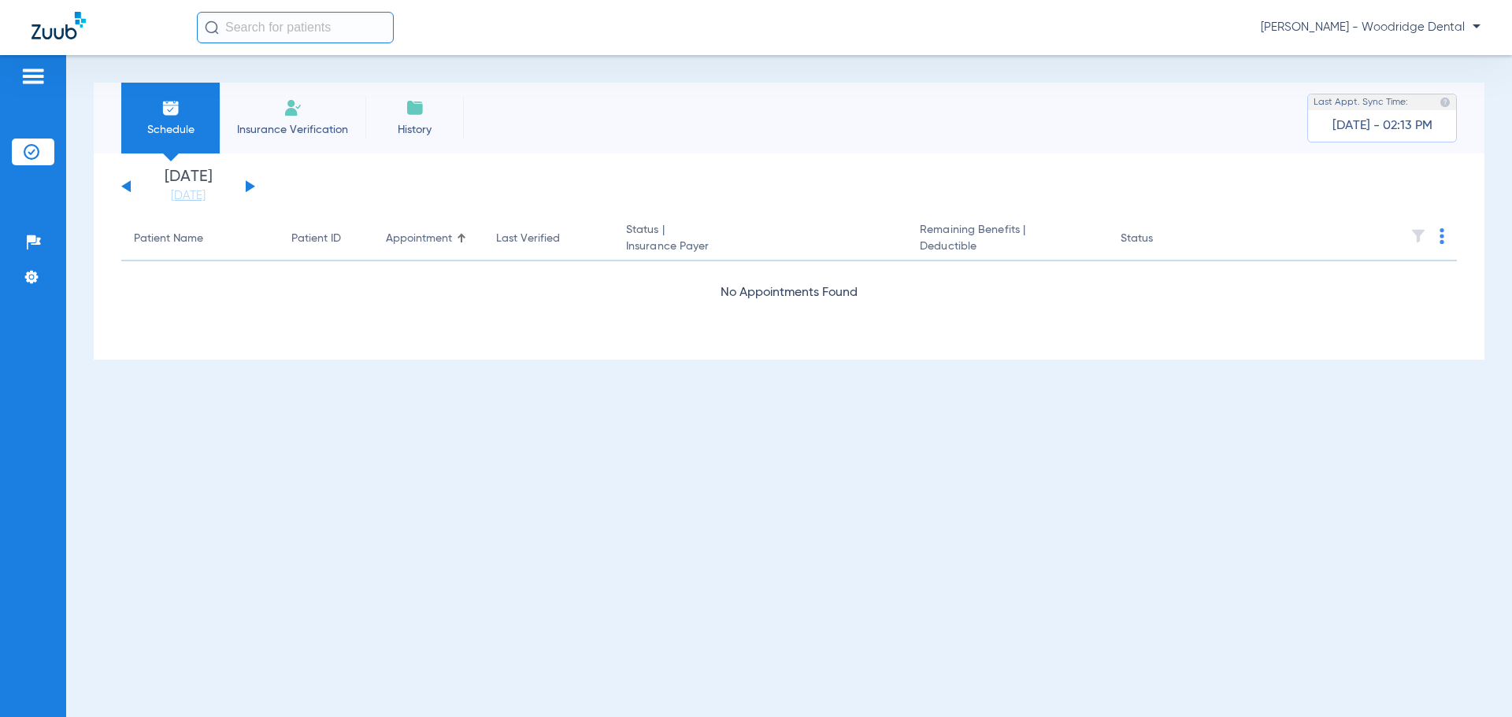
click at [250, 188] on button at bounding box center [250, 186] width 9 height 12
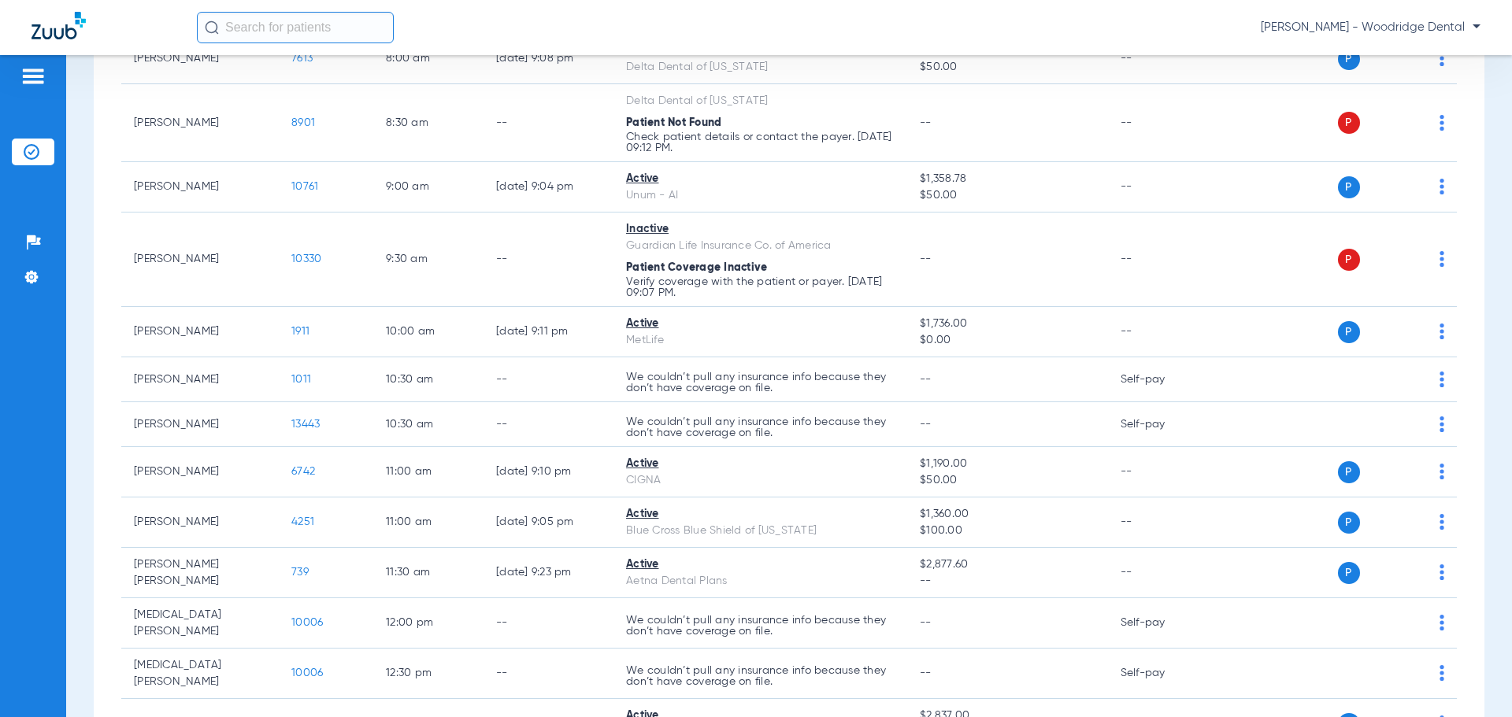
scroll to position [226, 0]
